Goal: Task Accomplishment & Management: Complete application form

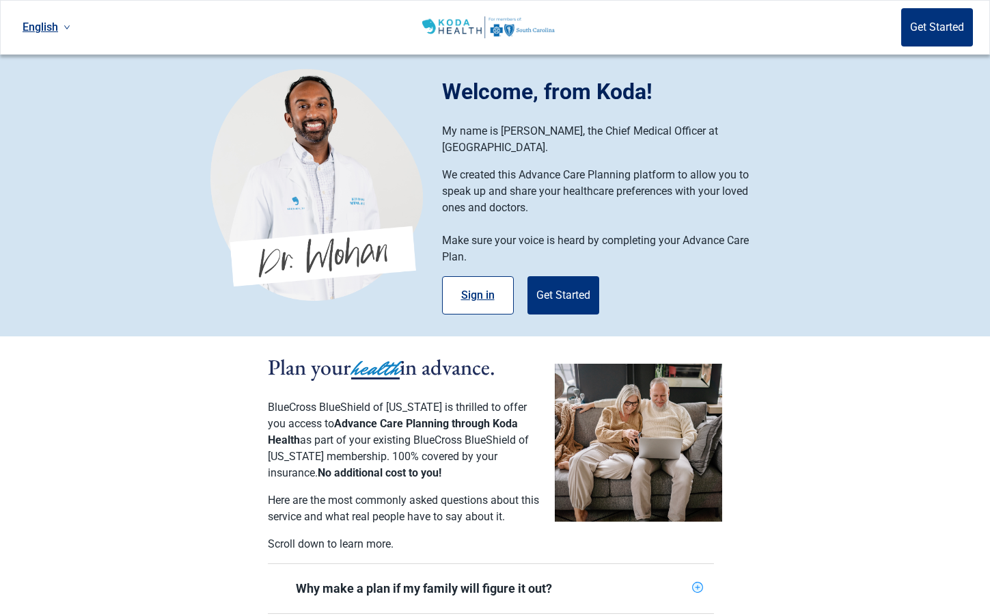
click at [476, 278] on button "Sign in" at bounding box center [478, 295] width 72 height 38
click at [563, 276] on button "Get Started" at bounding box center [564, 295] width 72 height 38
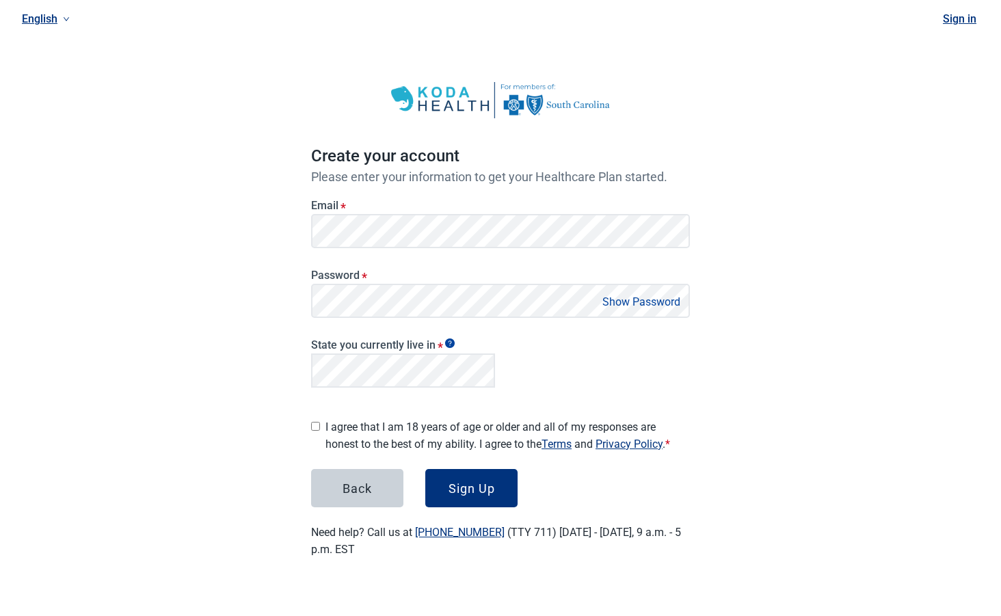
click at [647, 299] on button "Show Password" at bounding box center [641, 302] width 86 height 18
click at [464, 481] on div "Sign Up" at bounding box center [471, 488] width 46 height 14
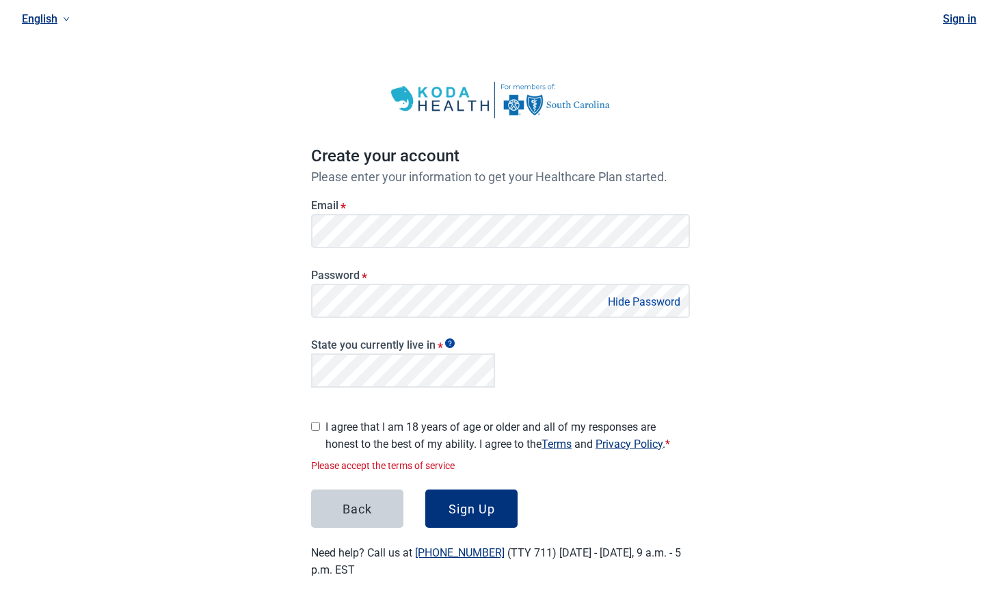
click at [310, 422] on main "Create your account Please enter your information to get your Healthcare Plan s…" at bounding box center [500, 316] width 444 height 589
click at [322, 426] on div "I agree that I am 18 years of age or older and all of my responses are honest t…" at bounding box center [500, 433] width 379 height 40
click at [309, 419] on main "Create your account Please enter your information to get your Healthcare Plan s…" at bounding box center [500, 316] width 444 height 589
click at [310, 412] on main "Create your account Please enter your information to get your Healthcare Plan s…" at bounding box center [500, 316] width 444 height 589
click at [306, 421] on main "Create your account Please enter your information to get your Healthcare Plan s…" at bounding box center [500, 316] width 444 height 589
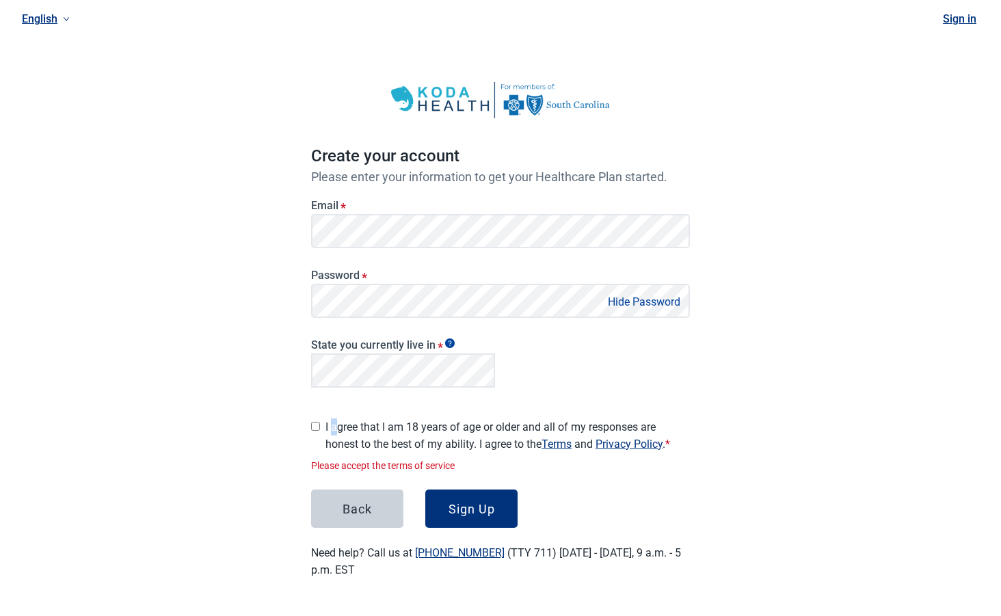
click at [335, 419] on label "I agree that I am 18 years of age or older and all of my responses are honest t…" at bounding box center [507, 435] width 364 height 34
click at [320, 422] on input "I agree that I am 18 years of age or older and all of my responses are honest t…" at bounding box center [315, 426] width 9 height 9
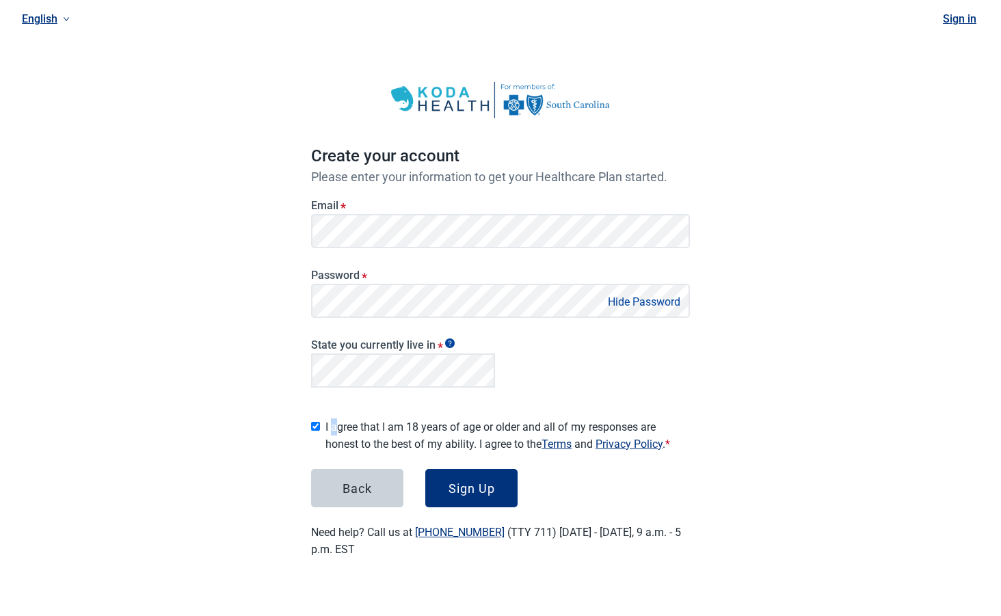
click at [335, 419] on label "I agree that I am 18 years of age or older and all of my responses are honest t…" at bounding box center [507, 435] width 364 height 34
click at [320, 422] on input "I agree that I am 18 years of age or older and all of my responses are honest t…" at bounding box center [315, 426] width 9 height 9
click at [458, 474] on button "Sign Up" at bounding box center [471, 488] width 92 height 38
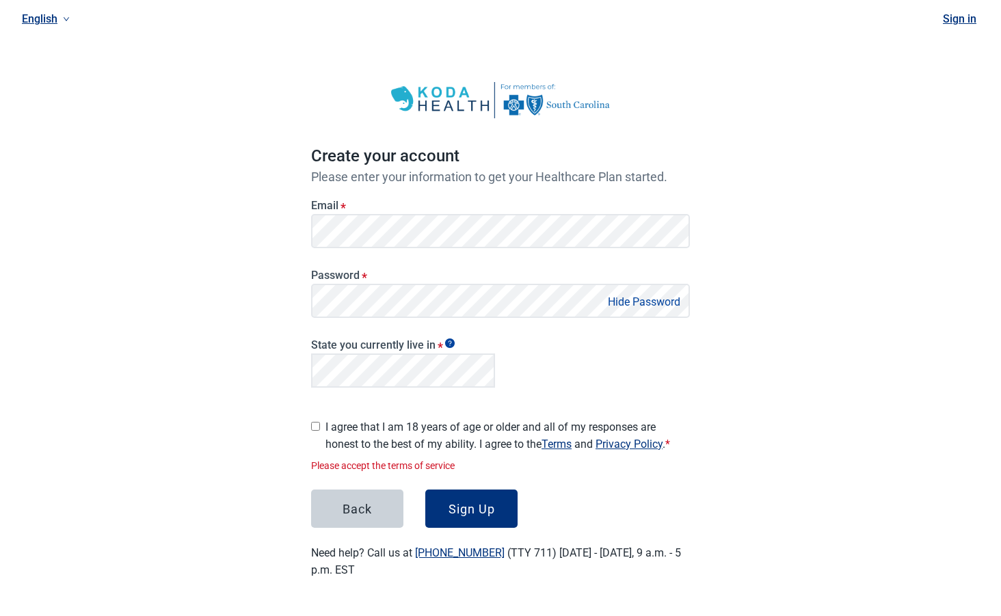
click at [308, 419] on main "Create your account Please enter your information to get your Healthcare Plan s…" at bounding box center [500, 316] width 444 height 589
click at [316, 422] on input "I agree that I am 18 years of age or older and all of my responses are honest t…" at bounding box center [315, 426] width 9 height 9
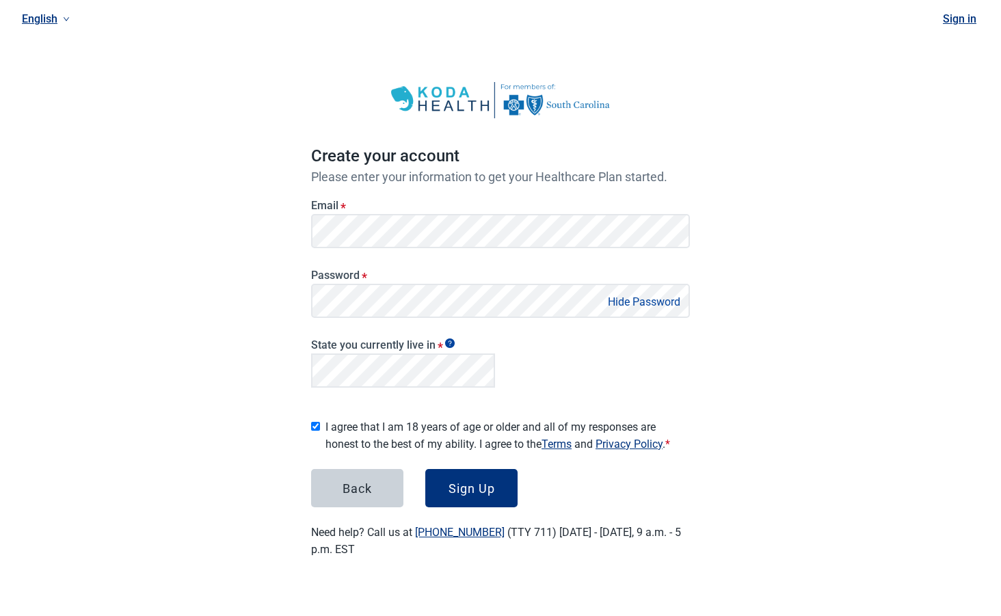
click at [316, 422] on input "I agree that I am 18 years of age or older and all of my responses are honest t…" at bounding box center [315, 426] width 9 height 9
checkbox input "true"
click at [476, 486] on div "Sign Up" at bounding box center [471, 488] width 46 height 14
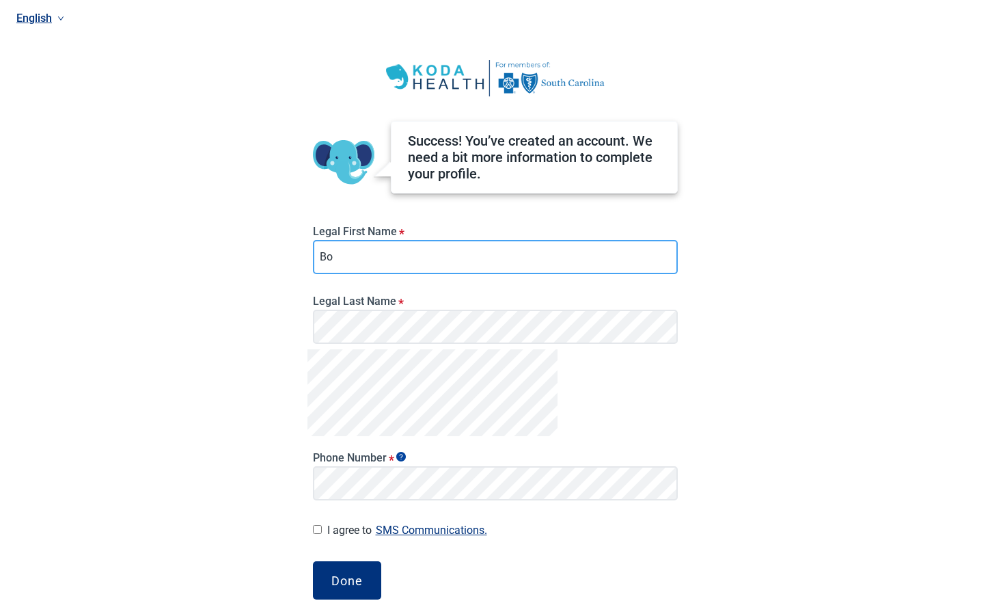
type input "[PERSON_NAME]"
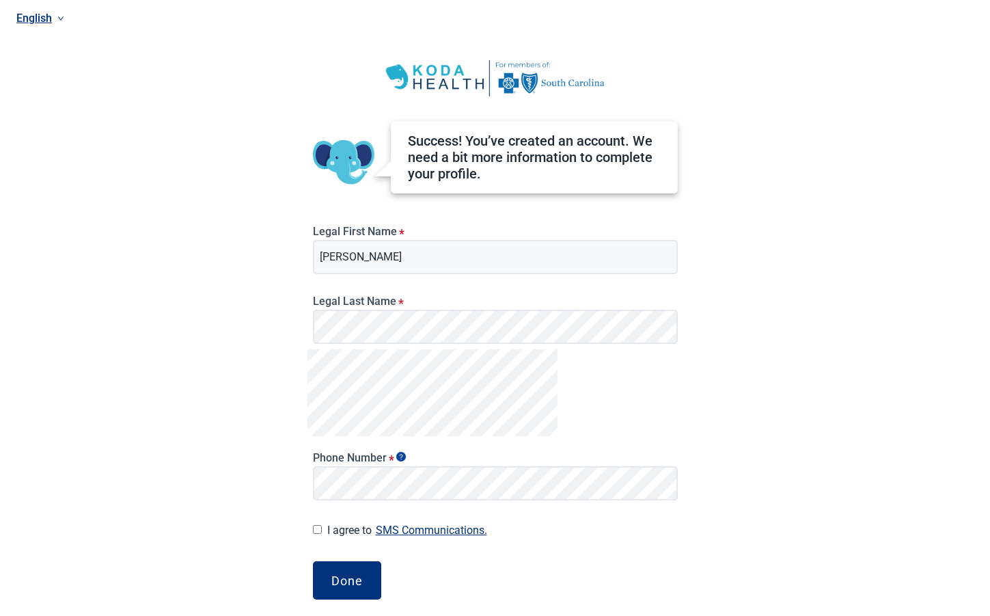
click at [316, 530] on input "I agree to SMS Communications." at bounding box center [317, 529] width 9 height 9
checkbox input "true"
click at [352, 582] on div "Done" at bounding box center [346, 580] width 31 height 14
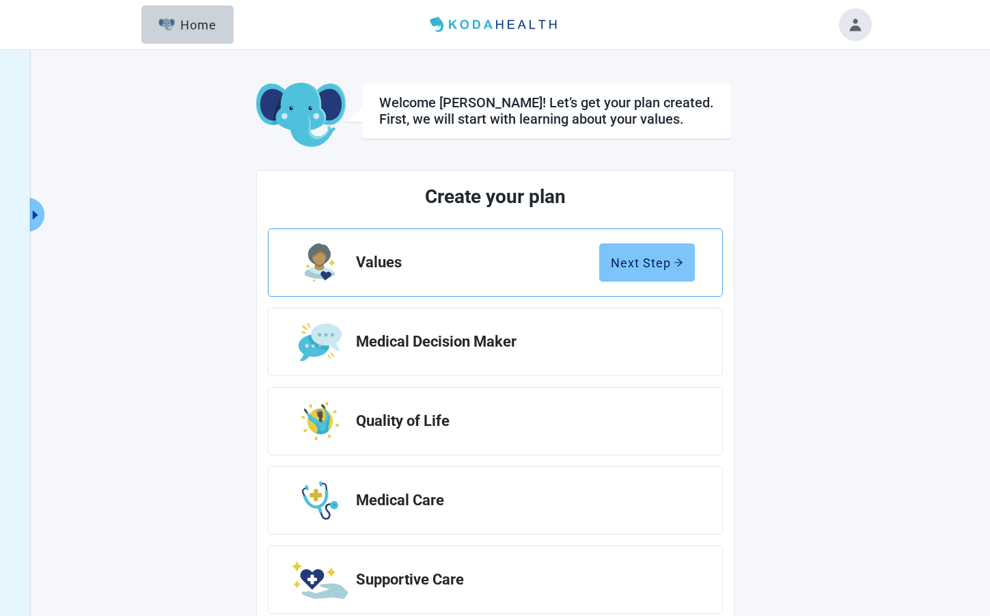
click at [624, 263] on div "Next Step" at bounding box center [647, 263] width 72 height 14
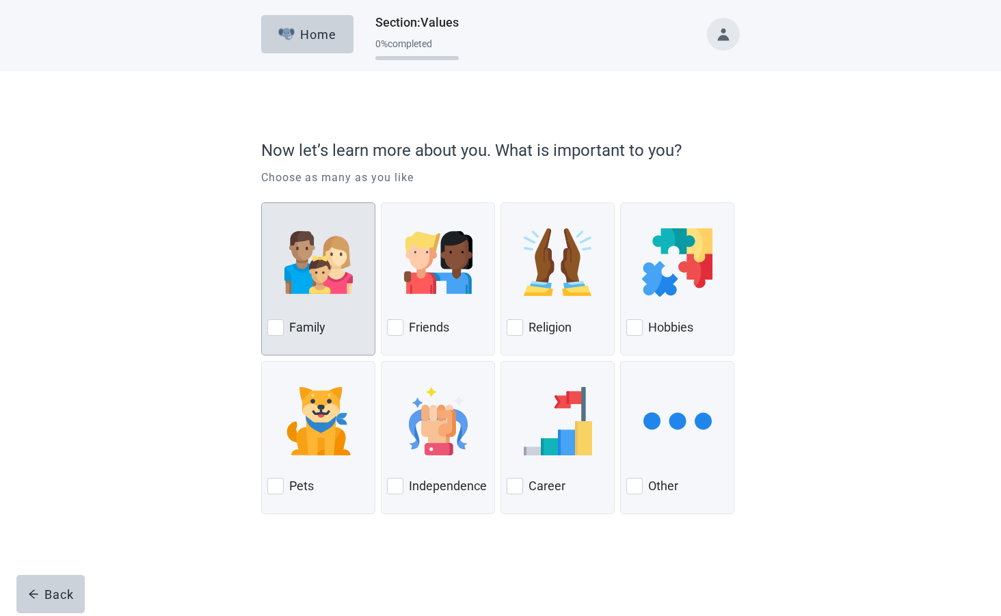
click at [319, 267] on img at bounding box center [318, 262] width 68 height 68
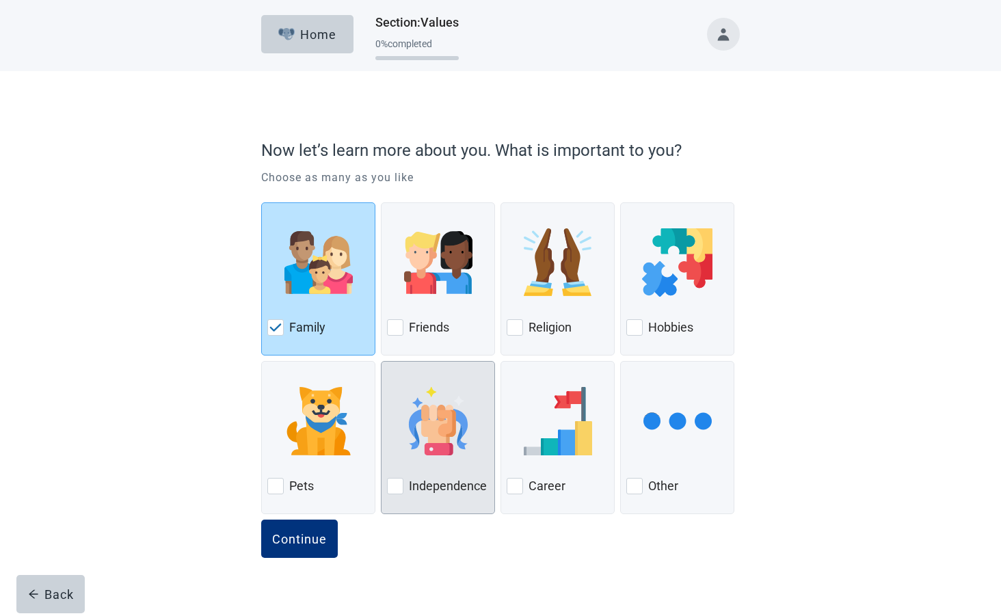
click at [442, 429] on img at bounding box center [438, 421] width 68 height 68
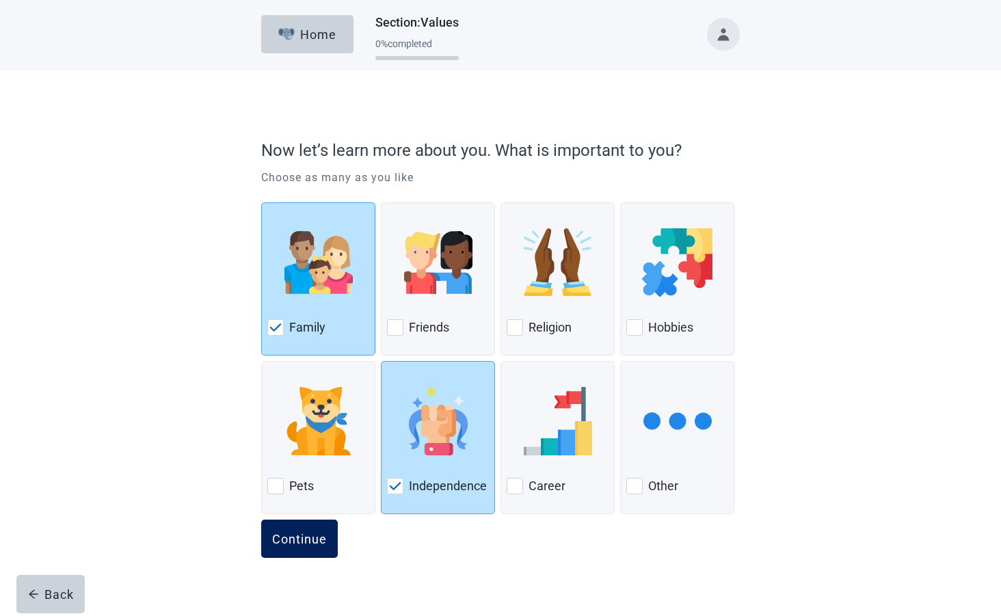
click at [308, 528] on button "Continue" at bounding box center [299, 538] width 77 height 38
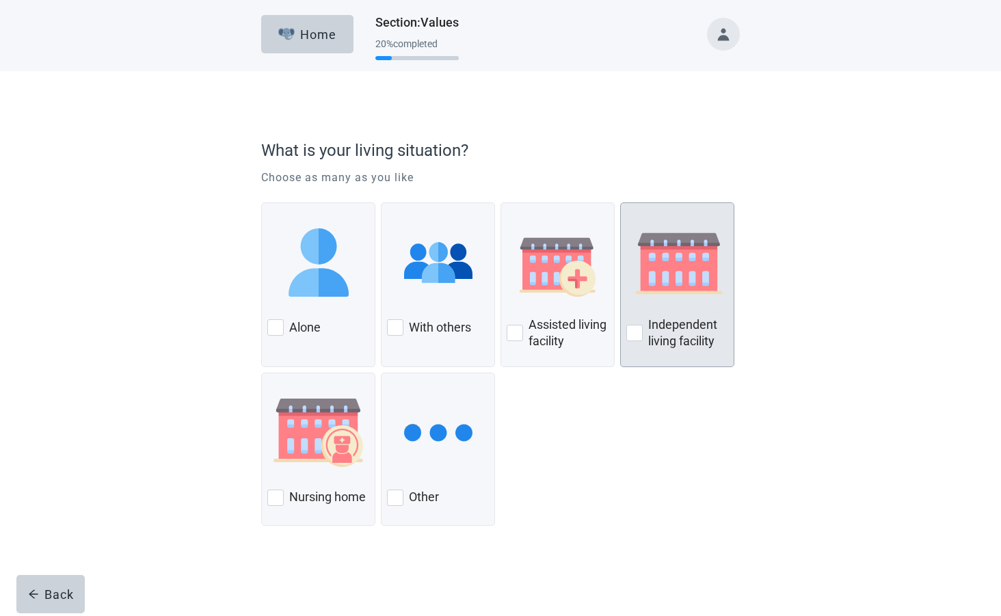
click at [658, 255] on img at bounding box center [678, 262] width 105 height 68
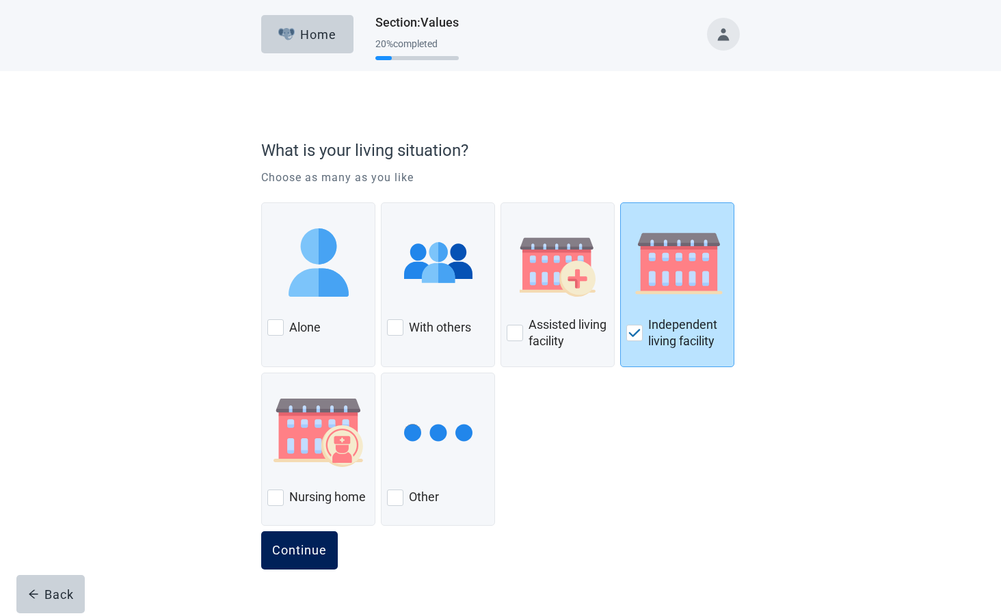
click at [282, 545] on div "Continue" at bounding box center [299, 550] width 55 height 14
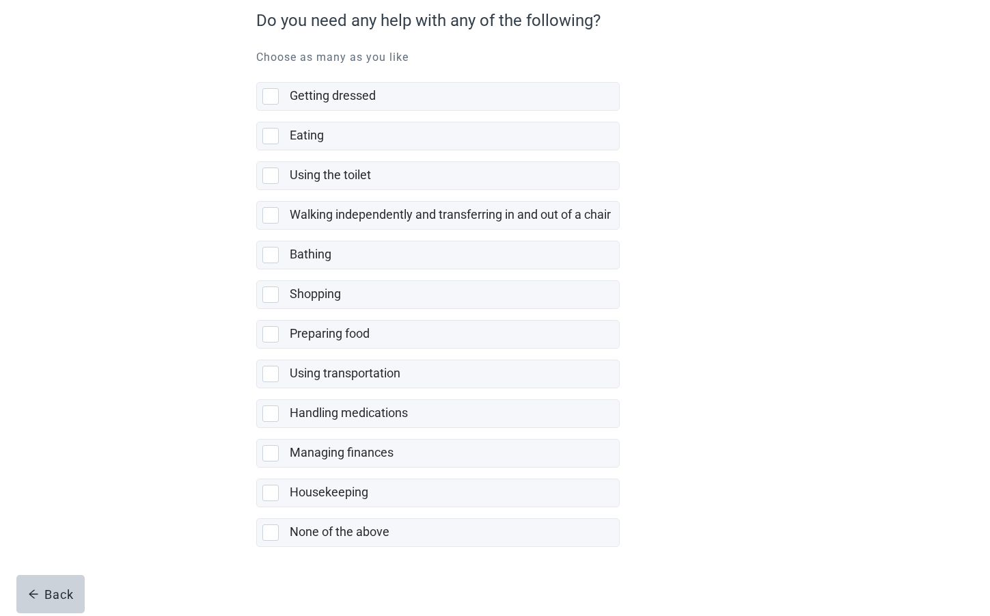
scroll to position [140, 0]
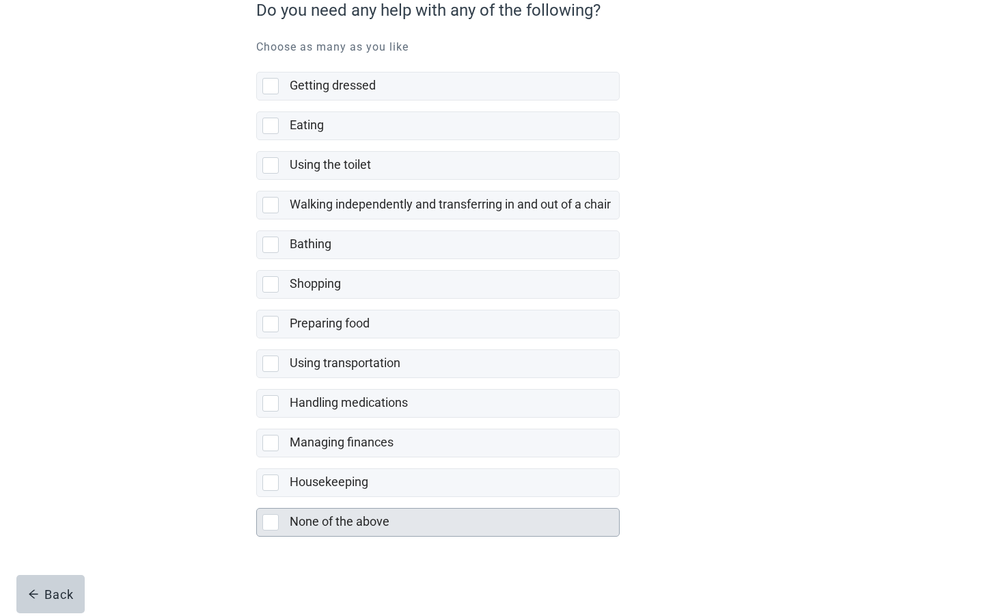
click at [323, 527] on label "None of the above" at bounding box center [340, 521] width 100 height 14
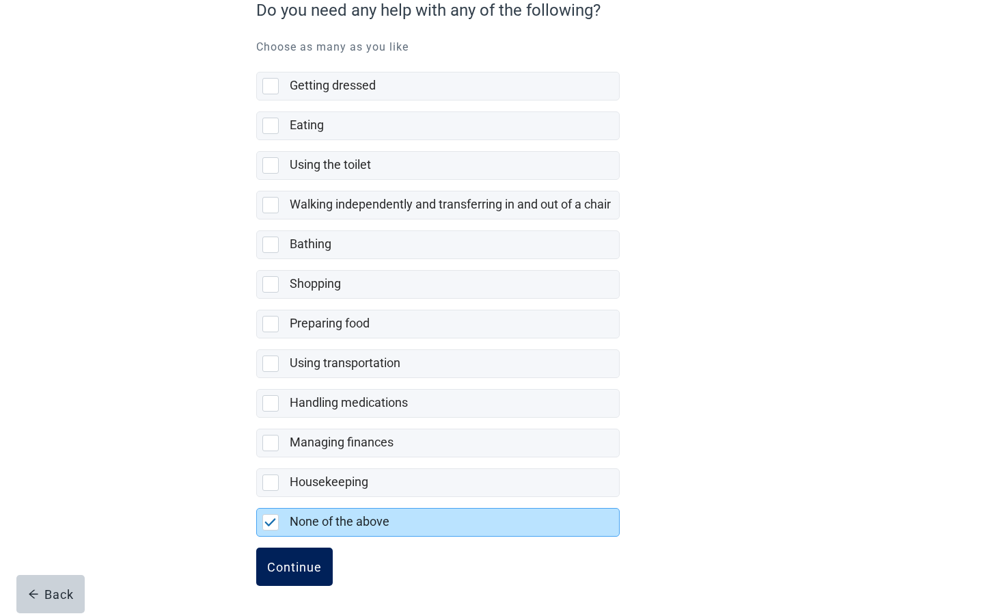
click at [286, 556] on button "Continue" at bounding box center [294, 566] width 77 height 38
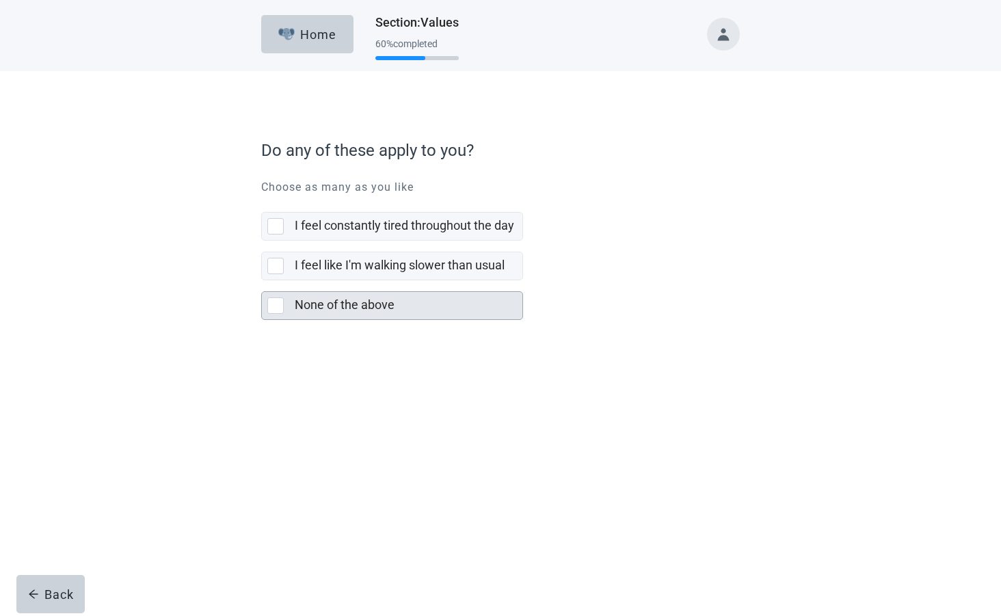
click at [281, 304] on div at bounding box center [275, 305] width 16 height 16
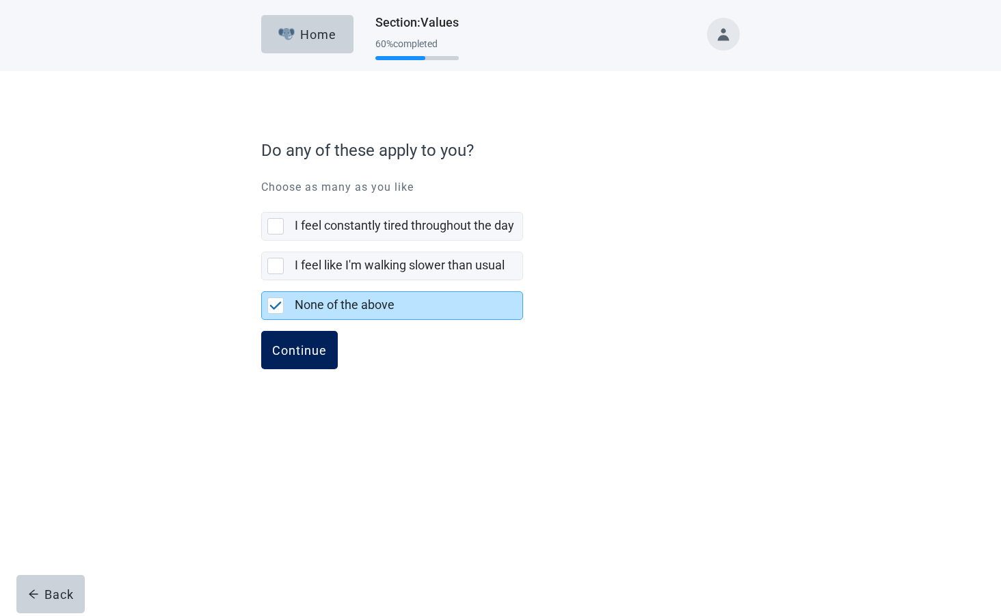
click at [290, 348] on div "Continue" at bounding box center [299, 350] width 55 height 14
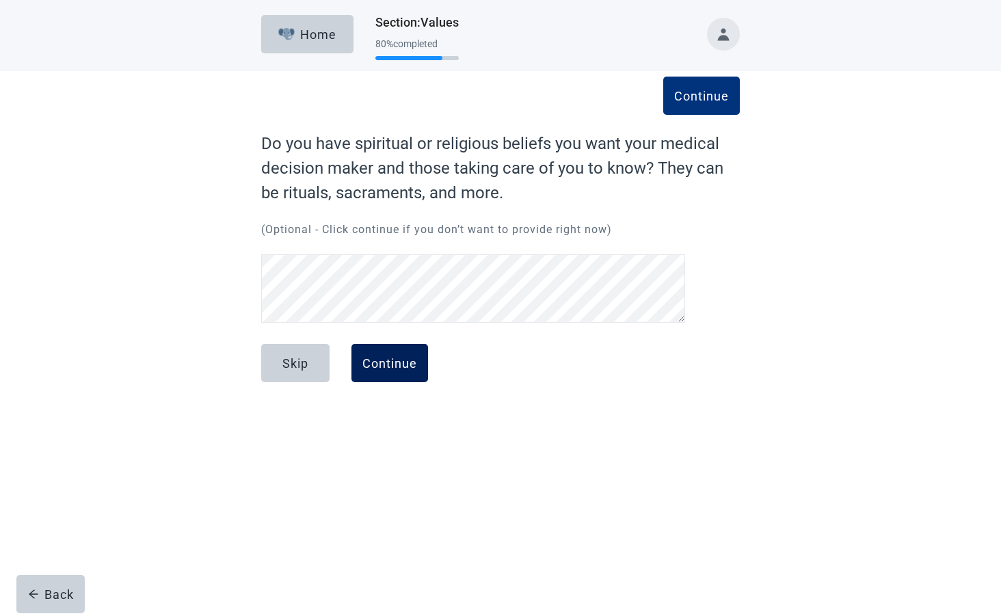
click at [377, 357] on div "Continue" at bounding box center [389, 363] width 55 height 14
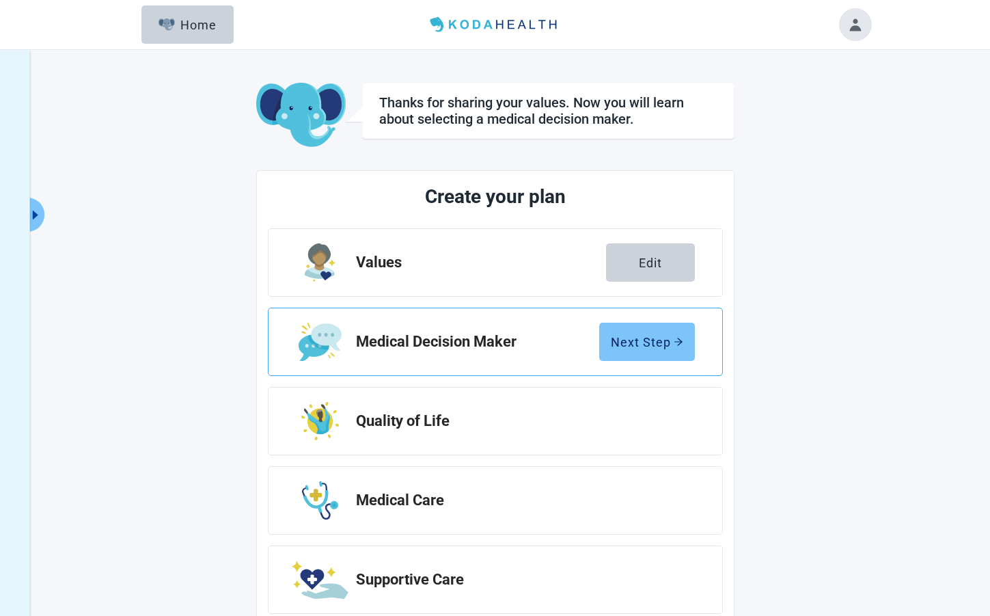
click at [614, 332] on button "Next Step" at bounding box center [647, 342] width 96 height 38
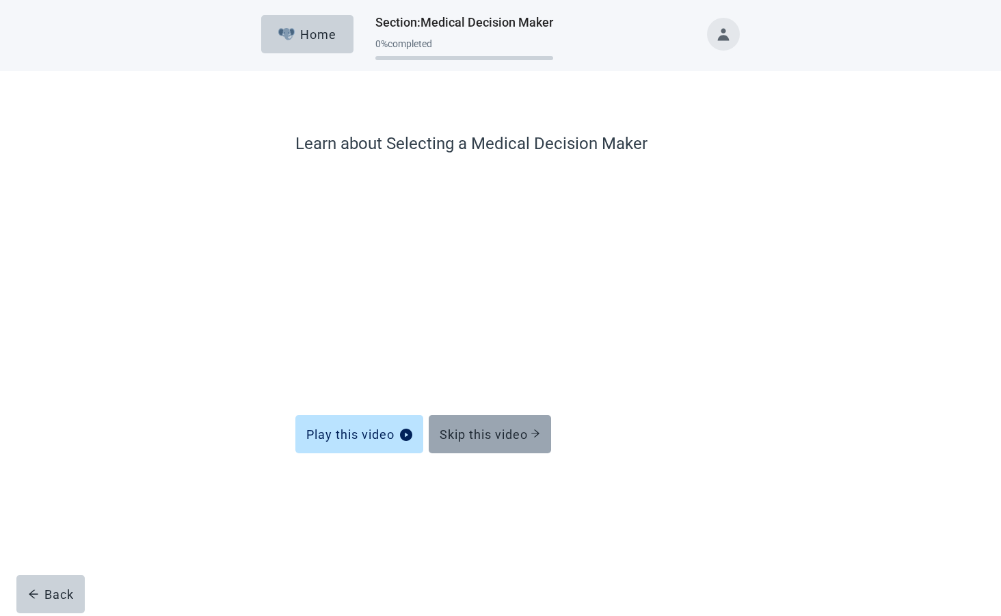
click at [487, 429] on div "Skip this video" at bounding box center [489, 434] width 100 height 14
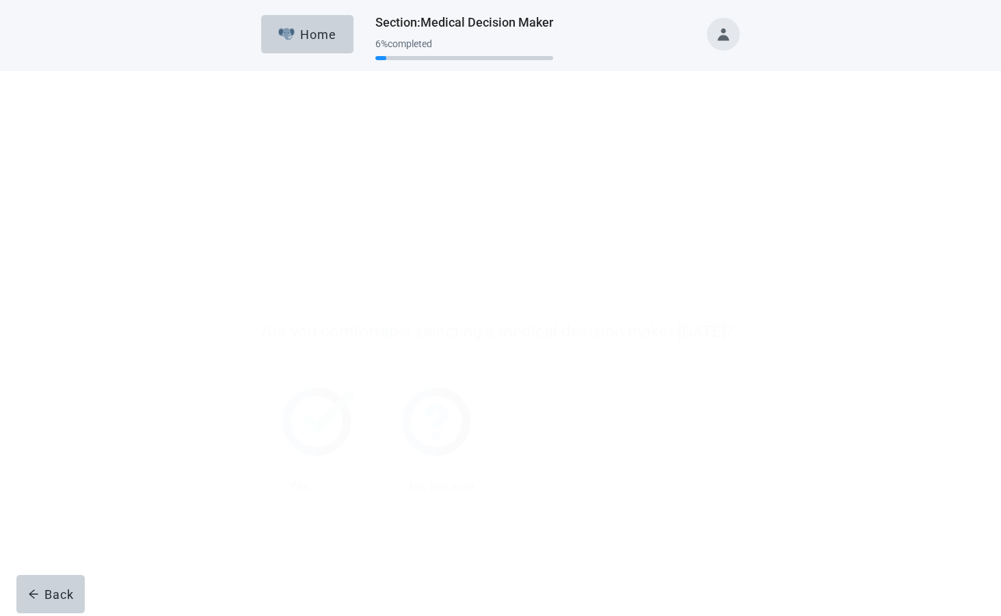
click at [314, 237] on img at bounding box center [318, 240] width 72 height 68
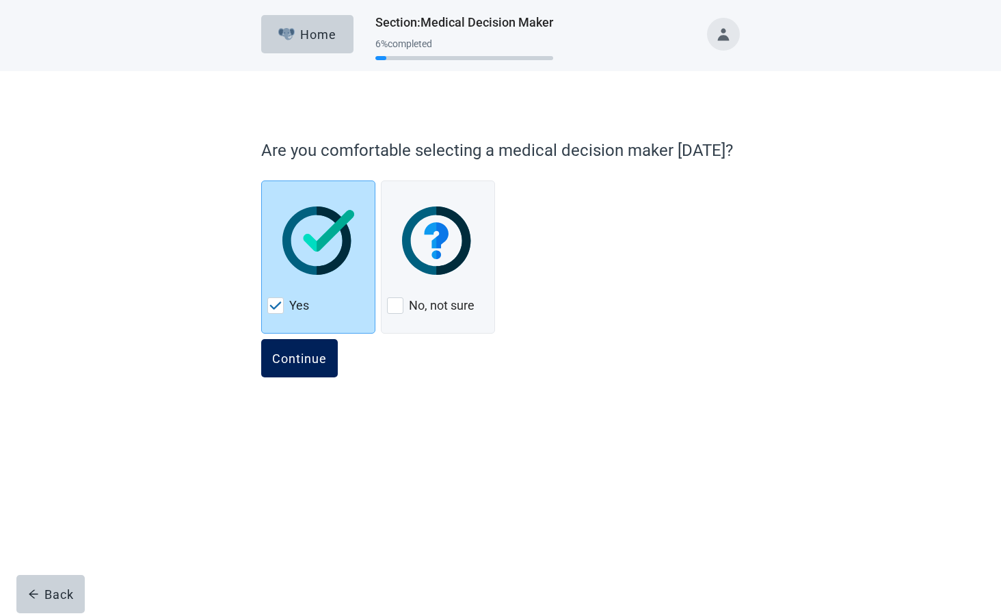
click at [290, 354] on div "Continue" at bounding box center [299, 358] width 55 height 14
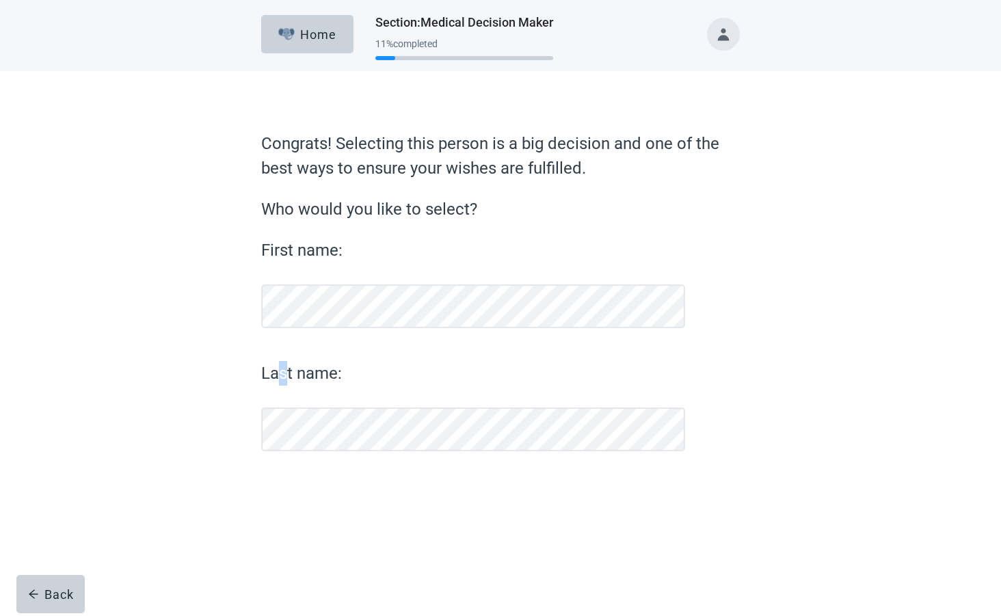
click at [286, 376] on label "Last name:" at bounding box center [473, 373] width 424 height 25
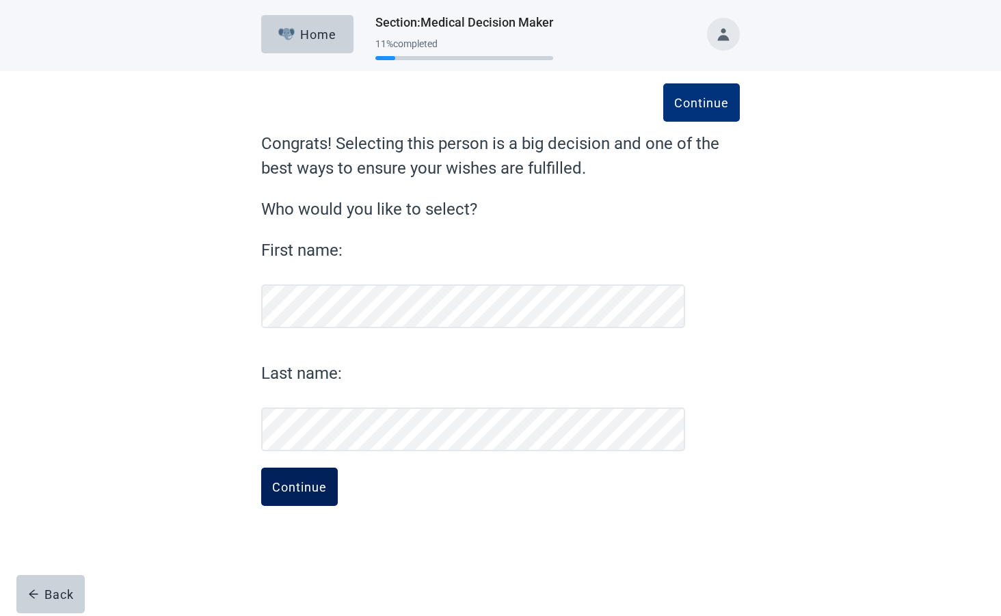
click at [299, 474] on button "Continue" at bounding box center [299, 487] width 77 height 38
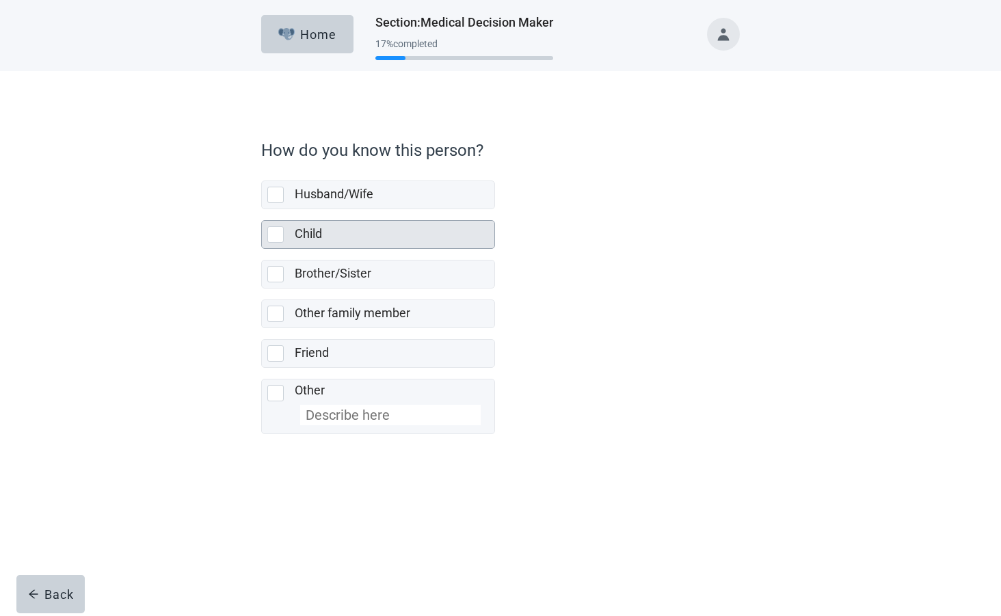
click at [306, 232] on label "Child" at bounding box center [308, 233] width 27 height 14
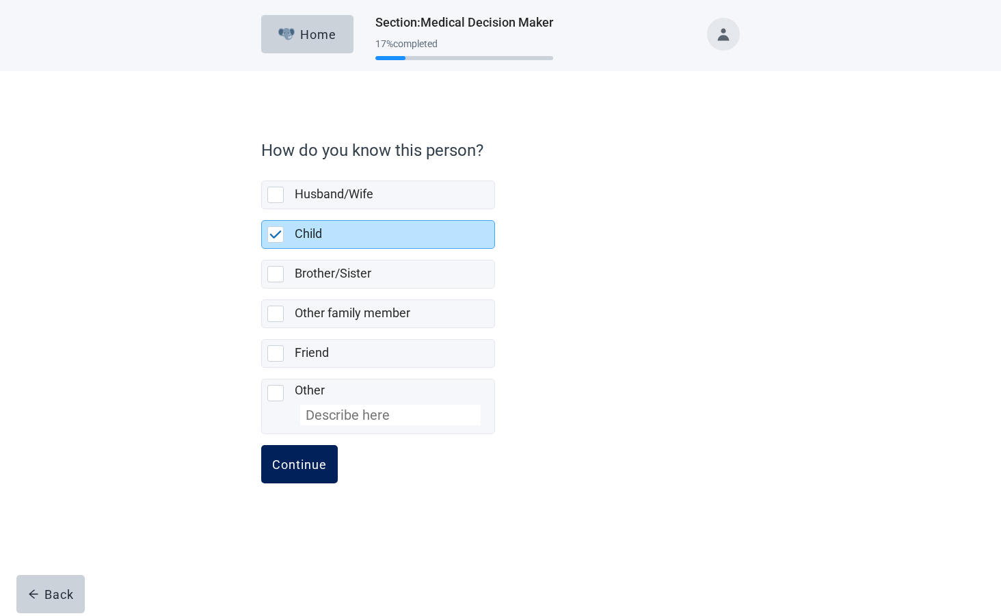
click at [292, 458] on div "Continue" at bounding box center [299, 464] width 55 height 14
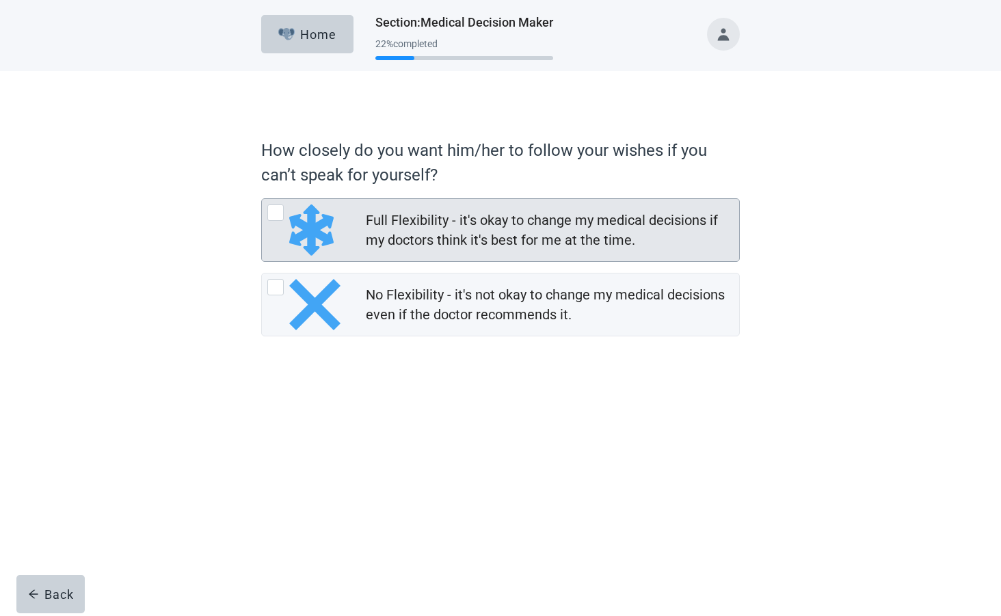
click at [318, 221] on img at bounding box center [311, 229] width 44 height 51
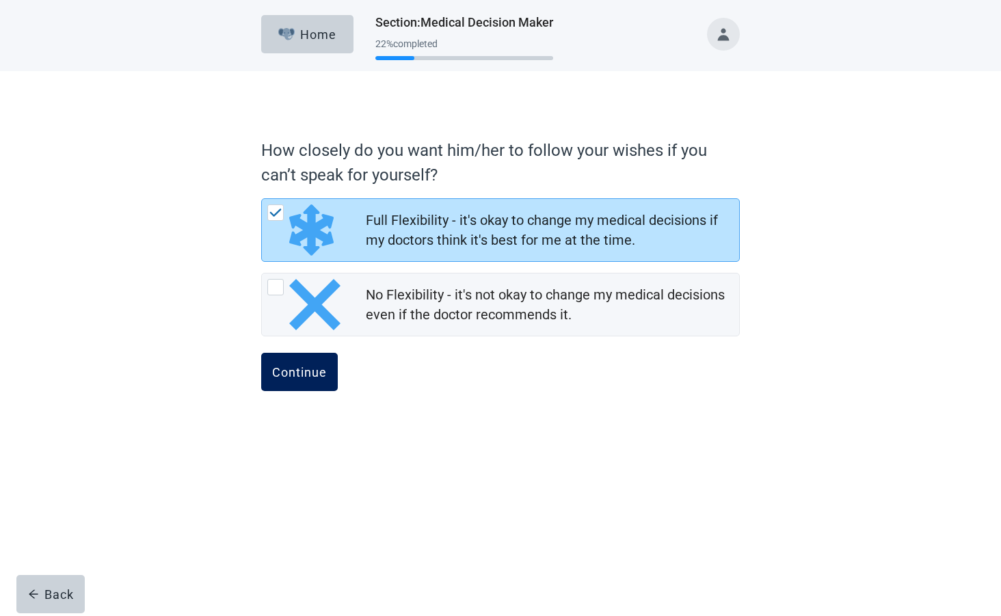
click at [295, 366] on div "Continue" at bounding box center [299, 372] width 55 height 14
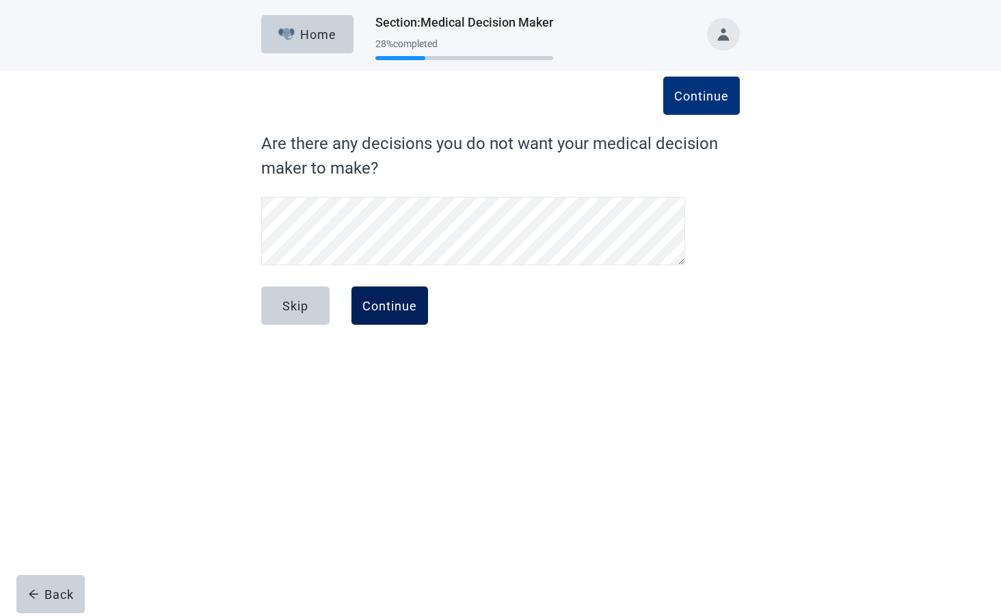
click at [385, 297] on button "Continue" at bounding box center [389, 305] width 77 height 38
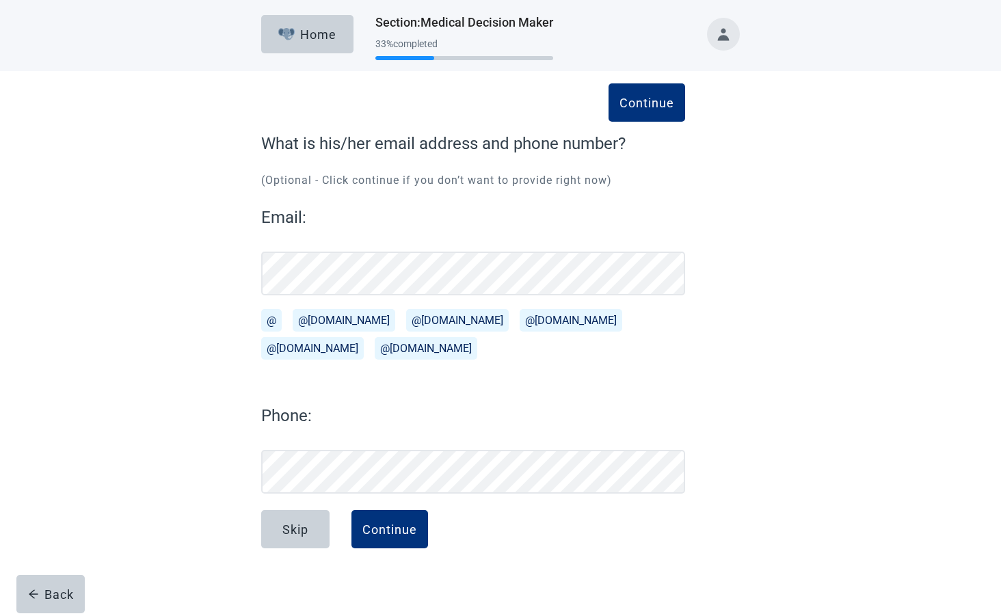
click at [322, 315] on button "@[DOMAIN_NAME]" at bounding box center [344, 320] width 103 height 23
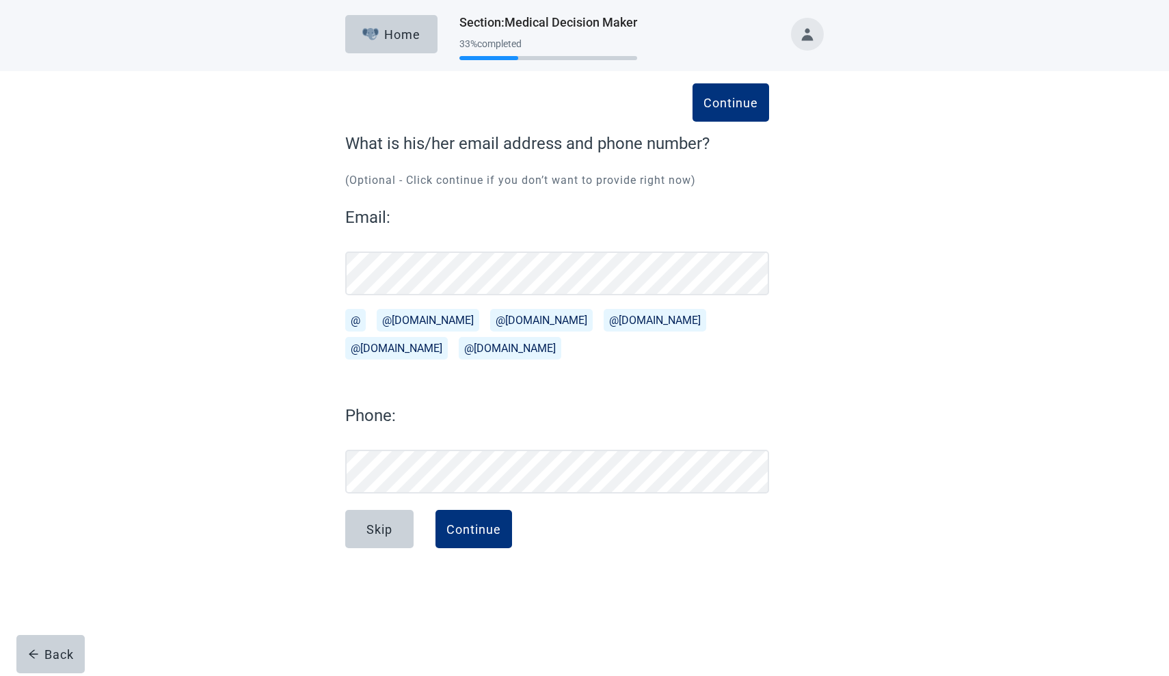
click at [65, 31] on div "Home Section : Medical Decision Maker 33 % completed" at bounding box center [584, 35] width 1169 height 71
click at [409, 416] on label "Phone:" at bounding box center [557, 415] width 424 height 25
click at [468, 524] on div "Continue" at bounding box center [473, 529] width 55 height 14
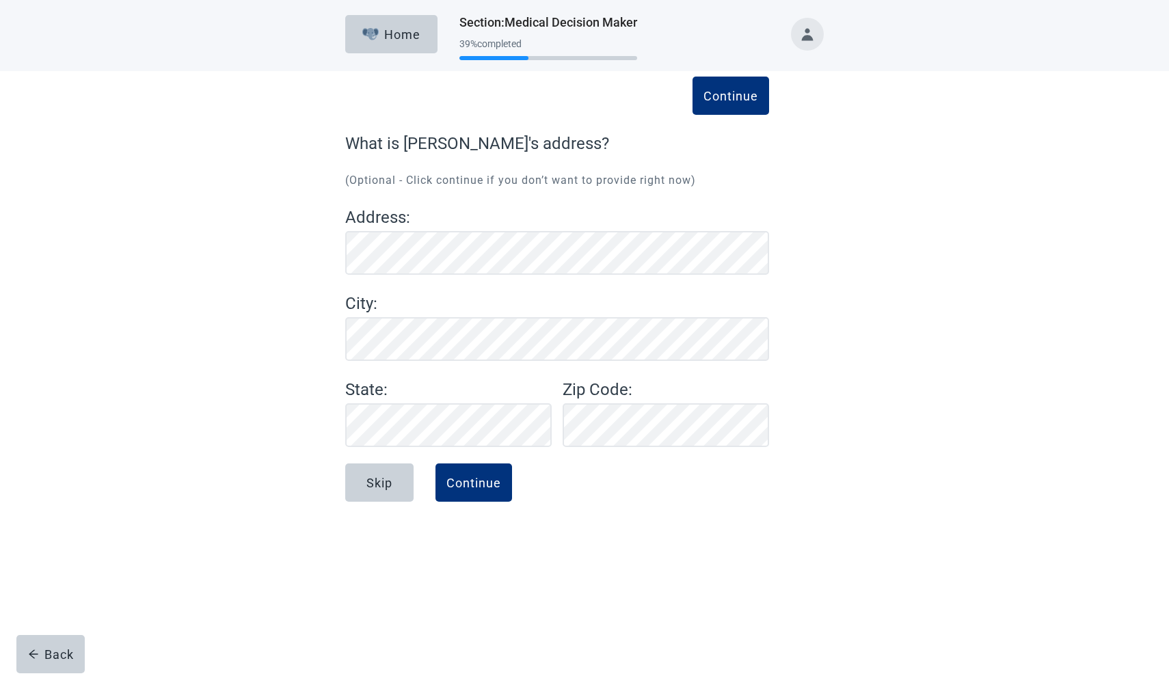
click at [371, 316] on div "Address : City : State : Zip Code :" at bounding box center [557, 326] width 424 height 242
click at [400, 308] on label "City :" at bounding box center [557, 303] width 424 height 25
click at [352, 347] on div "Address : City : State : Zip Code :" at bounding box center [557, 326] width 424 height 242
click at [518, 400] on label "State :" at bounding box center [448, 389] width 206 height 25
click at [403, 394] on label "State :" at bounding box center [448, 389] width 206 height 25
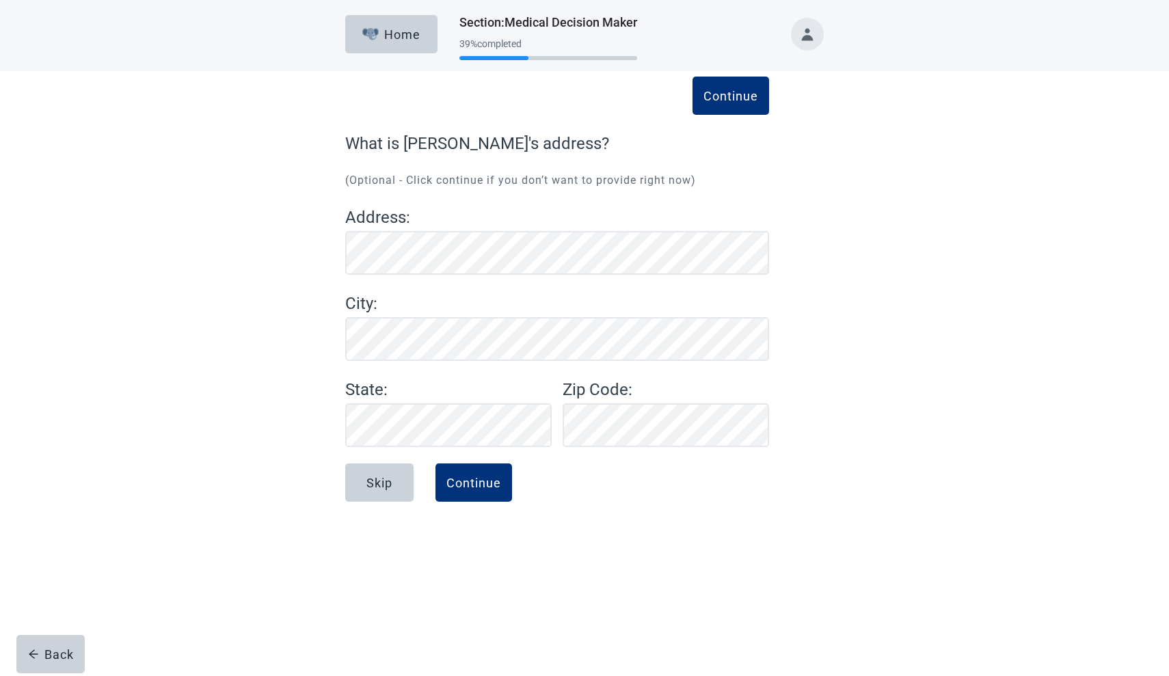
click at [411, 380] on label "State :" at bounding box center [448, 389] width 206 height 25
drag, startPoint x: 411, startPoint y: 380, endPoint x: 424, endPoint y: 380, distance: 12.3
click at [424, 380] on label "State :" at bounding box center [448, 389] width 206 height 25
click at [407, 418] on div "State :" at bounding box center [448, 412] width 217 height 70
click at [476, 478] on div "Continue" at bounding box center [473, 483] width 55 height 14
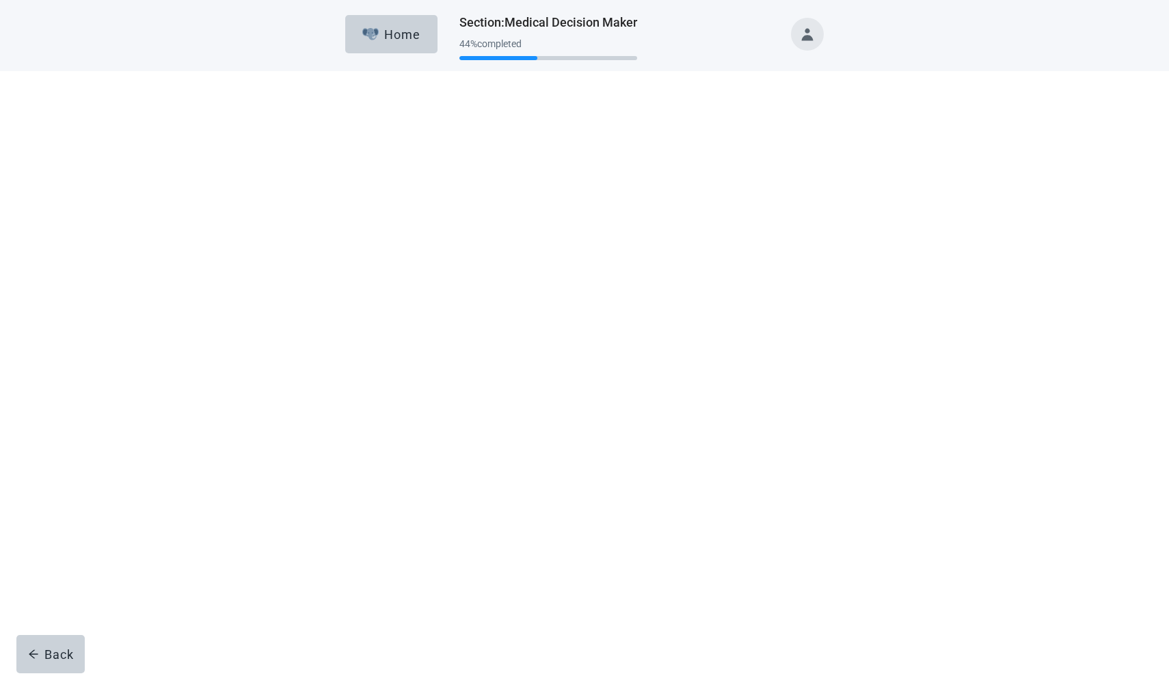
click at [405, 293] on img at bounding box center [402, 298] width 72 height 68
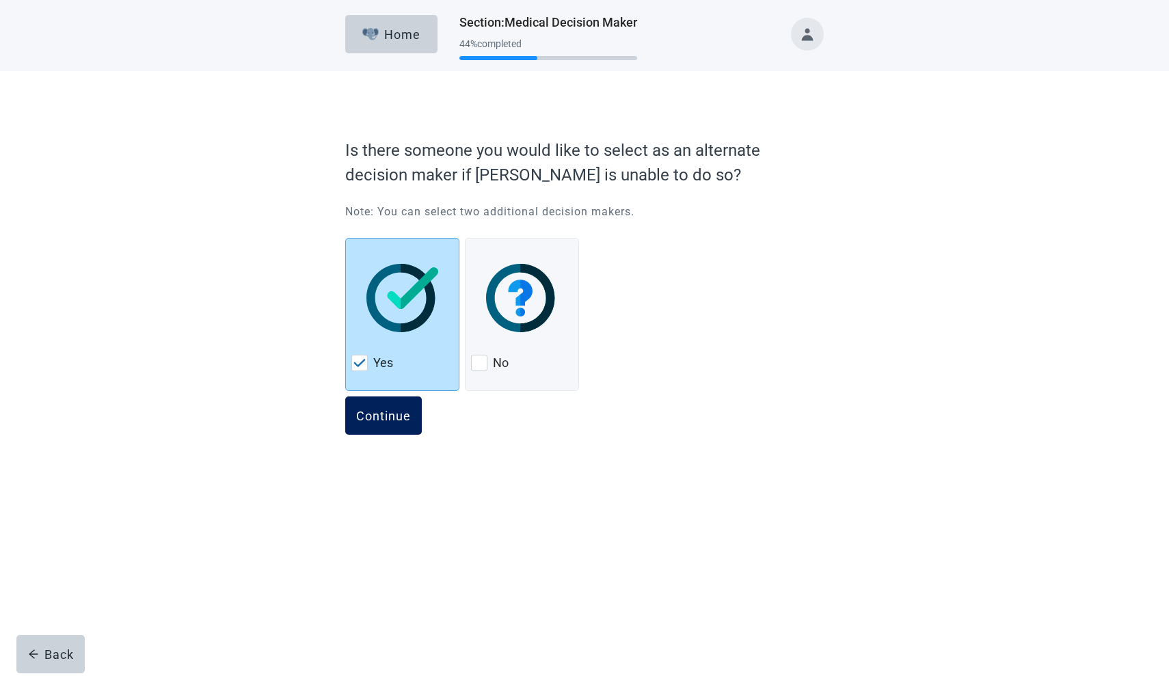
click at [383, 418] on div "Continue" at bounding box center [383, 416] width 55 height 14
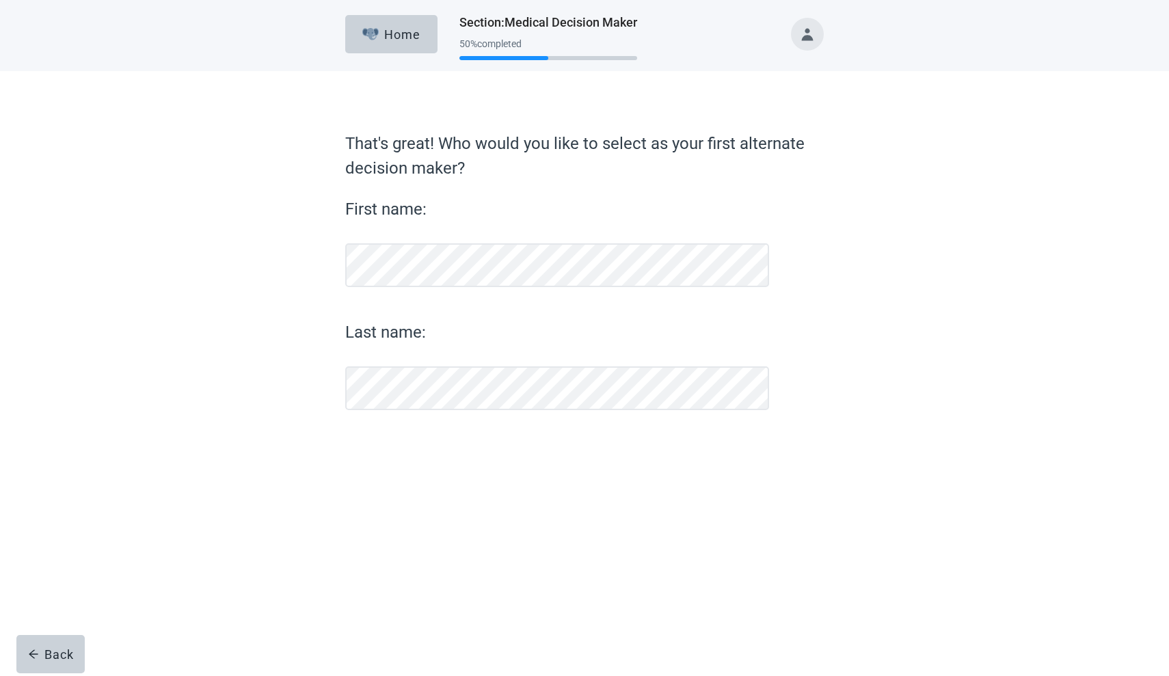
click at [364, 360] on div "Last name:" at bounding box center [557, 365] width 424 height 90
click at [383, 343] on label "Last name:" at bounding box center [557, 332] width 424 height 25
click at [399, 443] on div "Continue" at bounding box center [383, 446] width 55 height 14
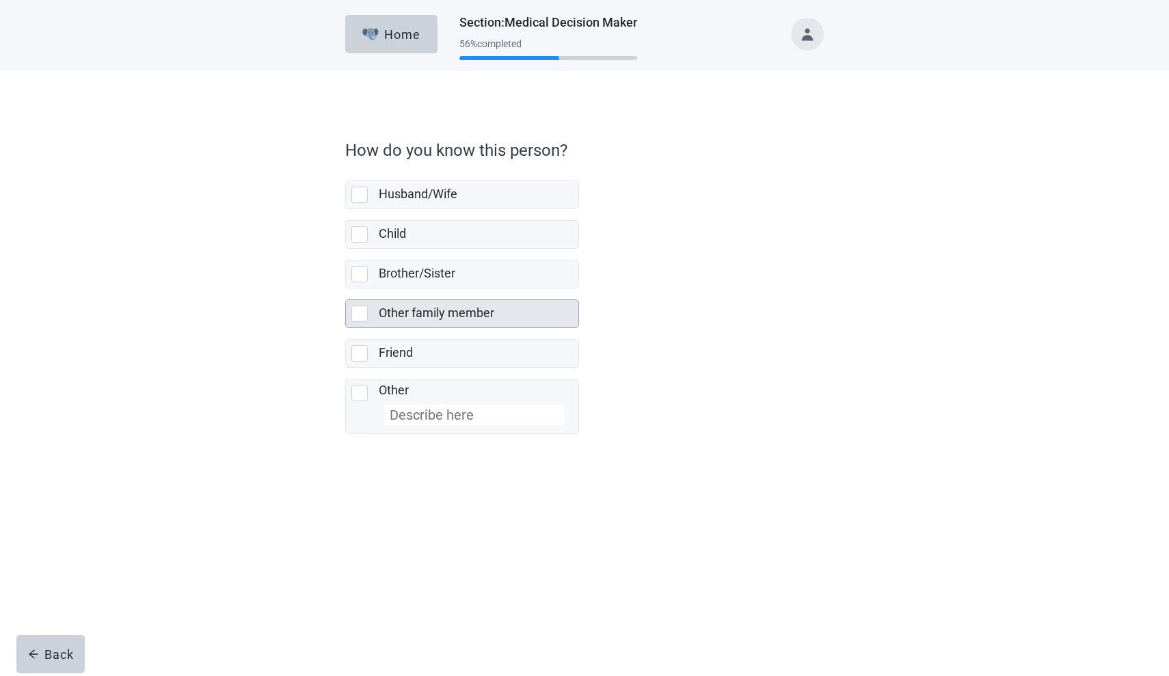
click at [422, 308] on label "Other family member" at bounding box center [437, 313] width 116 height 14
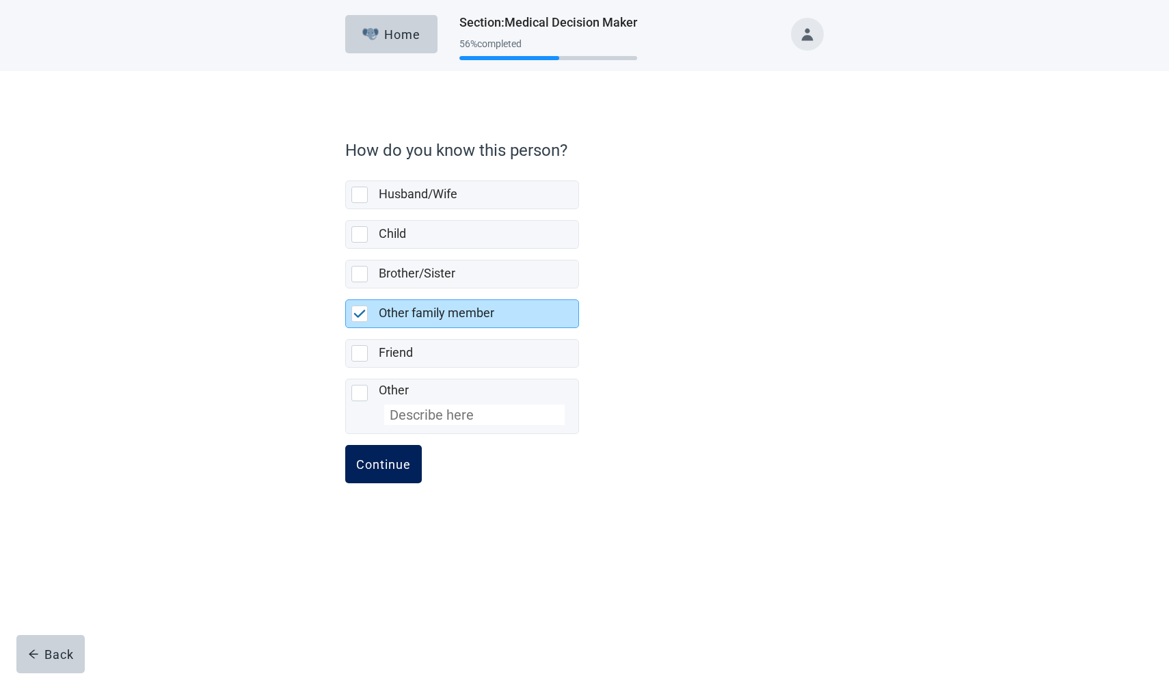
click at [393, 452] on button "Continue" at bounding box center [383, 464] width 77 height 38
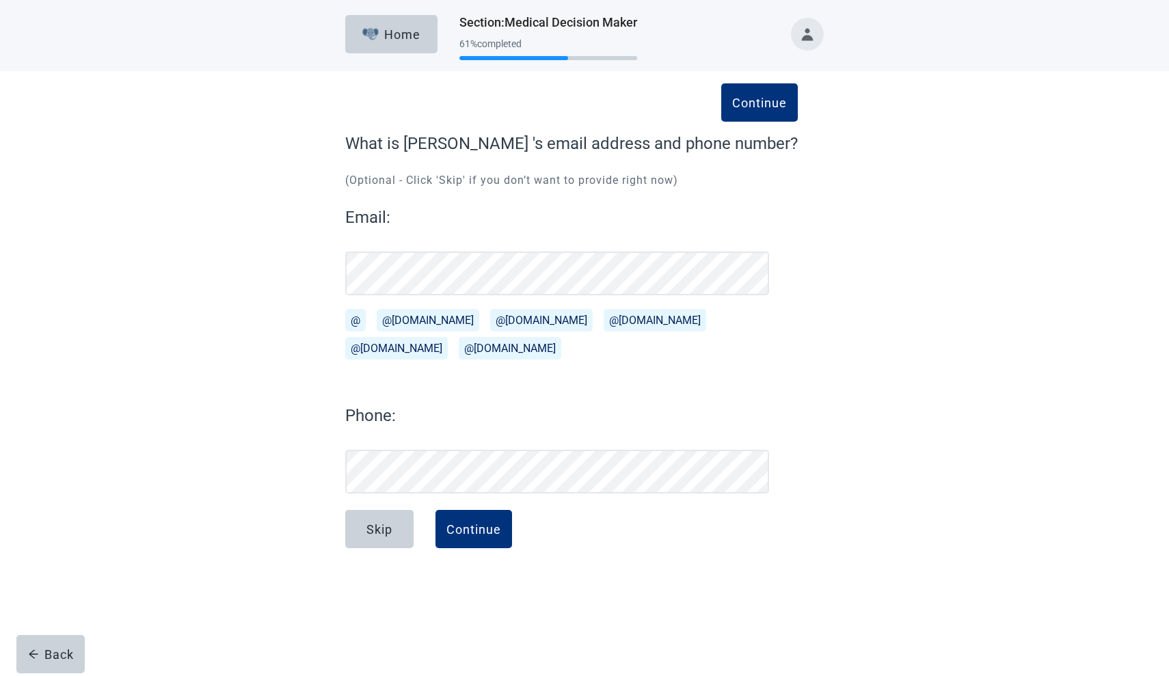
click at [405, 319] on button "@[DOMAIN_NAME]" at bounding box center [428, 320] width 103 height 23
click at [409, 414] on label "Phone:" at bounding box center [557, 415] width 424 height 25
click at [483, 532] on div "Continue" at bounding box center [473, 529] width 55 height 14
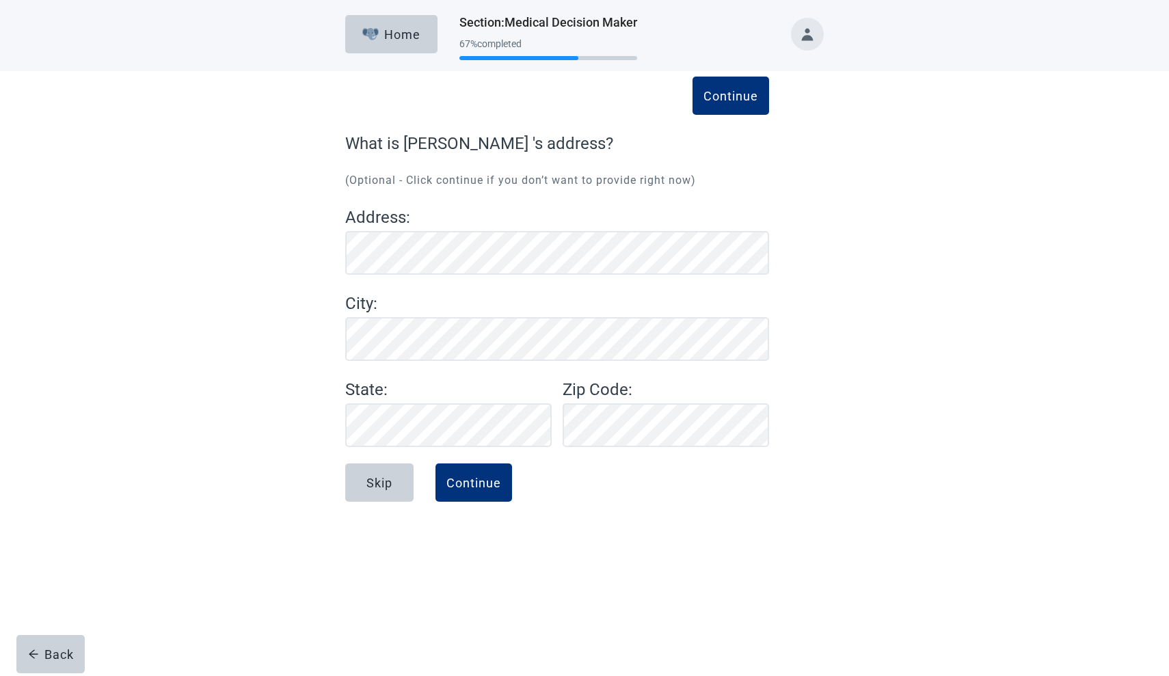
click at [410, 392] on label "State :" at bounding box center [448, 389] width 206 height 25
click at [414, 401] on label "State :" at bounding box center [448, 389] width 206 height 25
click at [475, 481] on div "Continue" at bounding box center [473, 483] width 55 height 14
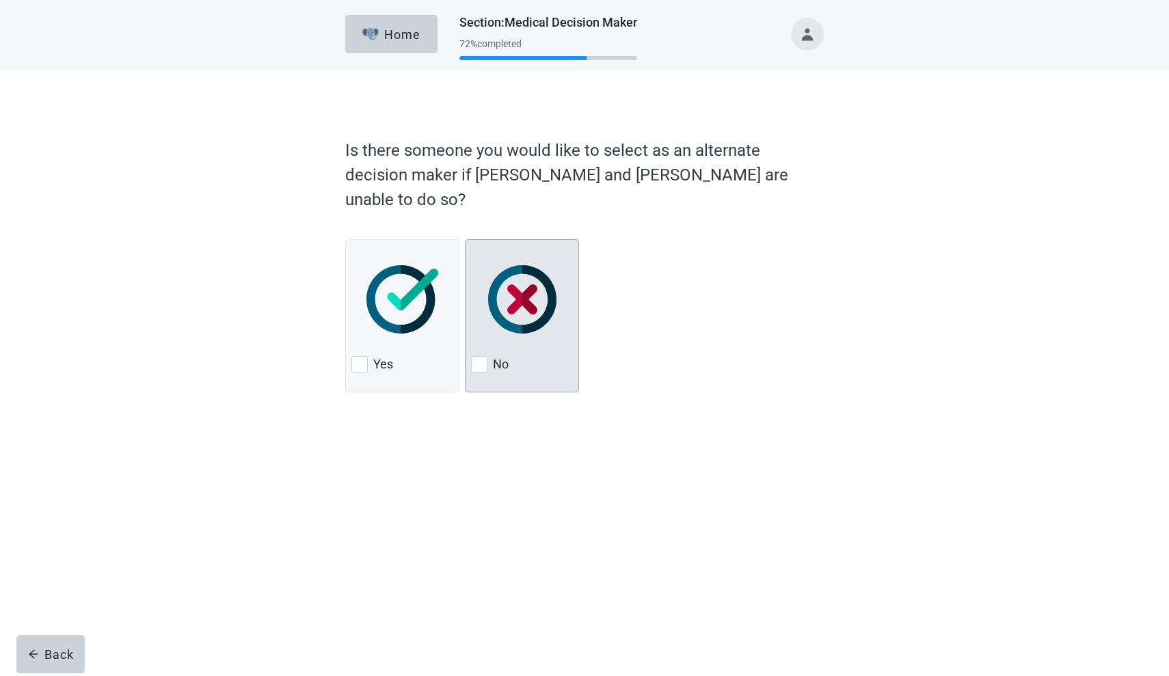
click at [515, 271] on img at bounding box center [522, 299] width 68 height 68
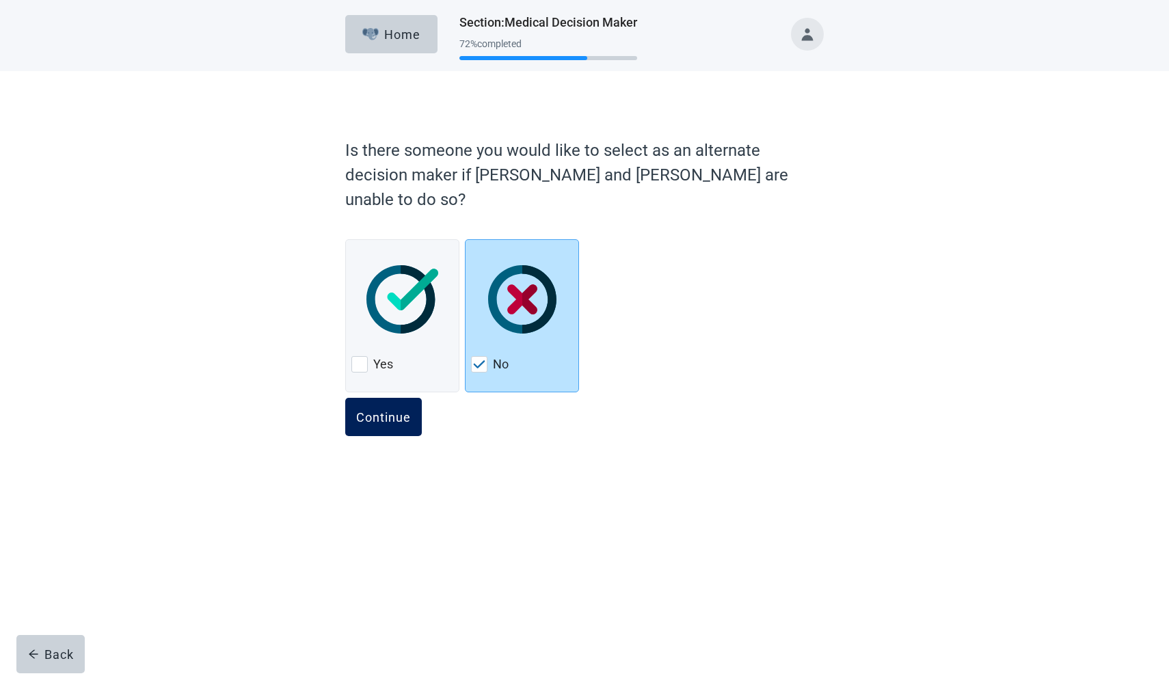
click at [385, 410] on div "Continue" at bounding box center [383, 417] width 55 height 14
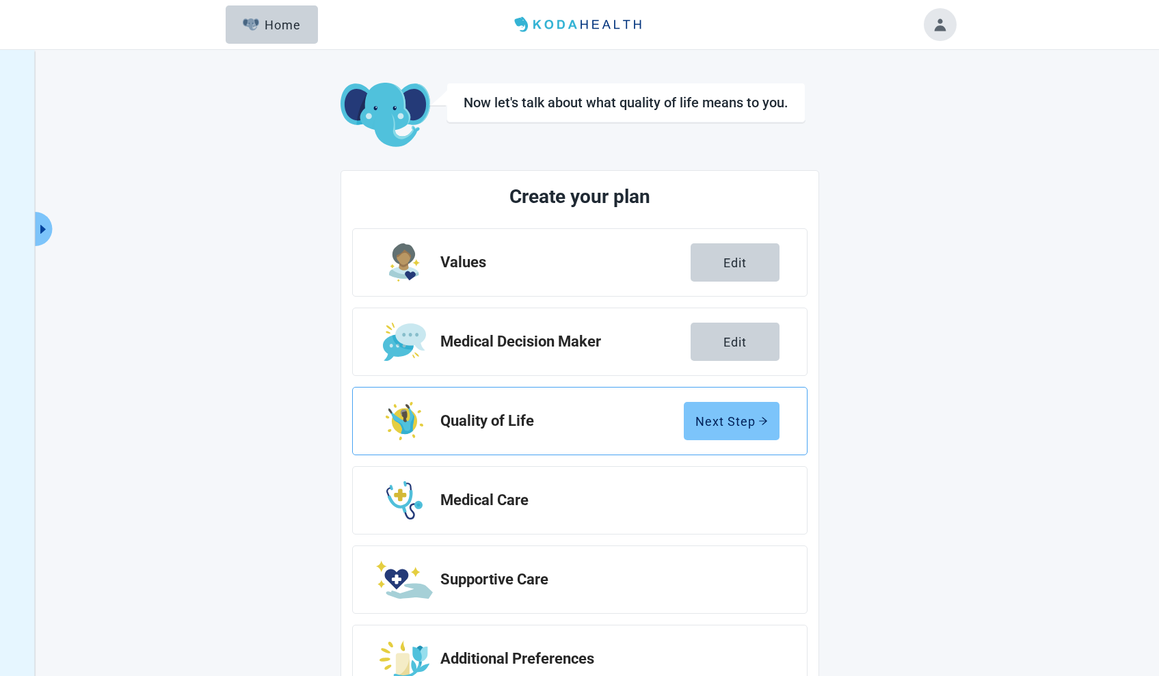
click at [712, 414] on div "Next Step" at bounding box center [731, 421] width 72 height 14
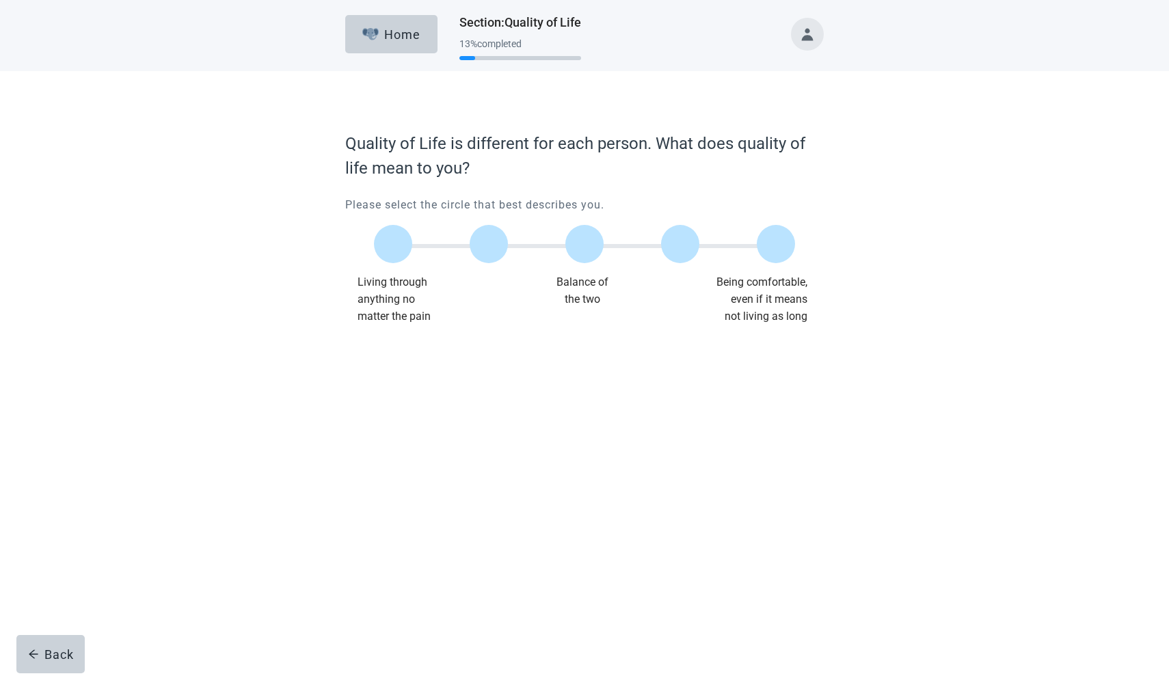
click at [587, 293] on div "Balance of the two" at bounding box center [582, 298] width 150 height 51
click at [586, 251] on div at bounding box center [584, 244] width 38 height 38
click at [388, 351] on div "Continue" at bounding box center [383, 353] width 55 height 14
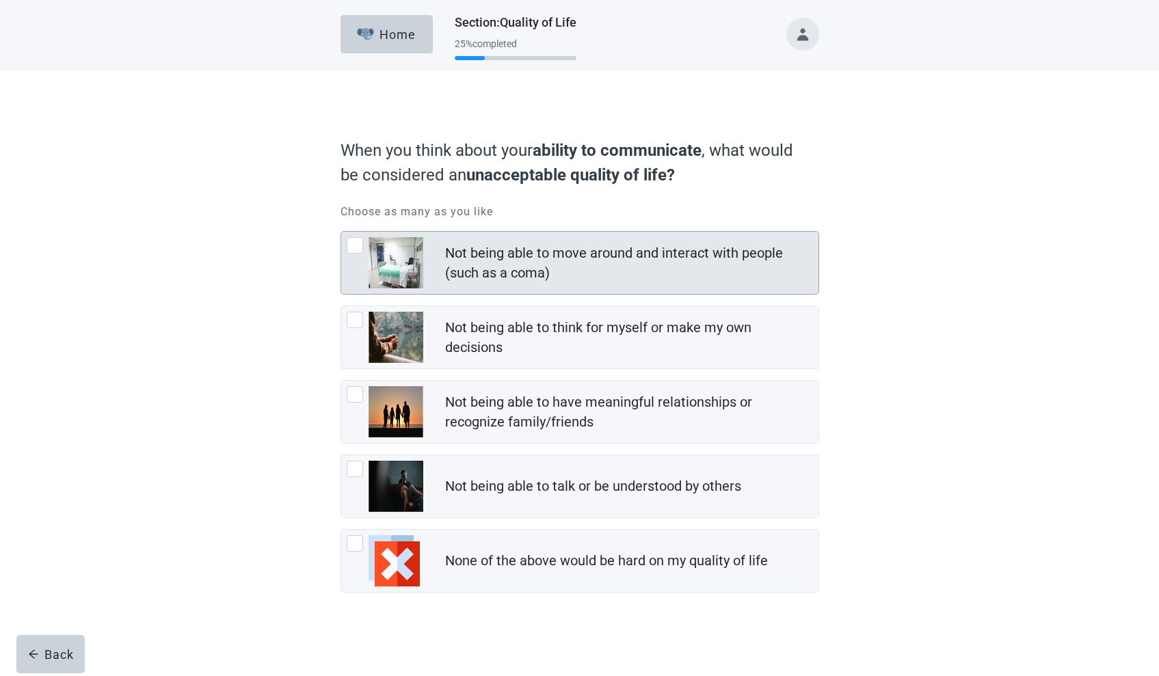
click at [394, 267] on img at bounding box center [395, 262] width 55 height 51
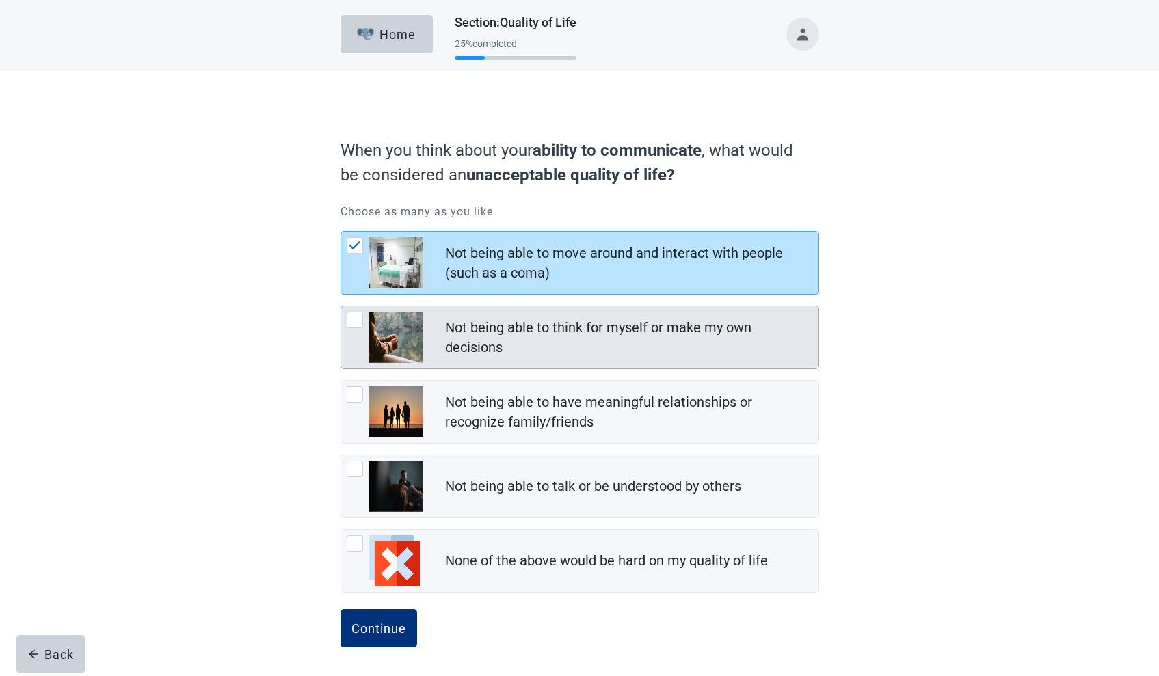
click at [396, 334] on img at bounding box center [395, 337] width 55 height 51
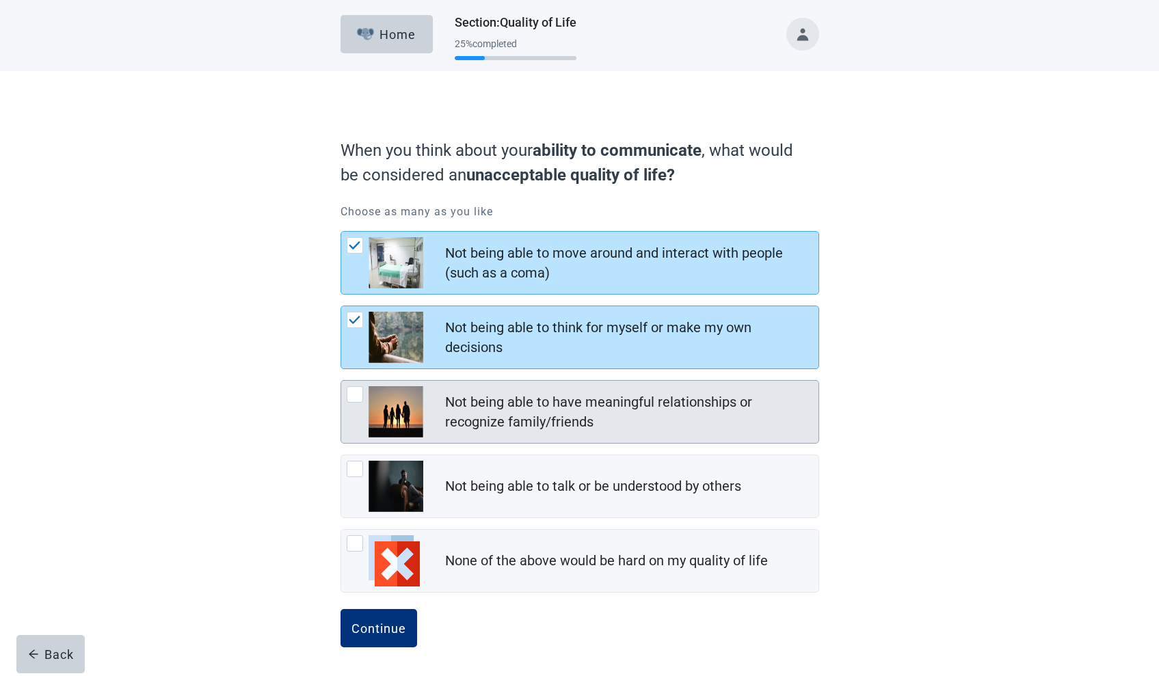
click at [397, 399] on img at bounding box center [395, 411] width 55 height 51
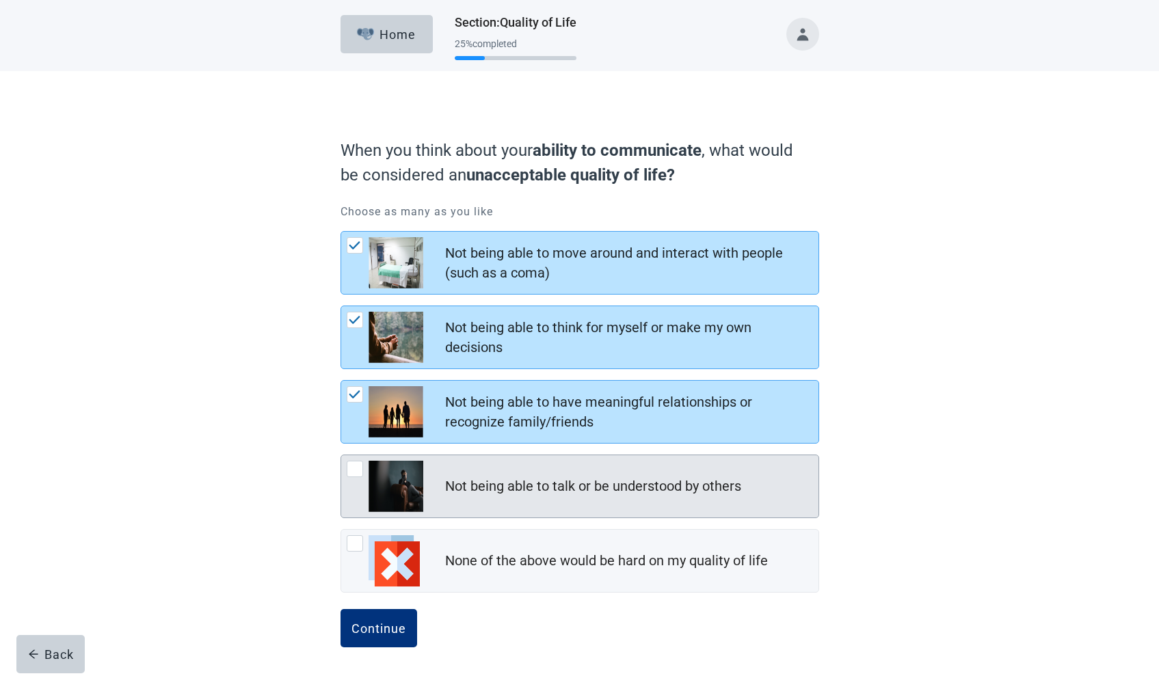
click at [401, 484] on img at bounding box center [395, 486] width 55 height 51
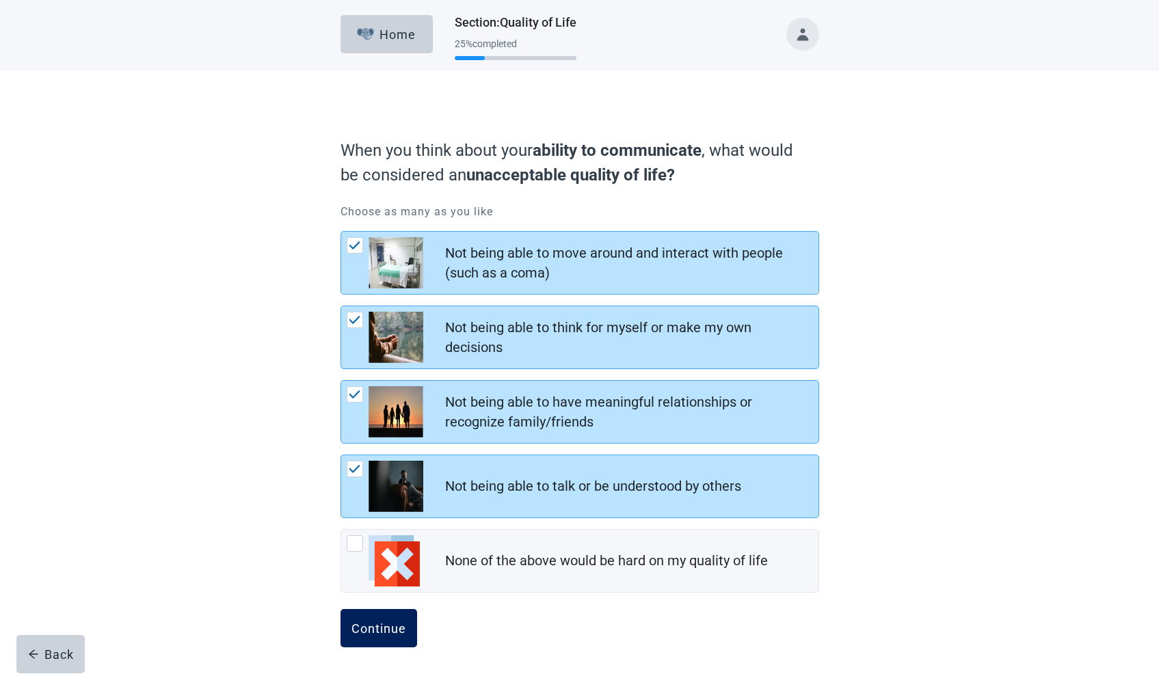
click at [379, 615] on div "Continue" at bounding box center [378, 628] width 55 height 14
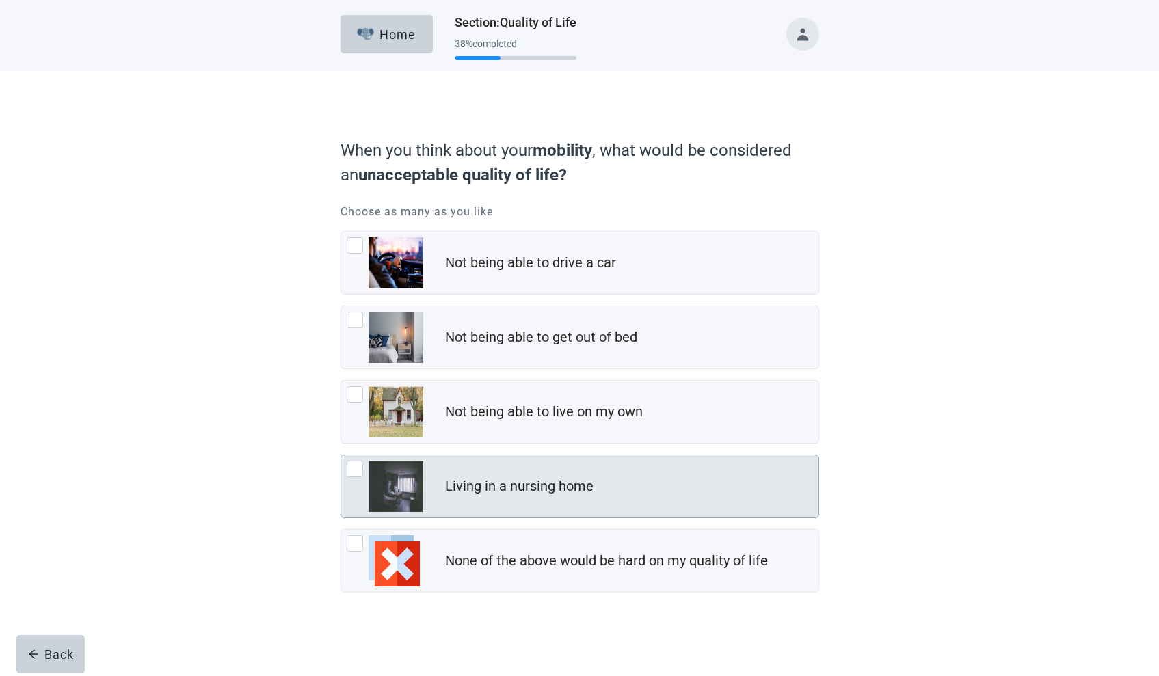
click at [403, 485] on img at bounding box center [395, 486] width 55 height 51
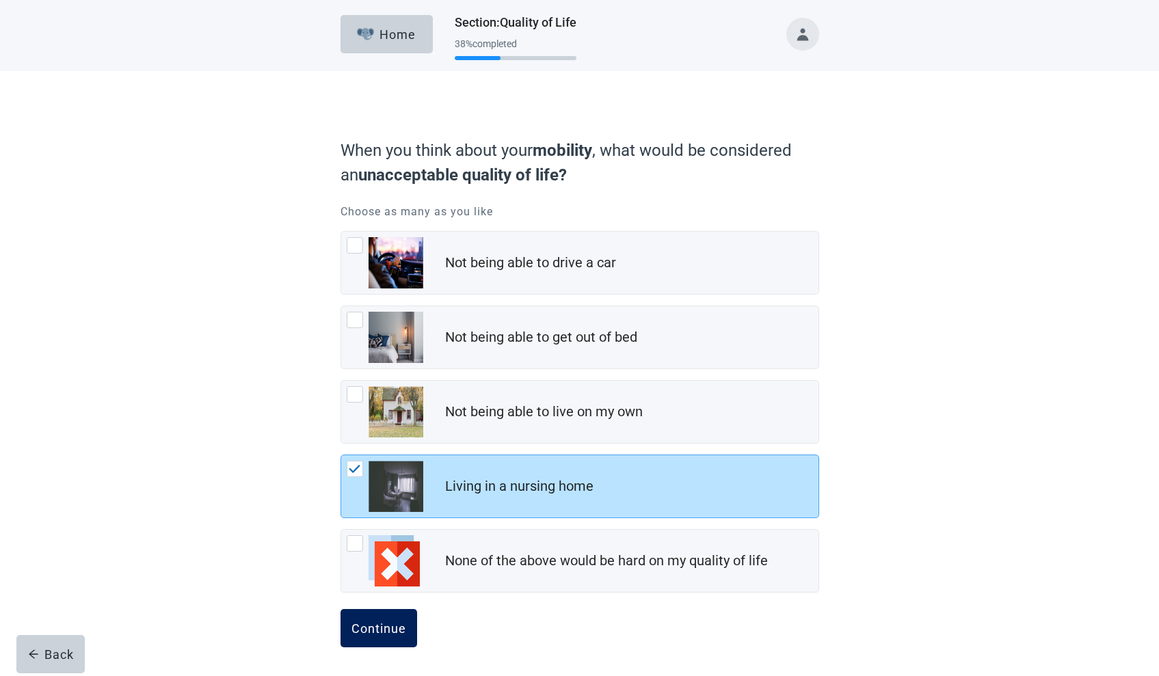
click at [381, 615] on div "Continue" at bounding box center [378, 628] width 55 height 14
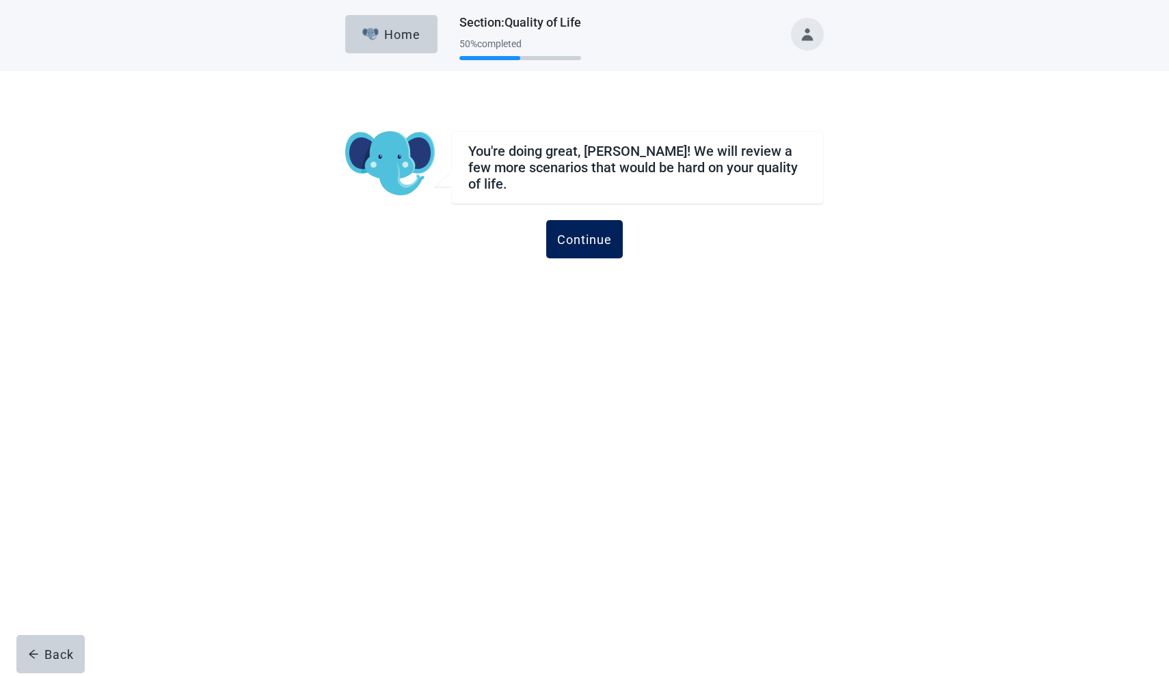
click at [588, 232] on div "Continue" at bounding box center [584, 239] width 55 height 14
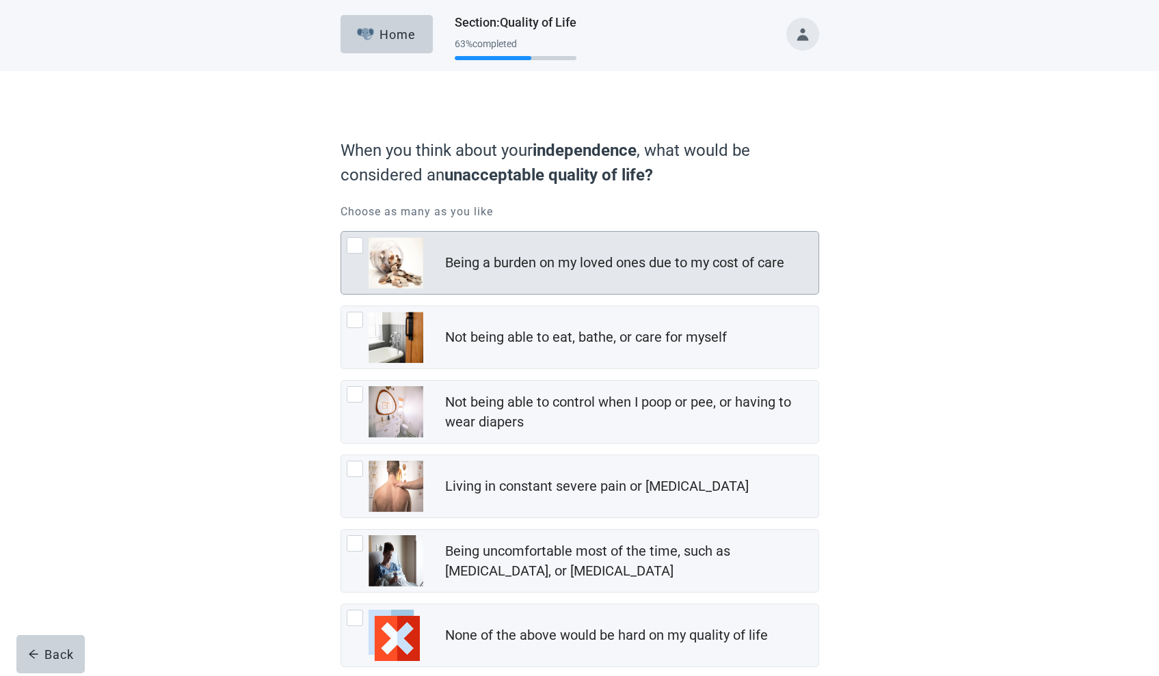
click at [388, 260] on img at bounding box center [395, 262] width 55 height 51
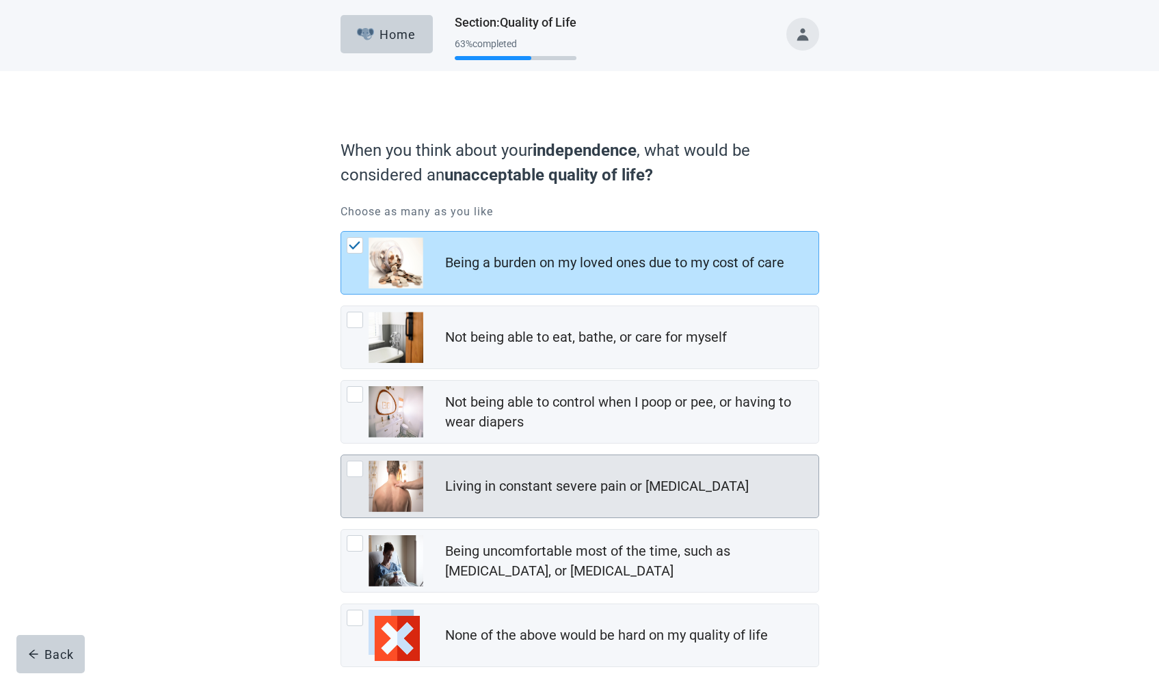
click at [398, 486] on img at bounding box center [395, 486] width 55 height 51
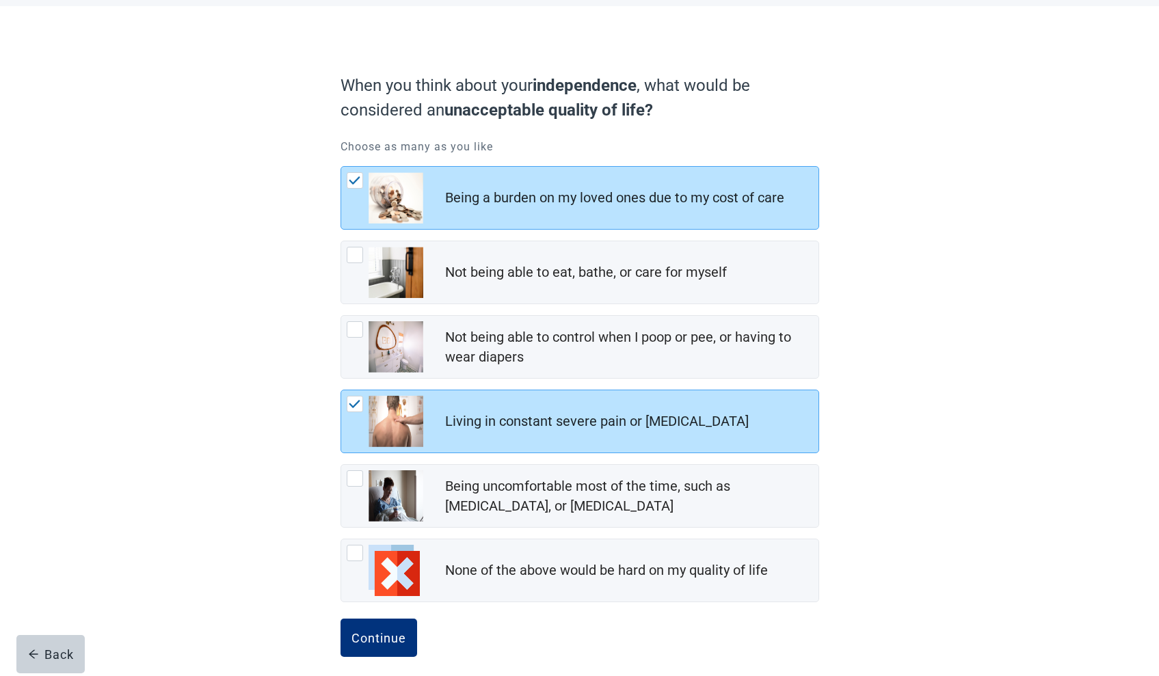
scroll to position [76, 0]
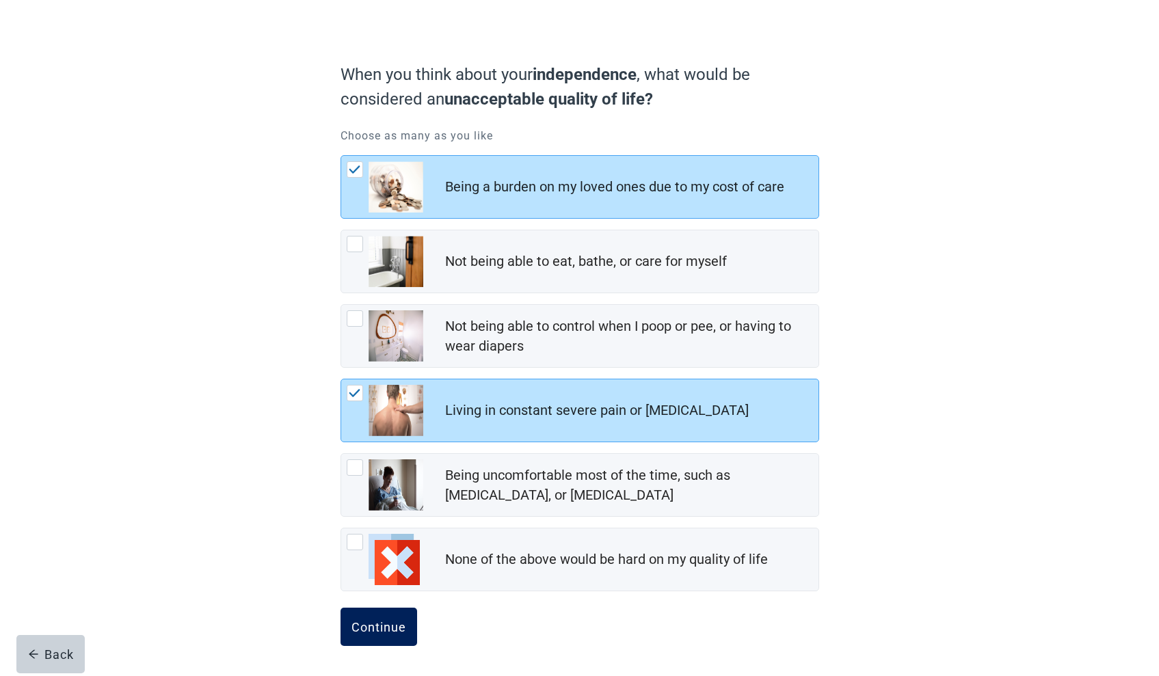
click at [366, 615] on div "Continue" at bounding box center [378, 627] width 55 height 14
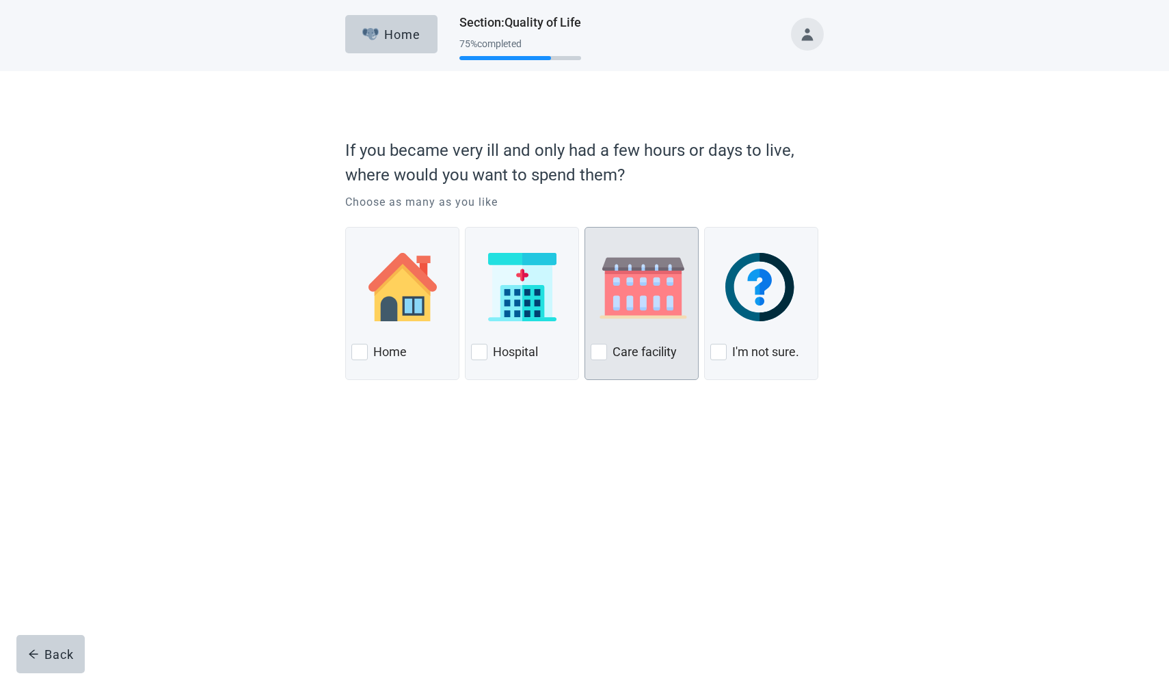
click at [644, 295] on img at bounding box center [643, 287] width 105 height 68
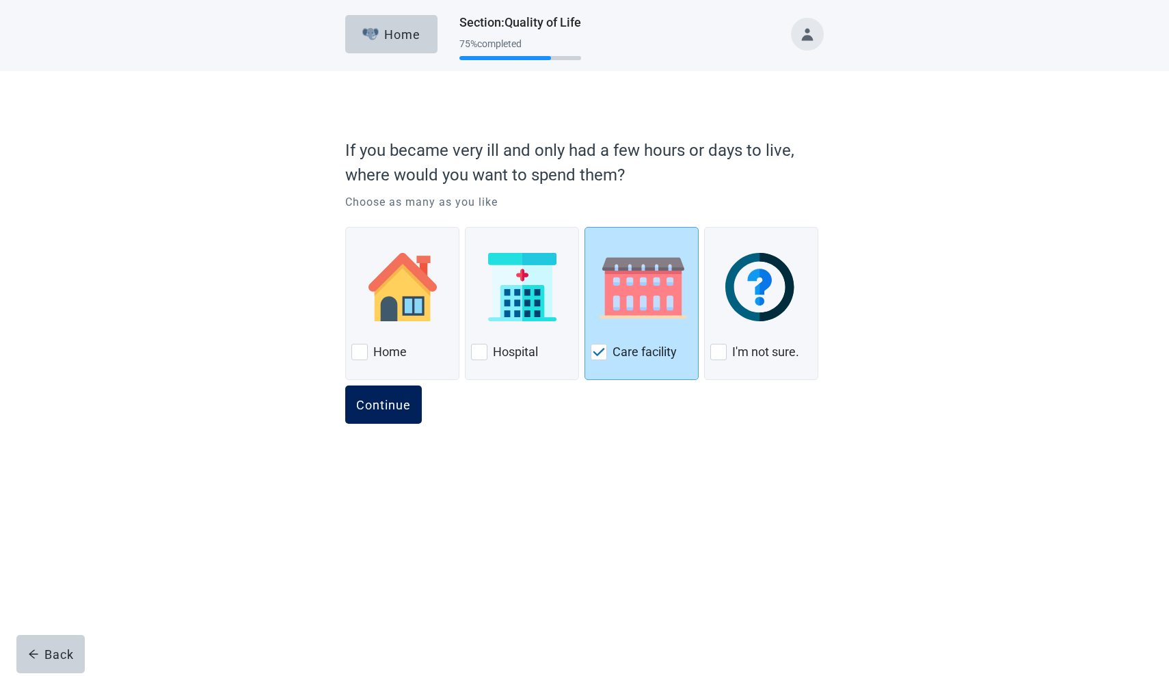
click at [376, 401] on div "Continue" at bounding box center [383, 405] width 55 height 14
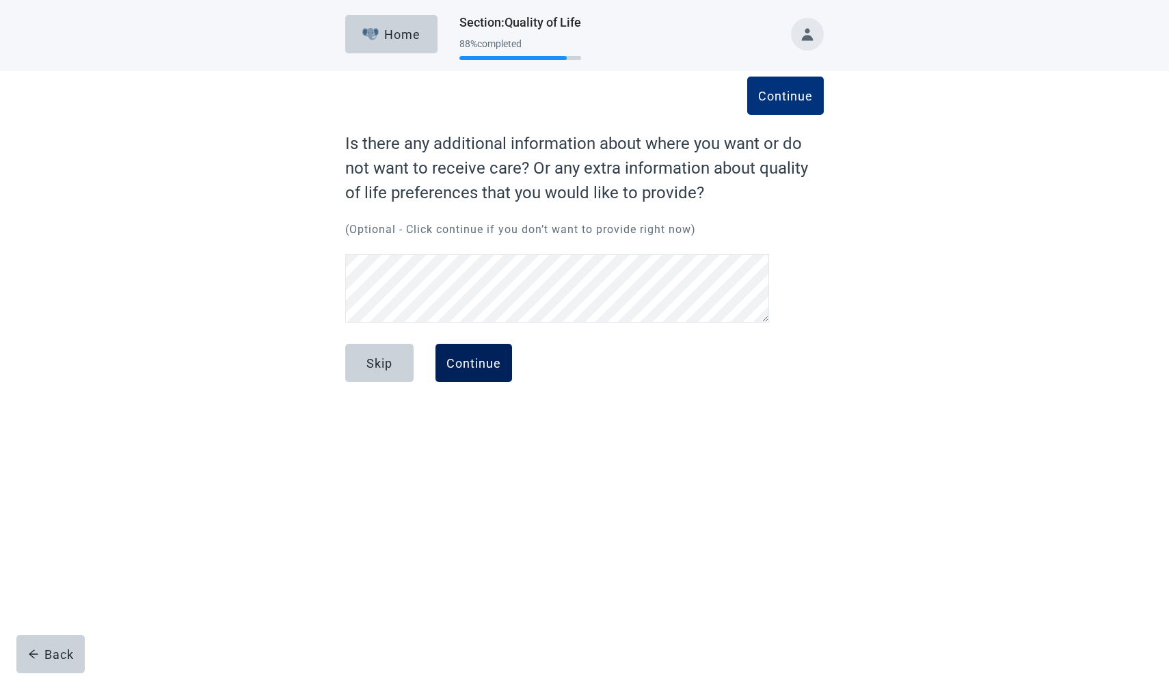
click at [467, 356] on div "Continue" at bounding box center [473, 363] width 55 height 14
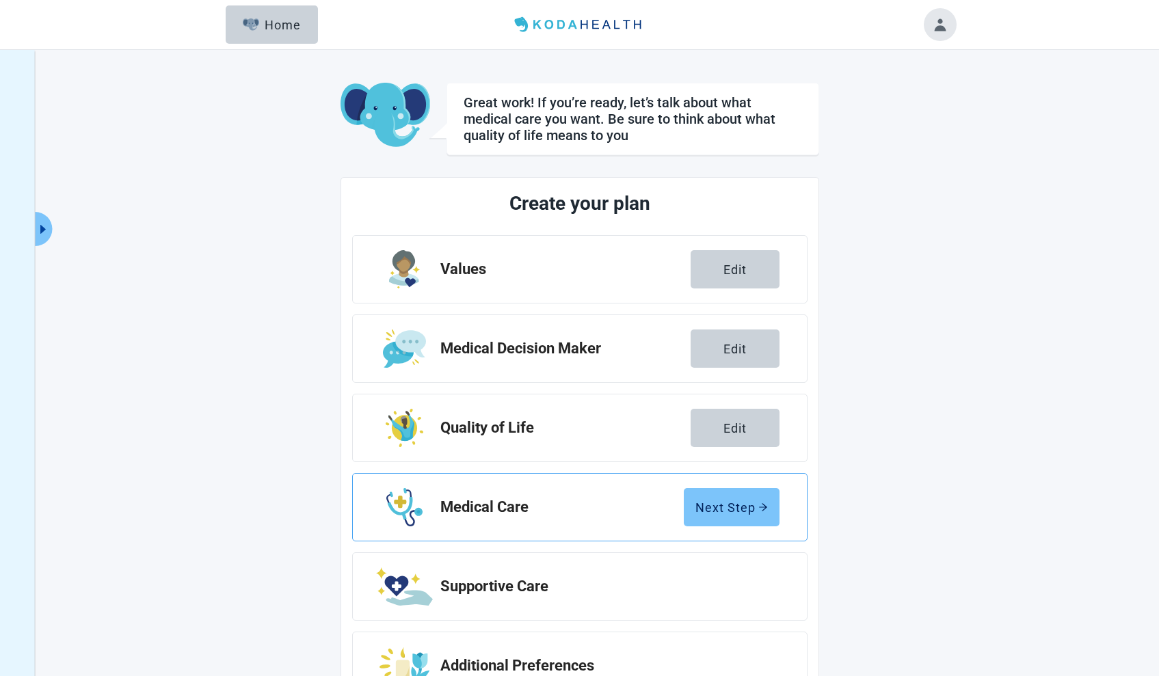
click at [739, 507] on div "Next Step" at bounding box center [731, 507] width 72 height 14
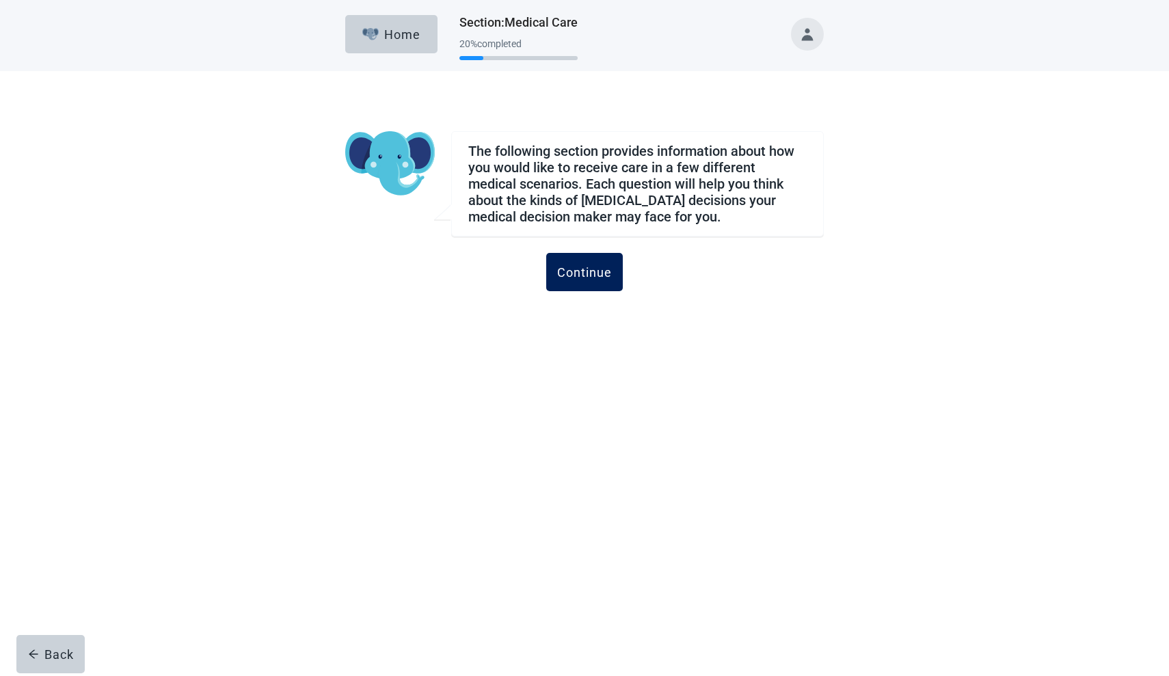
click at [580, 270] on div "Continue" at bounding box center [584, 272] width 55 height 14
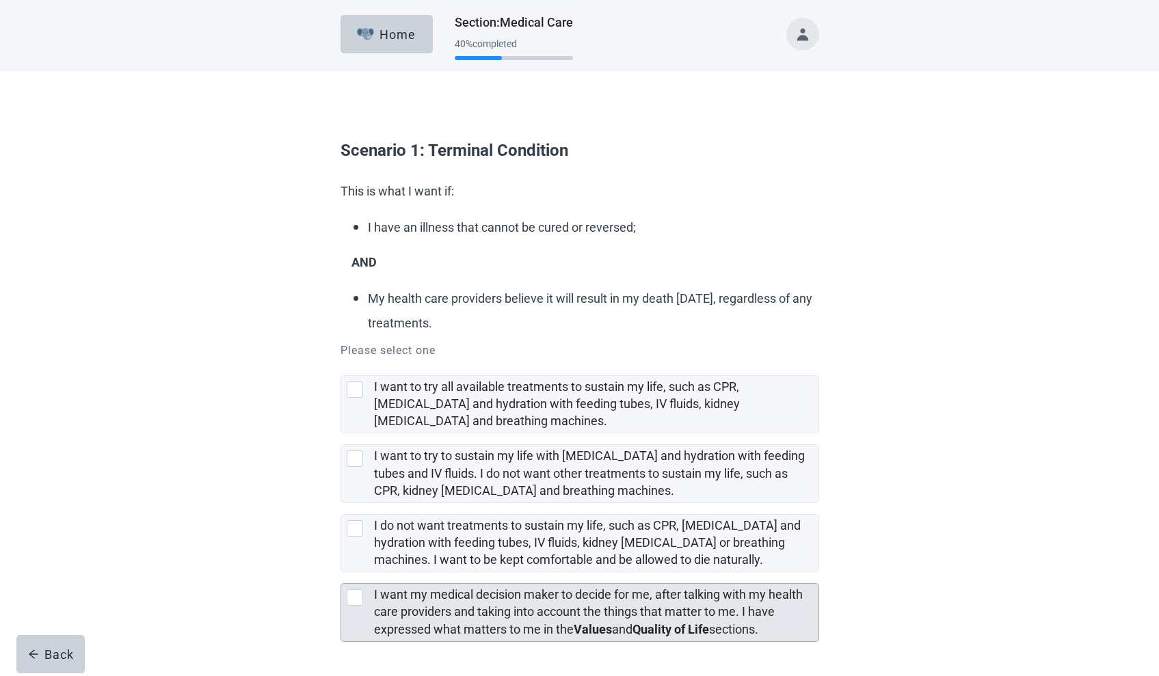
click at [357, 610] on div "I want my medical decision maker to decide for me, after talking with my health…" at bounding box center [579, 612] width 477 height 57
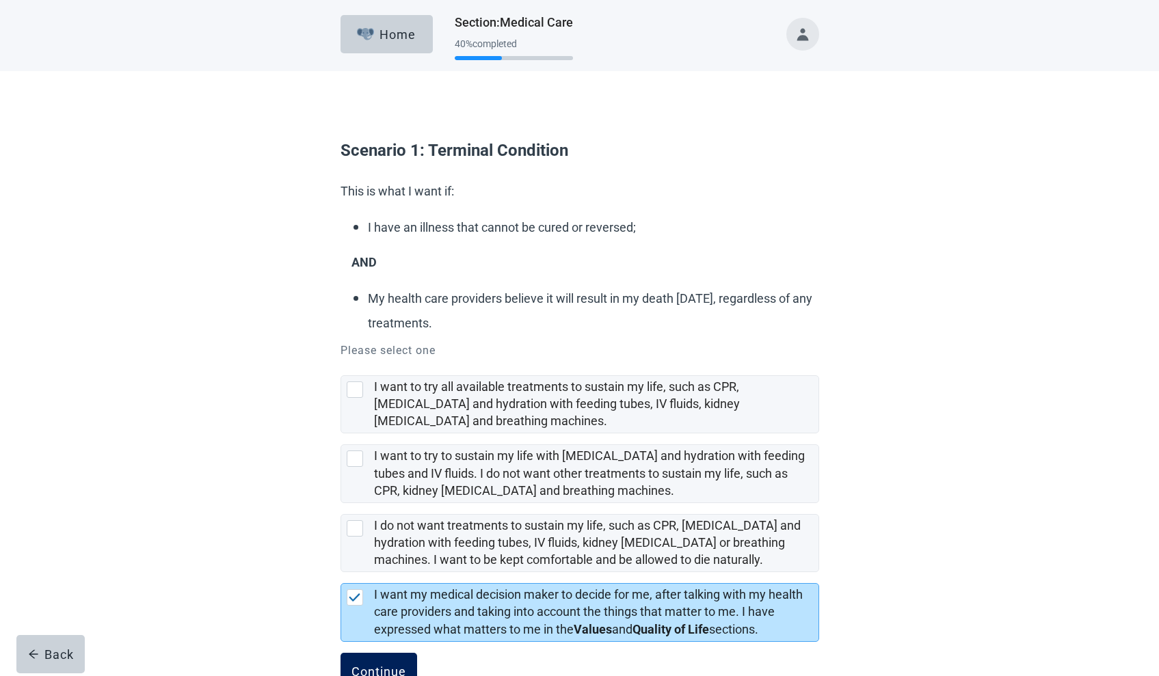
click at [378, 615] on button "Continue" at bounding box center [378, 672] width 77 height 38
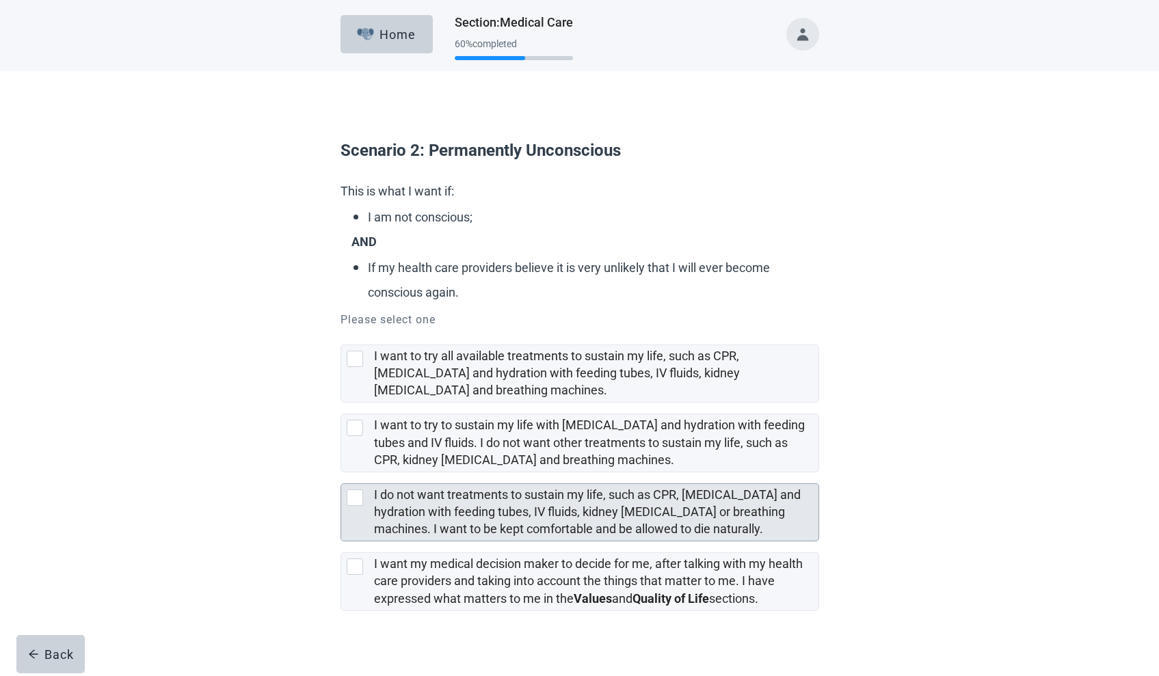
click at [355, 498] on div at bounding box center [355, 497] width 16 height 16
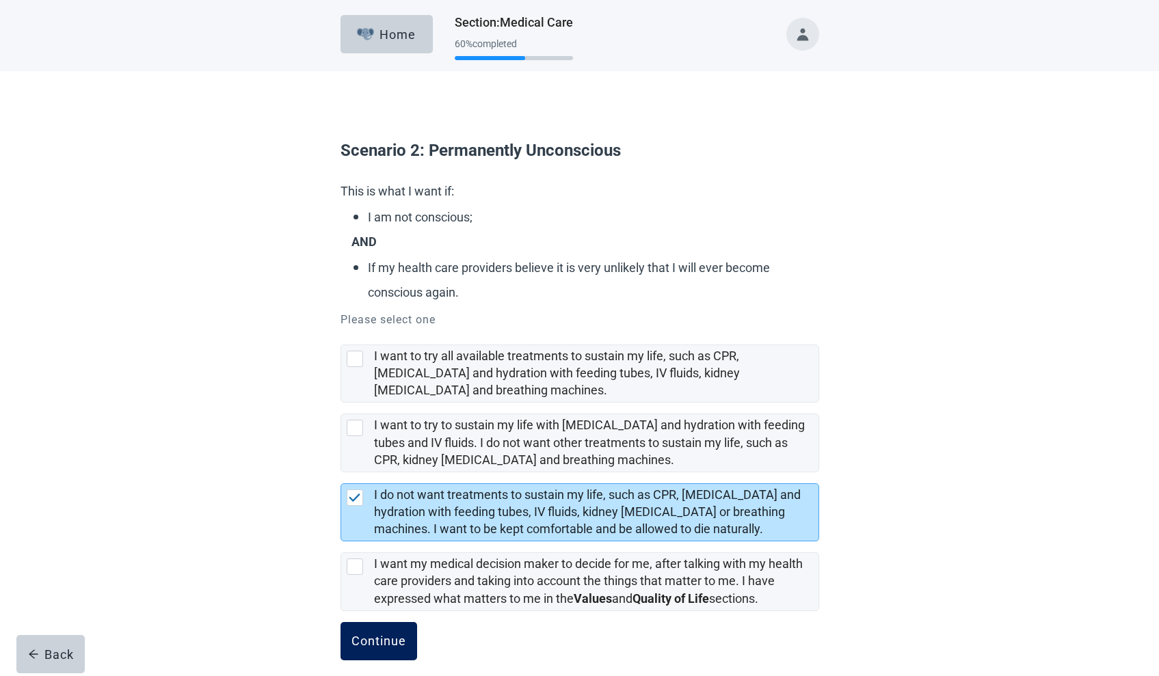
click at [377, 615] on div "Continue" at bounding box center [378, 641] width 55 height 14
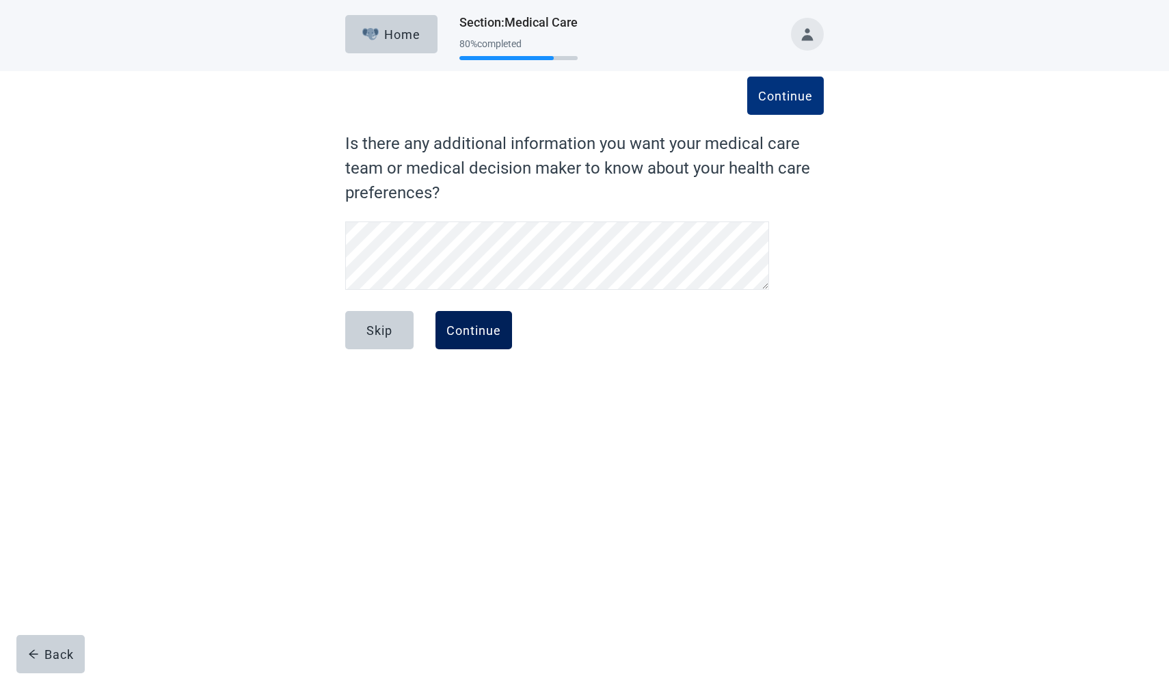
click at [476, 331] on div "Continue" at bounding box center [473, 330] width 55 height 14
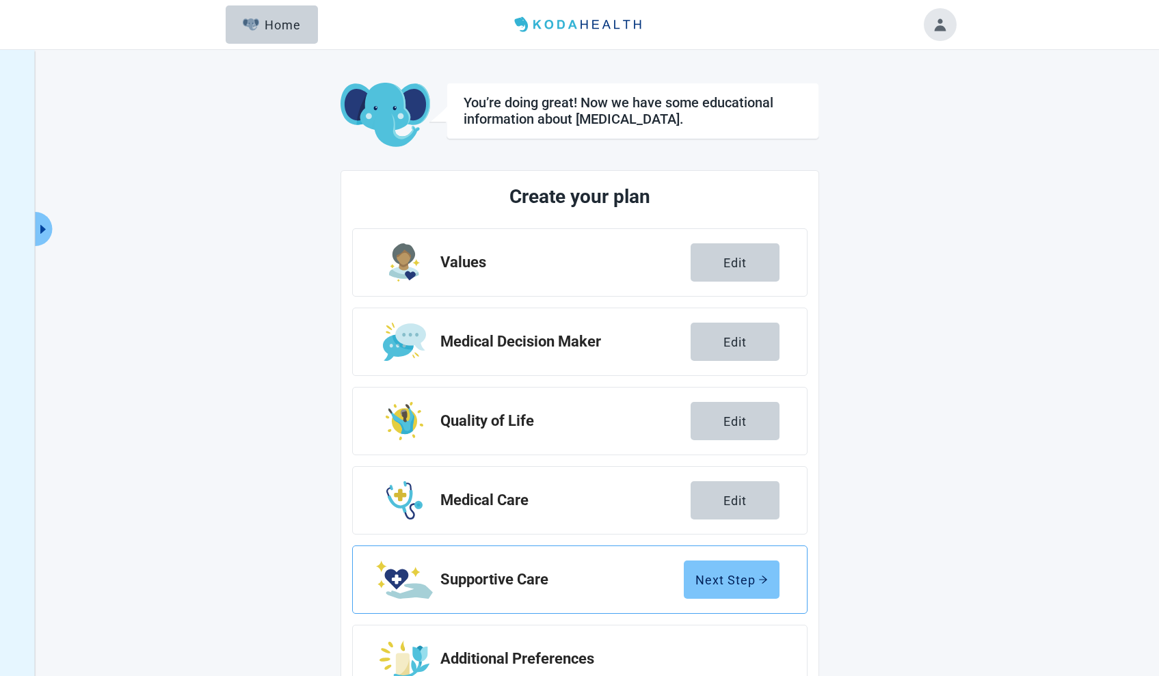
click at [713, 577] on div "Next Step" at bounding box center [731, 580] width 72 height 14
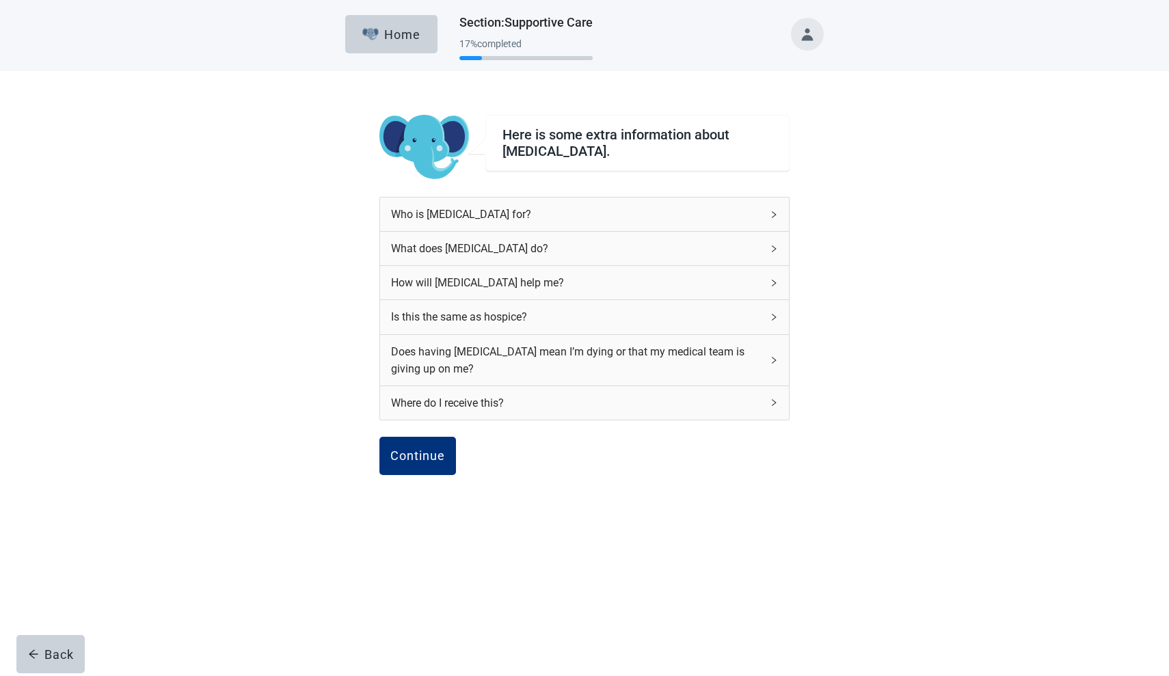
click at [773, 313] on icon "right" at bounding box center [774, 317] width 8 height 8
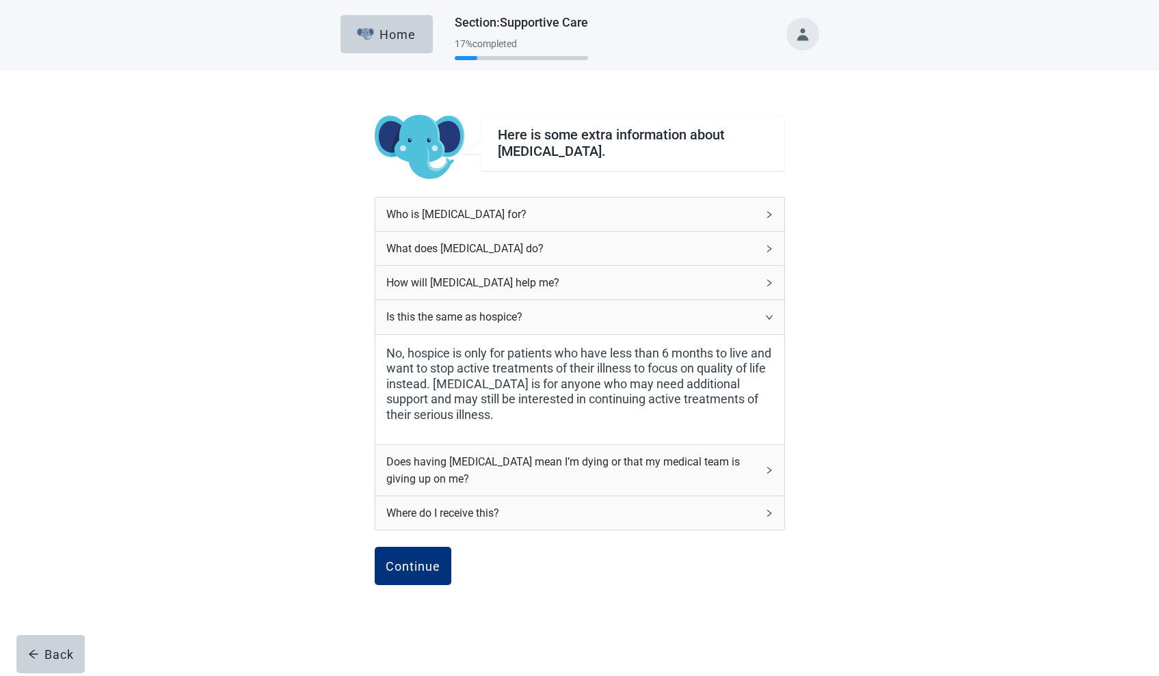
click at [452, 455] on div "Does having [MEDICAL_DATA] mean I’m dying or that my medical team is giving up …" at bounding box center [571, 470] width 370 height 34
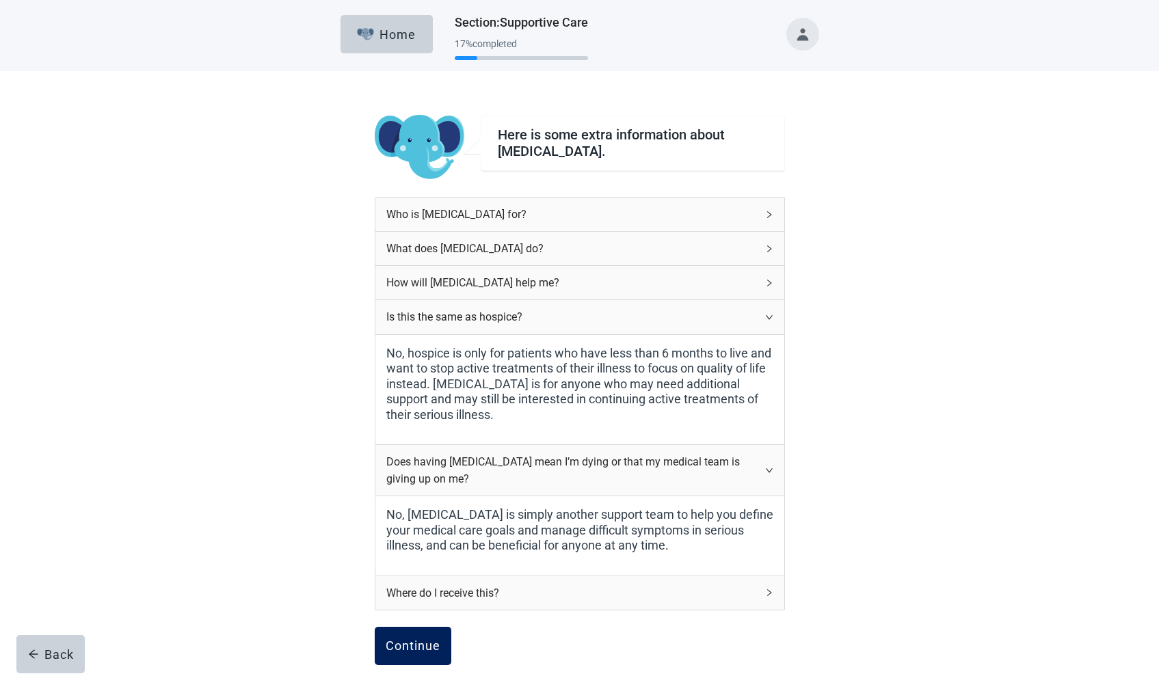
click at [419, 615] on div "Continue" at bounding box center [412, 646] width 55 height 14
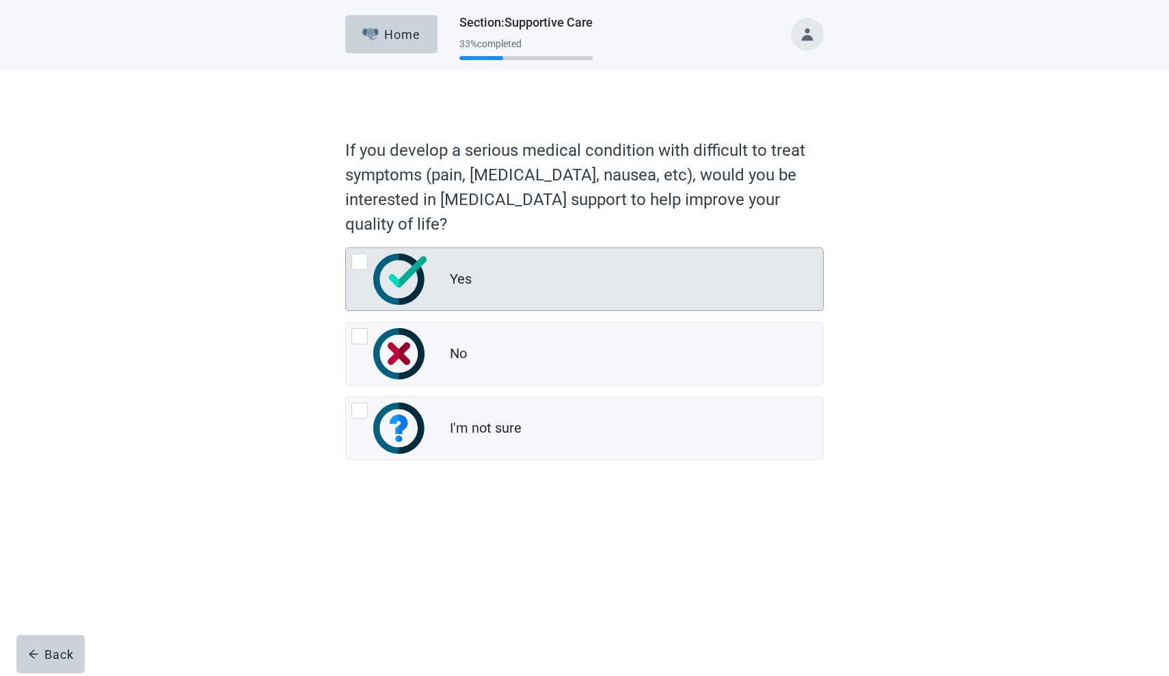
click at [397, 275] on img at bounding box center [399, 279] width 53 height 51
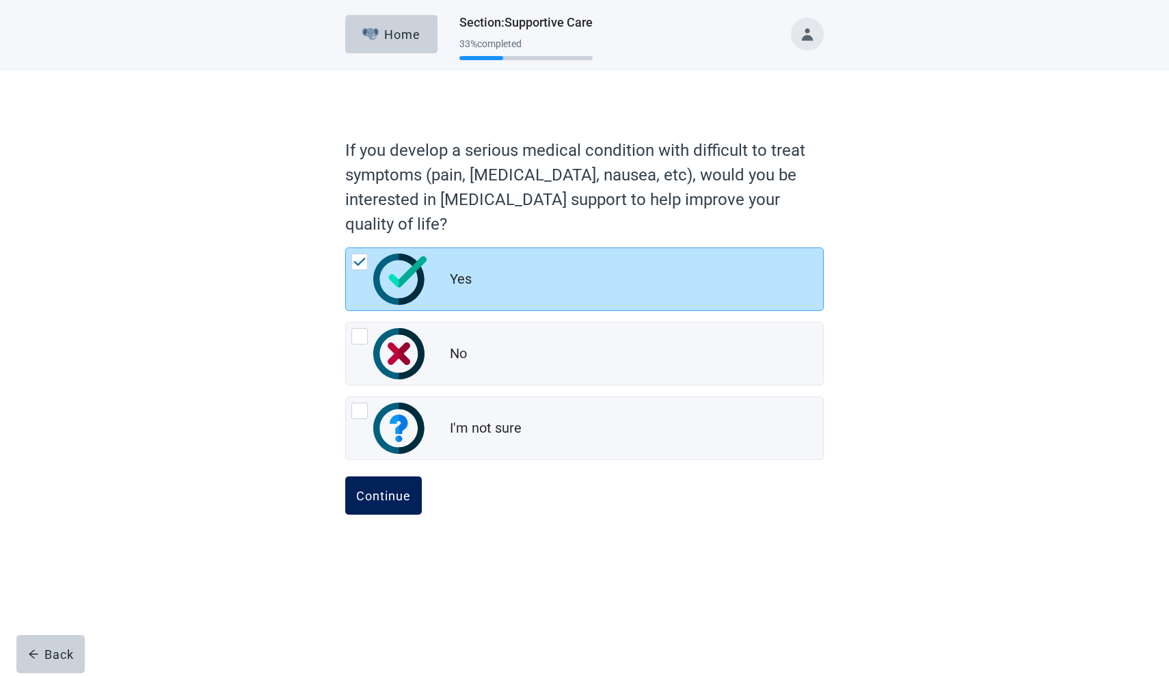
click at [387, 493] on div "Continue" at bounding box center [383, 496] width 55 height 14
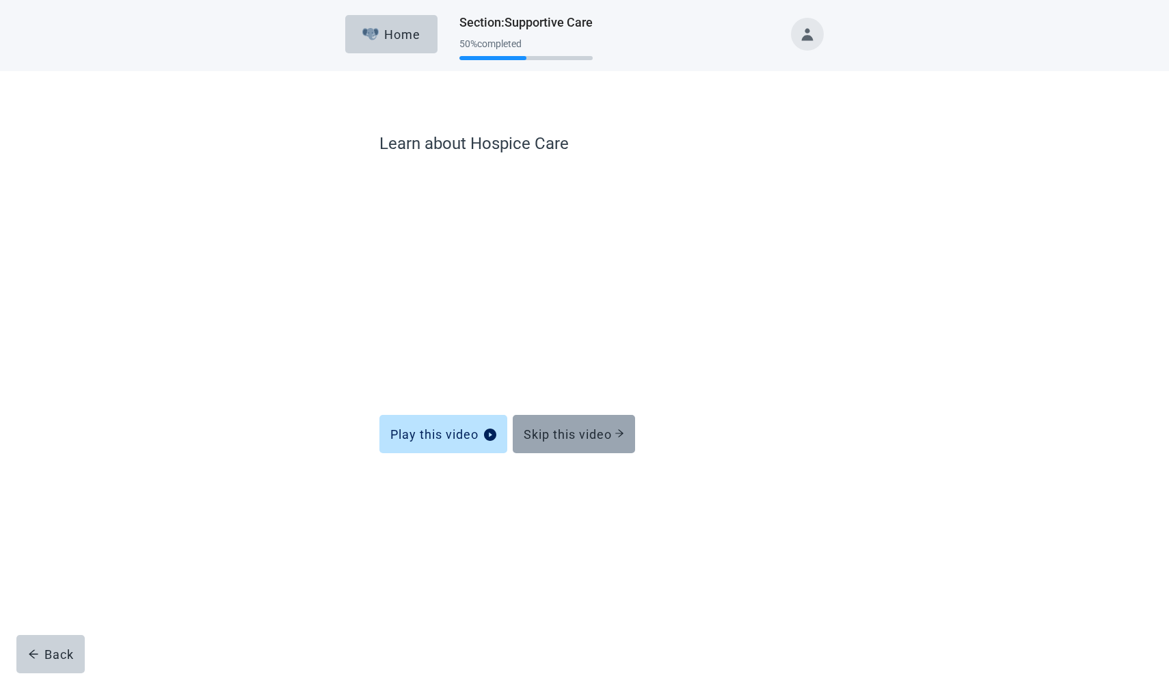
click at [556, 427] on button "Skip this video" at bounding box center [574, 434] width 122 height 38
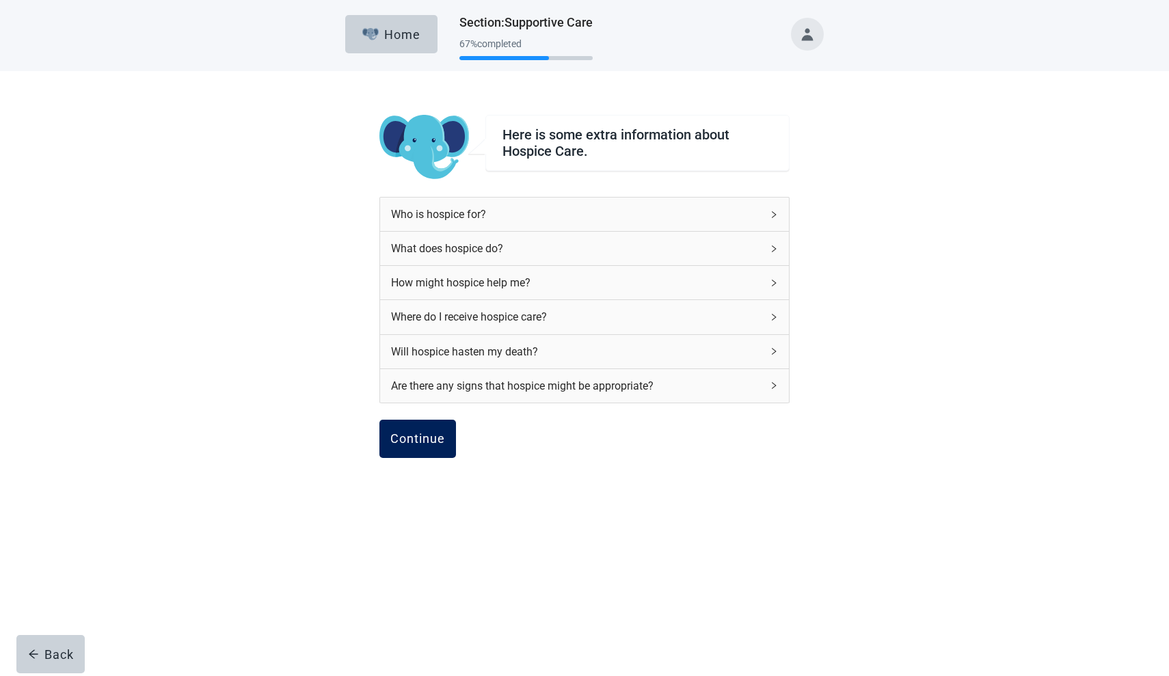
click at [417, 432] on div "Continue" at bounding box center [417, 439] width 55 height 14
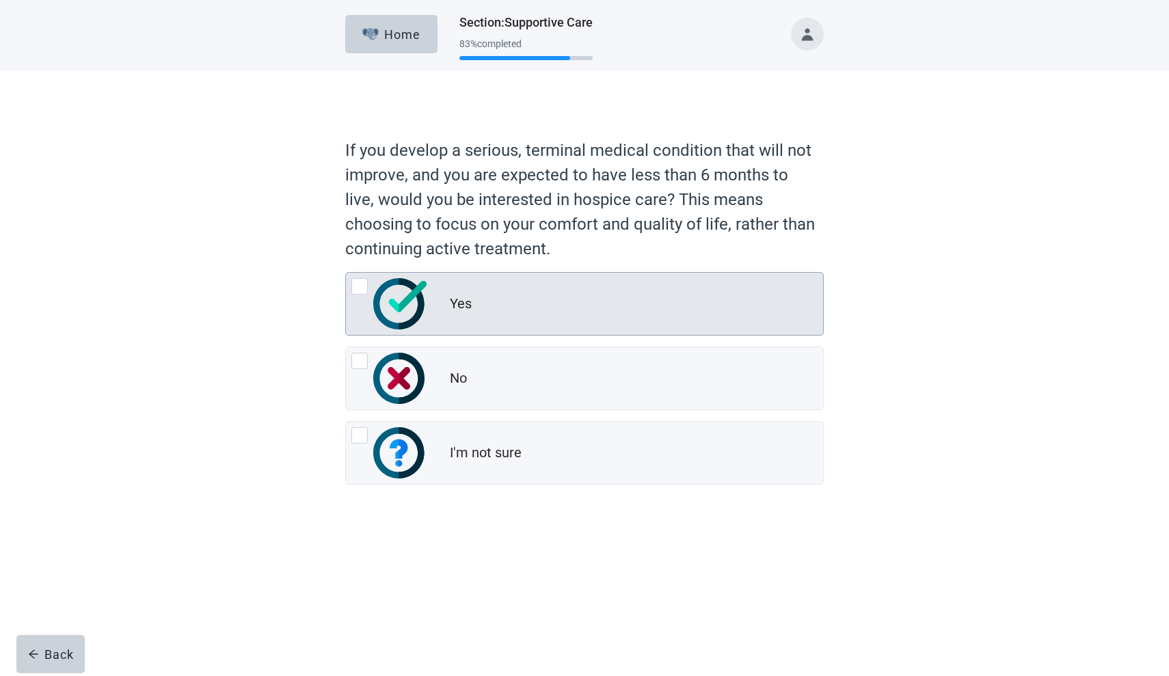
click at [403, 298] on img at bounding box center [399, 303] width 53 height 51
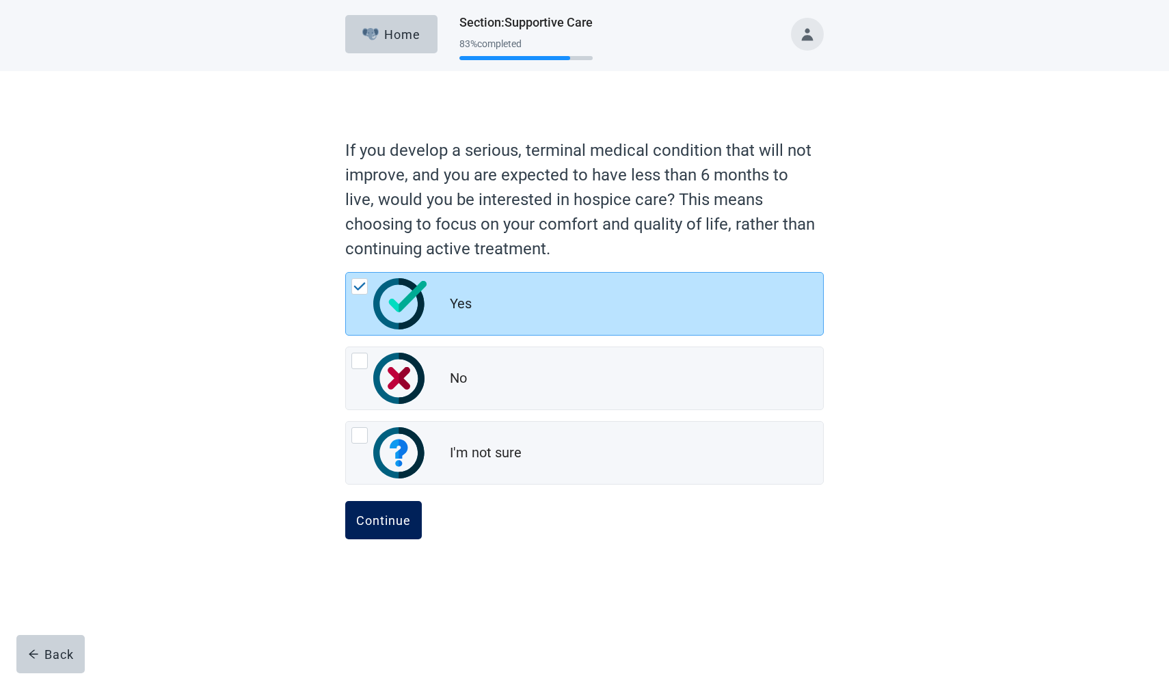
click at [379, 506] on button "Continue" at bounding box center [383, 520] width 77 height 38
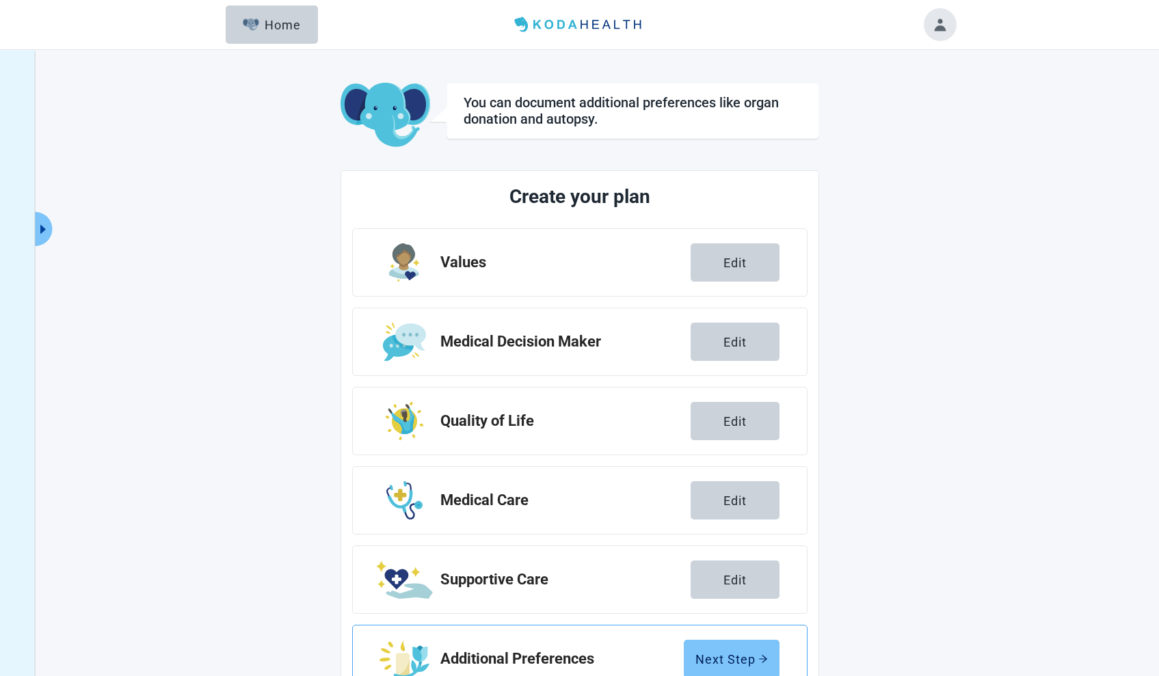
click at [730, 615] on div "Next Step" at bounding box center [731, 659] width 72 height 14
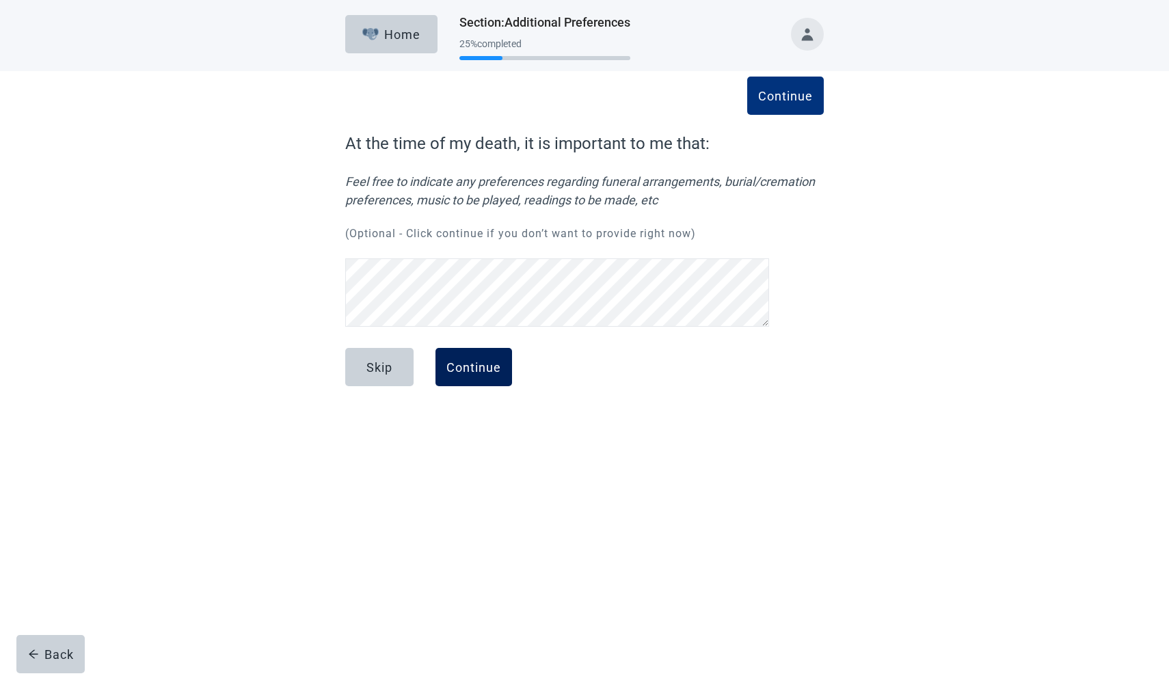
click at [474, 363] on div "Continue" at bounding box center [473, 367] width 55 height 14
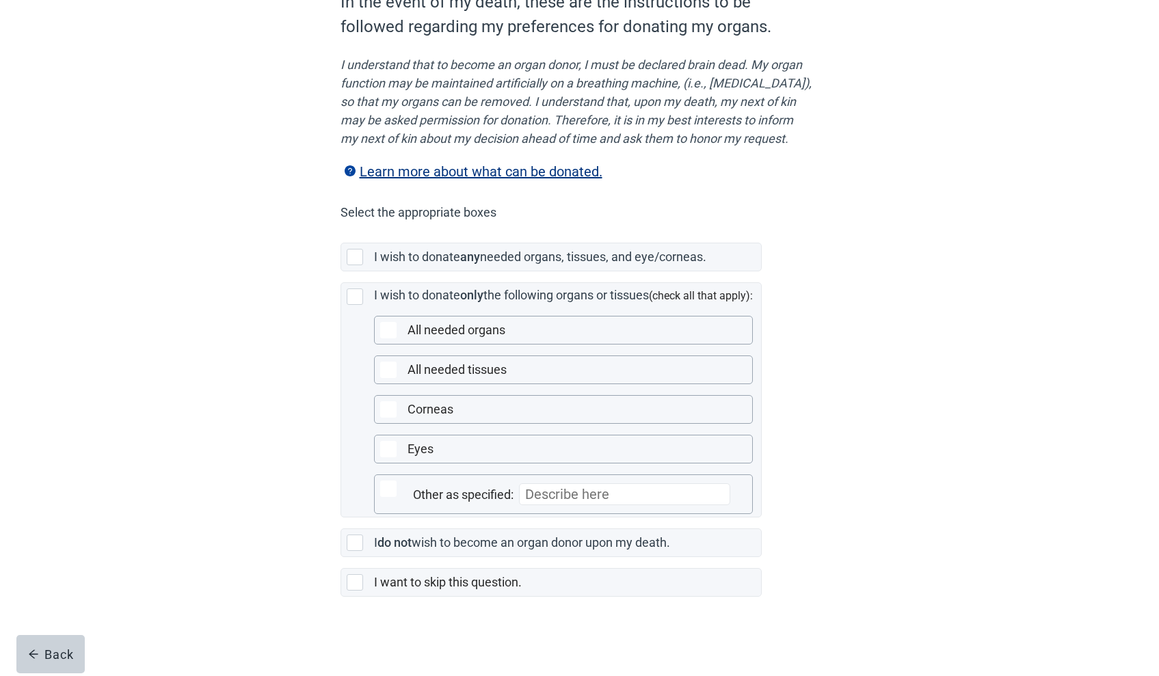
scroll to position [167, 0]
click at [368, 543] on div at bounding box center [358, 542] width 22 height 16
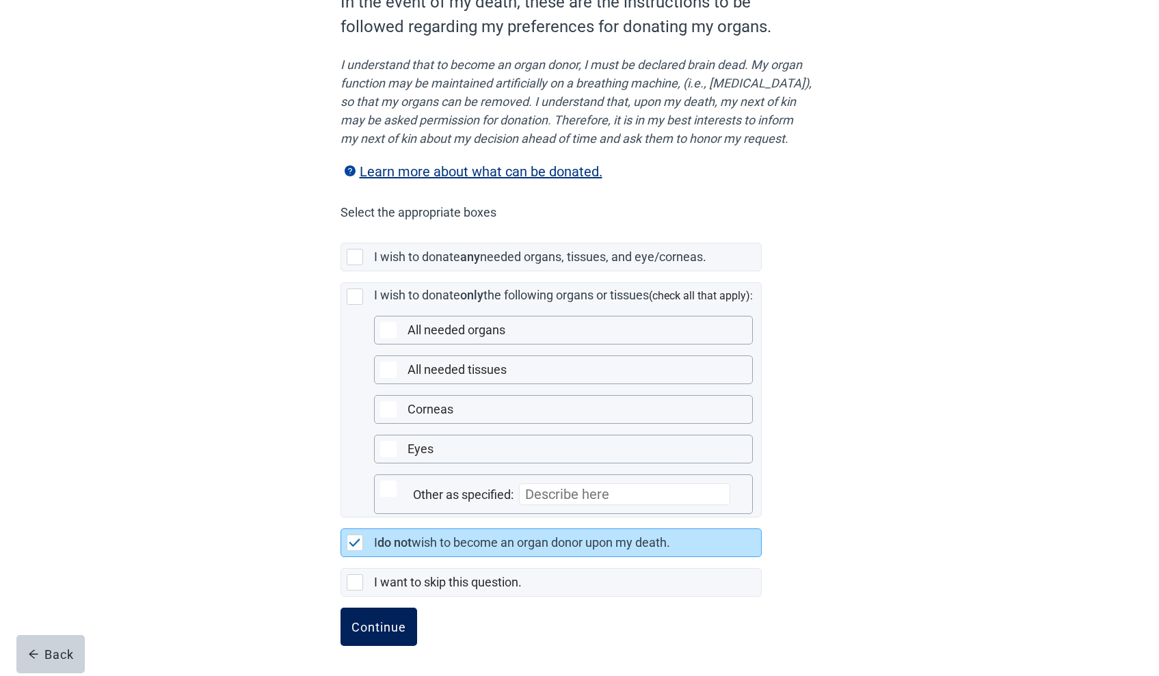
click at [385, 615] on button "Continue" at bounding box center [378, 627] width 77 height 38
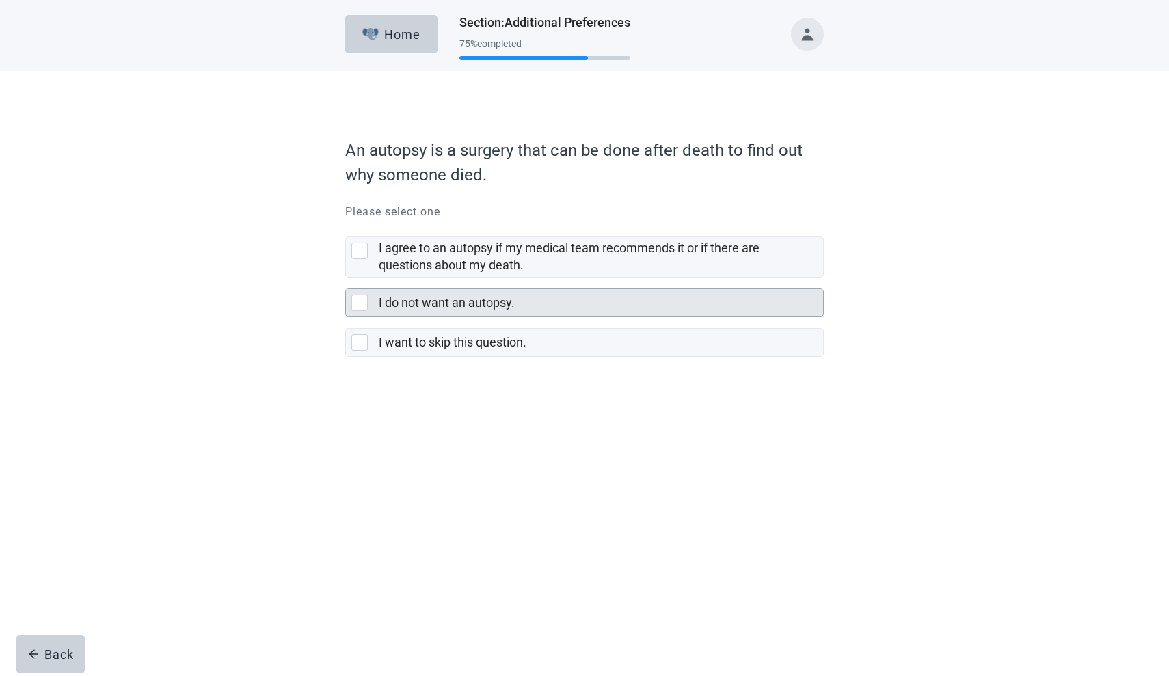
click at [365, 300] on div at bounding box center [359, 303] width 16 height 16
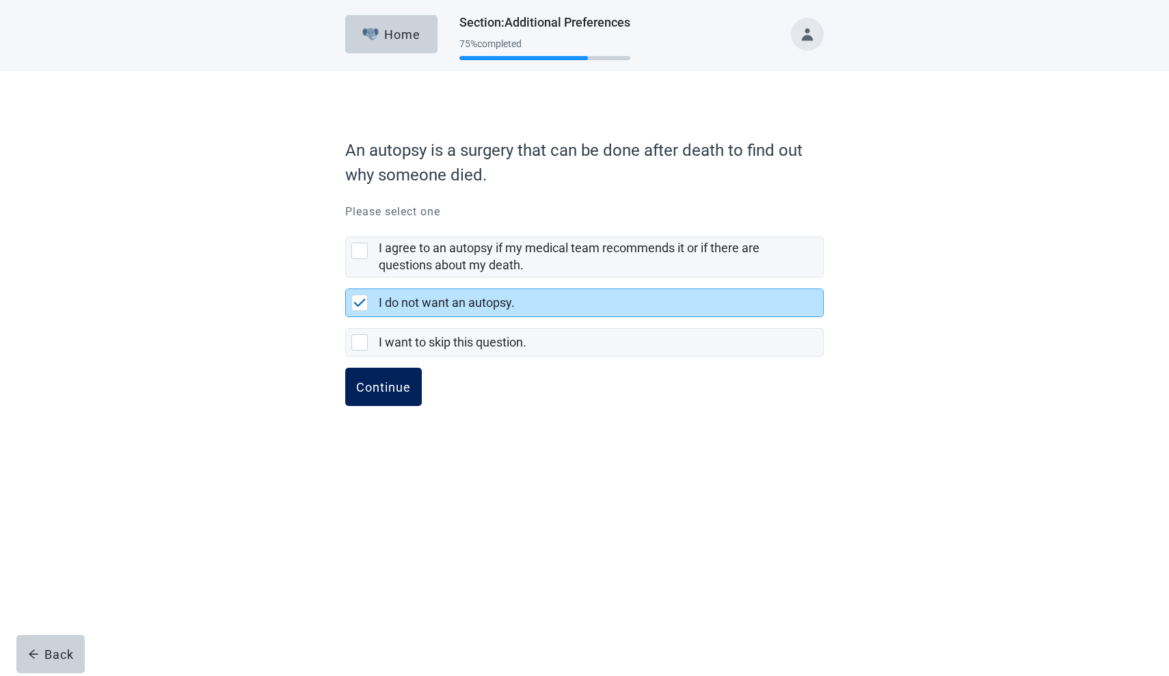
click at [383, 384] on div "Continue" at bounding box center [383, 387] width 55 height 14
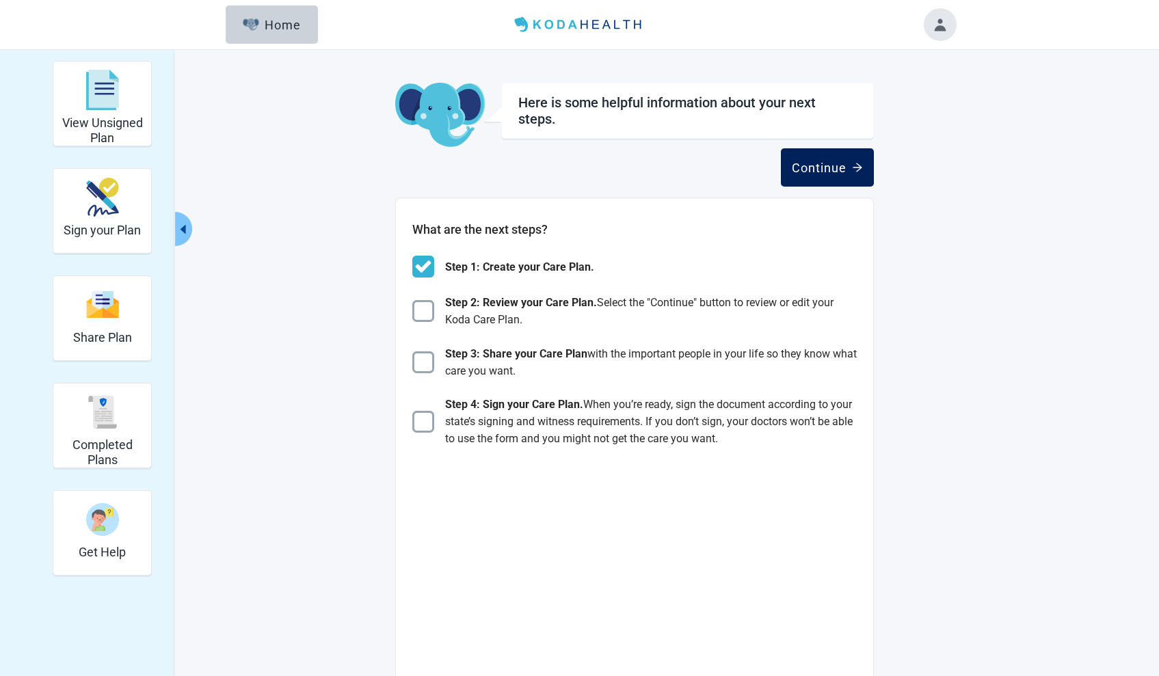
click at [819, 167] on div "Continue" at bounding box center [826, 168] width 71 height 14
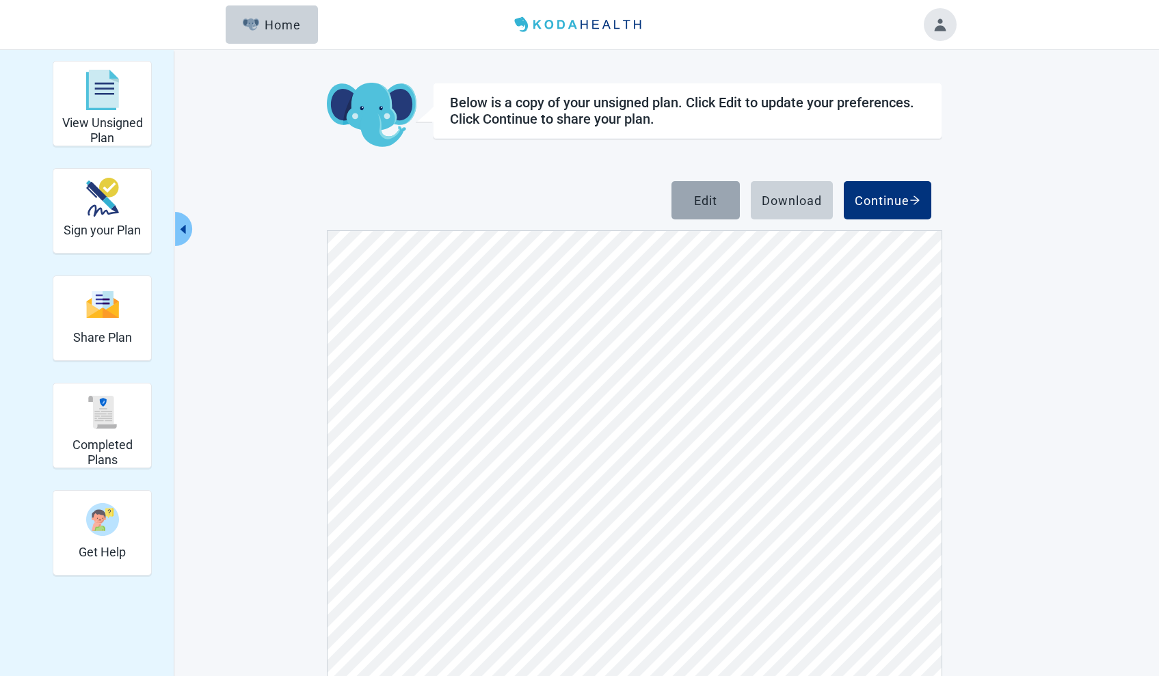
click at [707, 196] on div "Edit" at bounding box center [705, 200] width 23 height 14
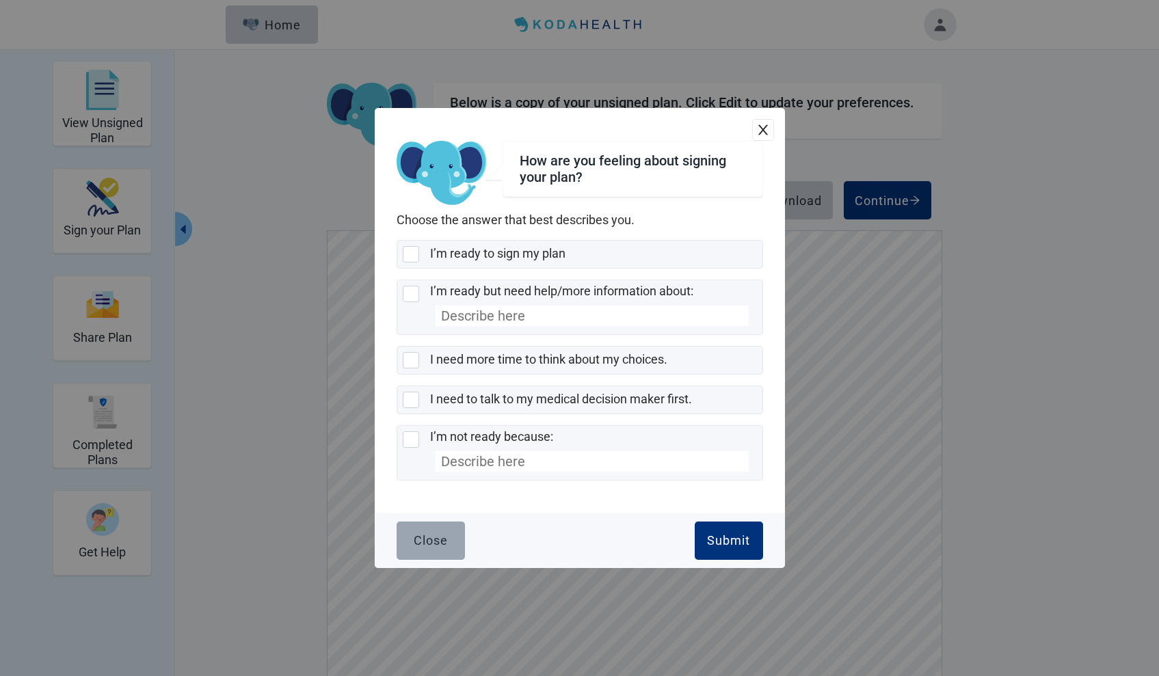
click at [450, 540] on button "Close" at bounding box center [430, 541] width 68 height 38
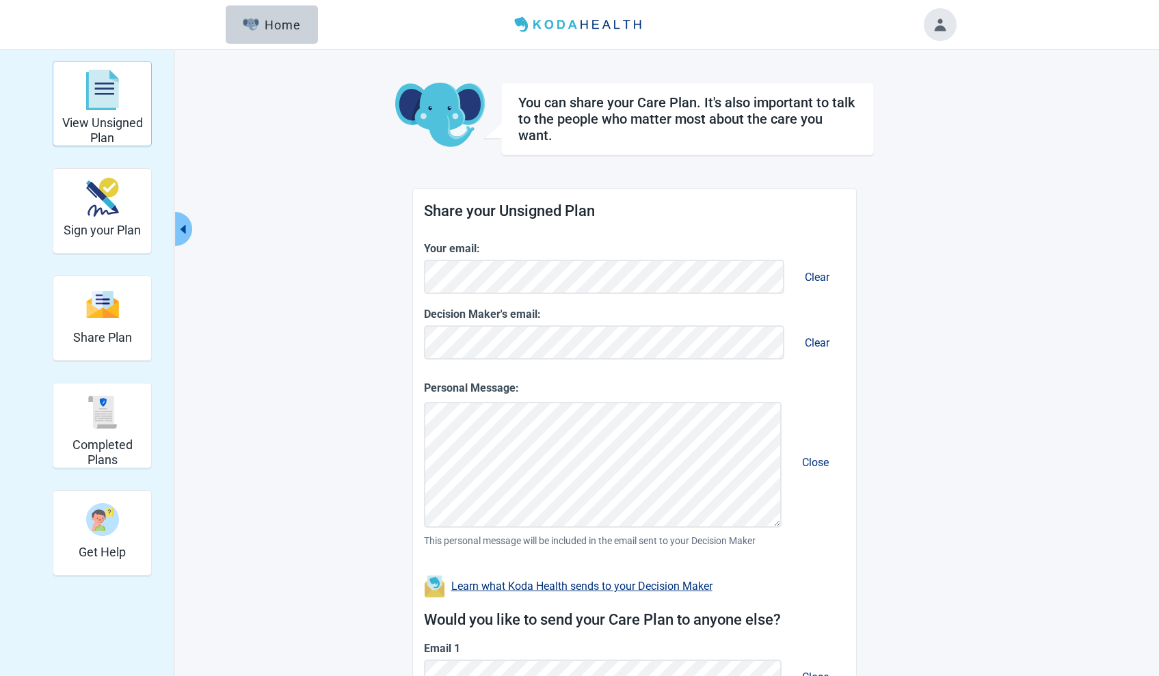
click at [100, 86] on img "View Unsigned Plan" at bounding box center [102, 90] width 33 height 41
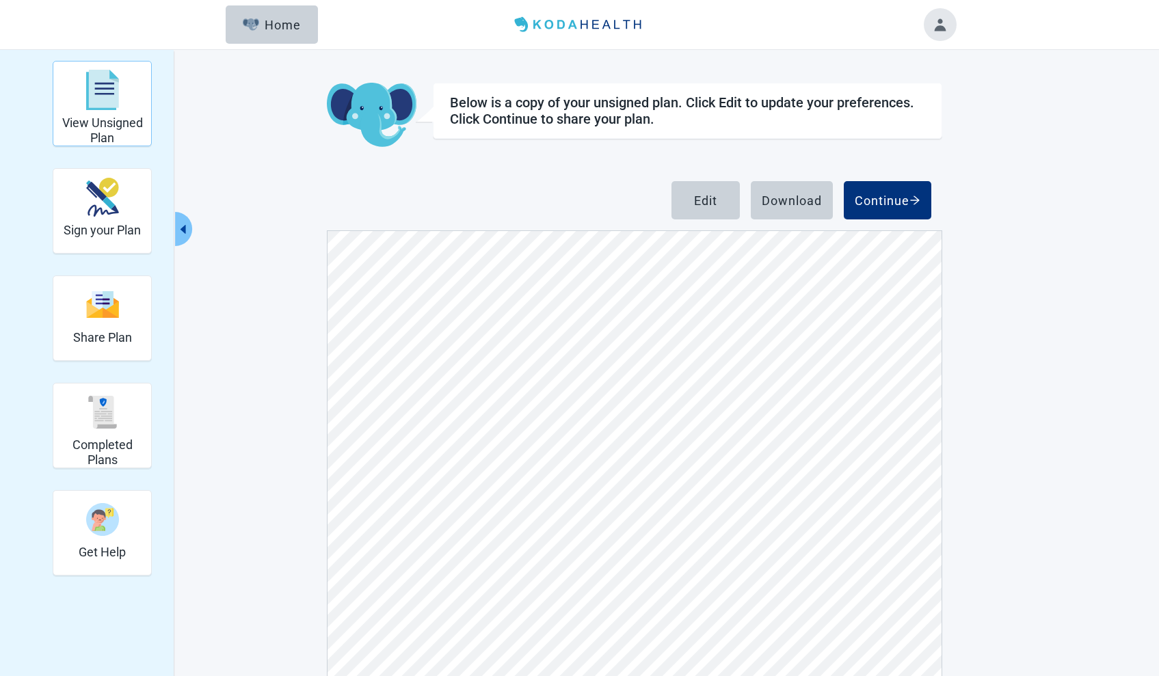
click at [110, 94] on img "View Unsigned Plan" at bounding box center [102, 90] width 33 height 41
click at [100, 85] on img "View Unsigned Plan" at bounding box center [102, 90] width 33 height 41
click at [700, 204] on div "Edit" at bounding box center [705, 200] width 23 height 14
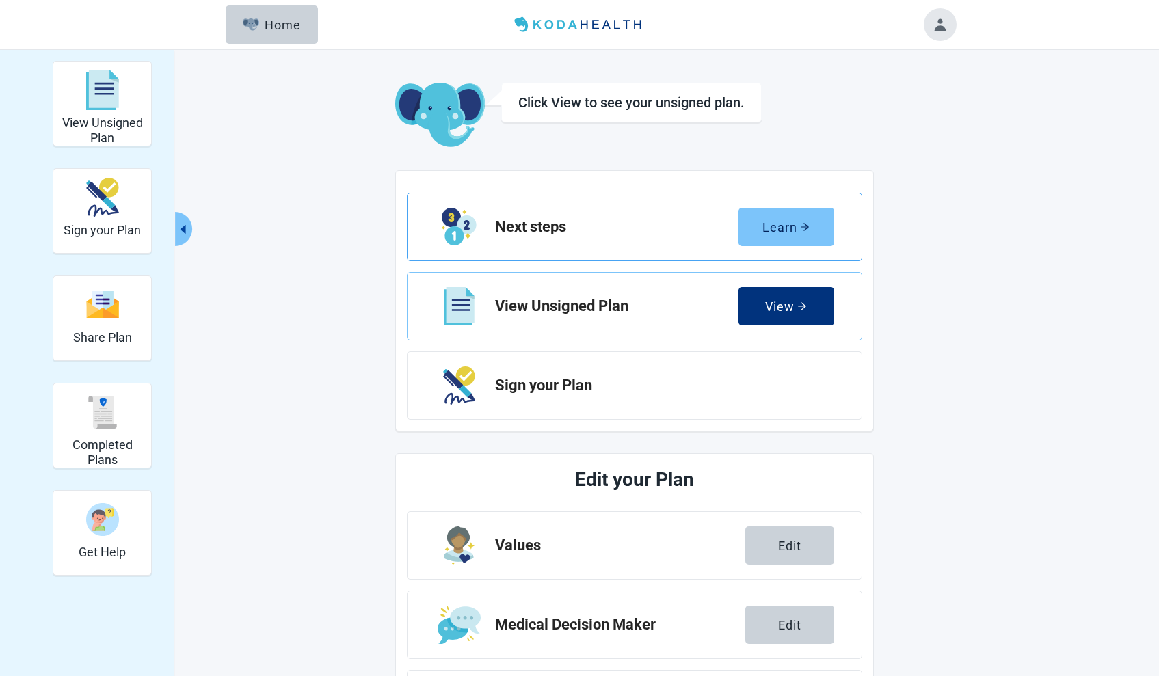
click at [789, 221] on div "Learn" at bounding box center [785, 227] width 47 height 14
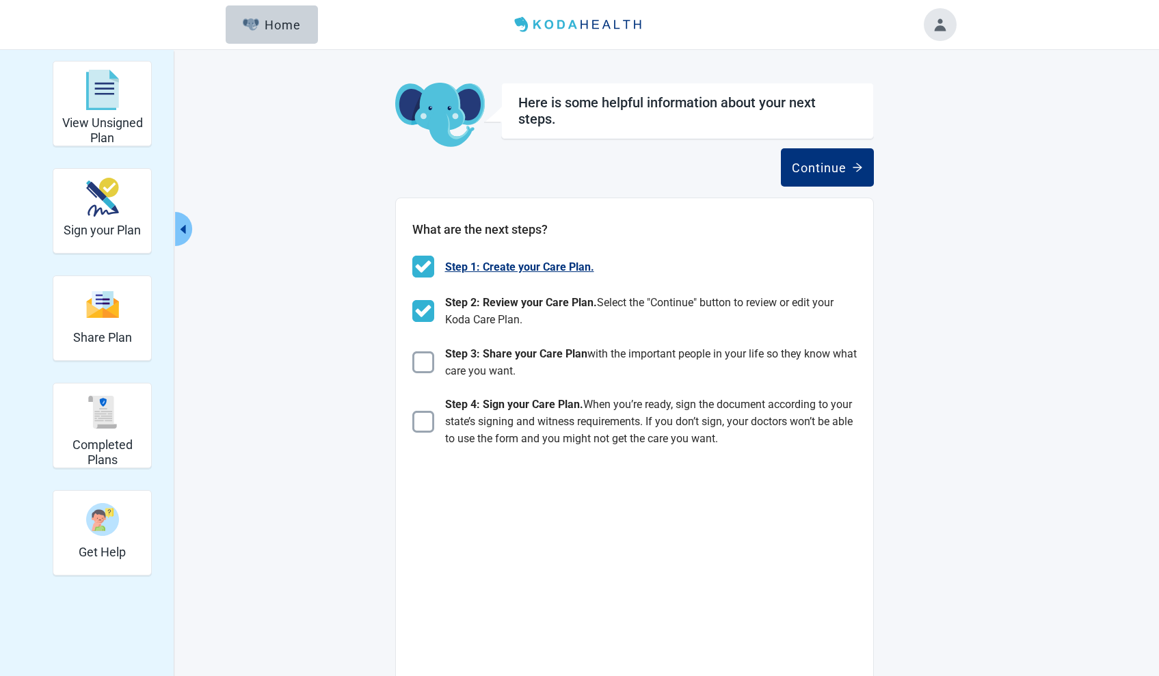
click at [517, 265] on span "Step 1: Create your Care Plan." at bounding box center [519, 266] width 149 height 17
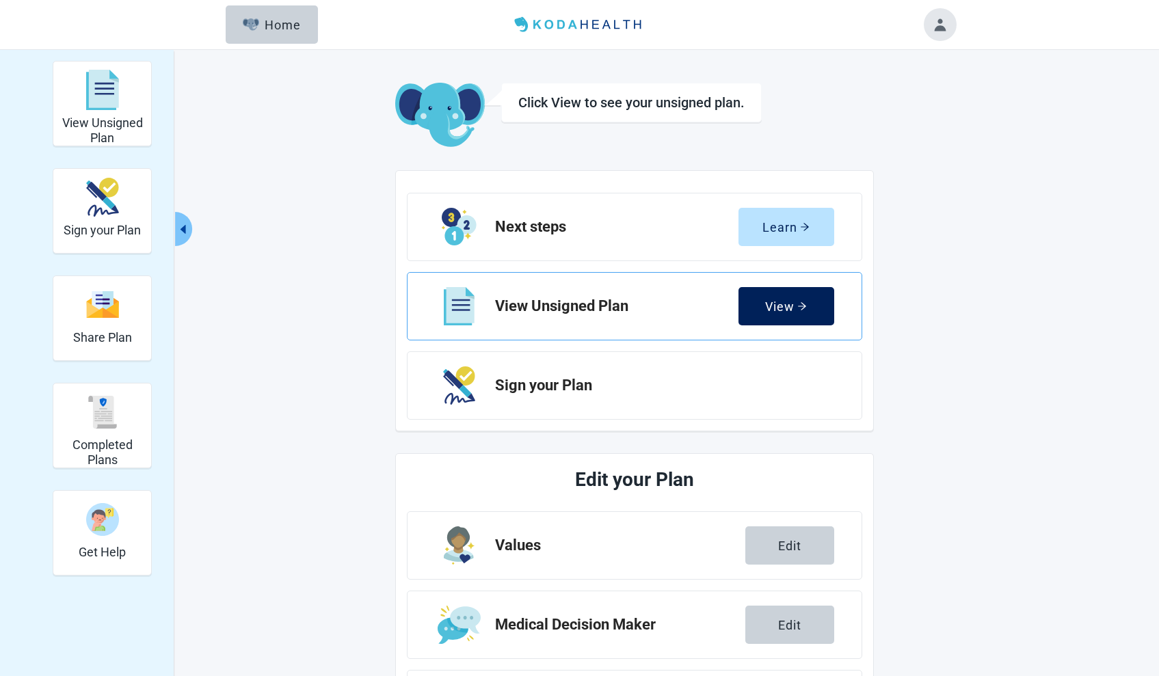
click at [763, 305] on button "View" at bounding box center [786, 306] width 96 height 38
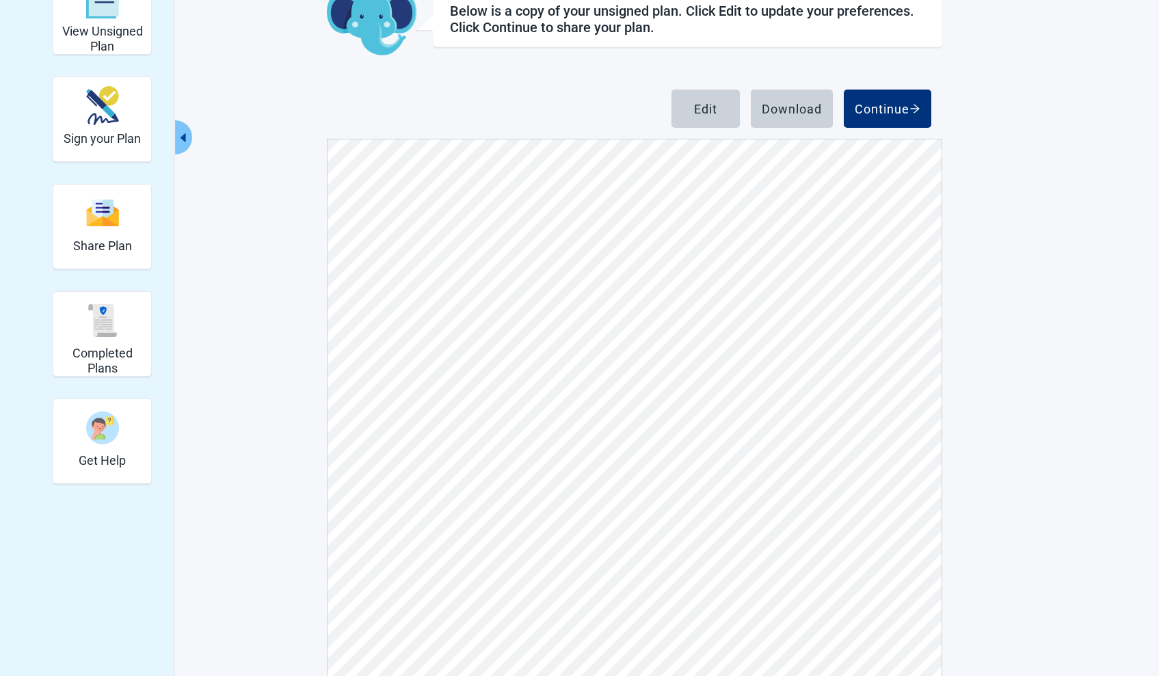
scroll to position [118, 0]
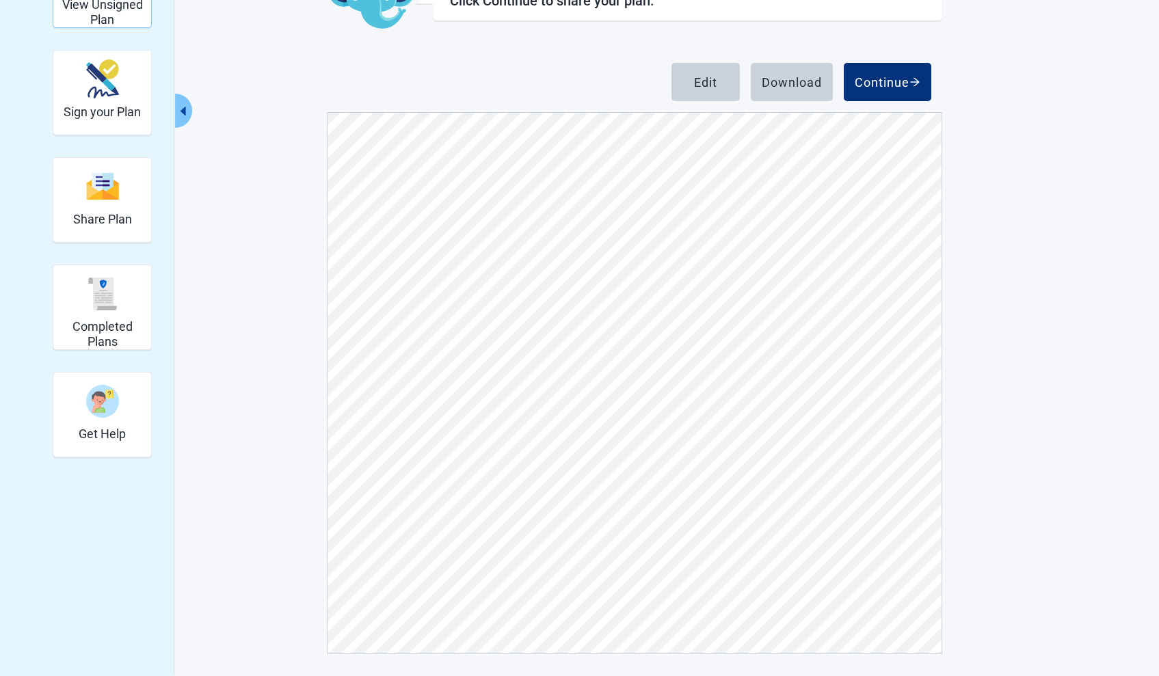
click at [110, 8] on h2 "View Unsigned Plan" at bounding box center [102, 11] width 87 height 29
click at [109, 8] on h2 "View Unsigned Plan" at bounding box center [102, 11] width 87 height 29
click at [700, 80] on div "Edit" at bounding box center [705, 82] width 23 height 14
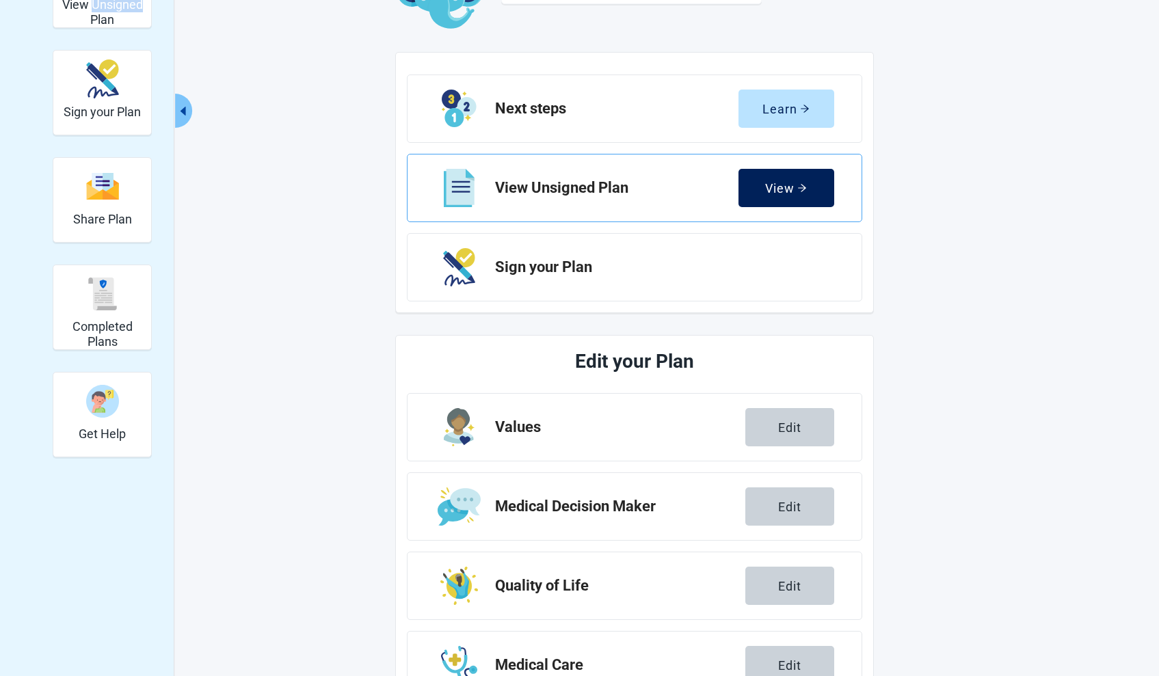
click at [777, 189] on div "View" at bounding box center [786, 188] width 42 height 14
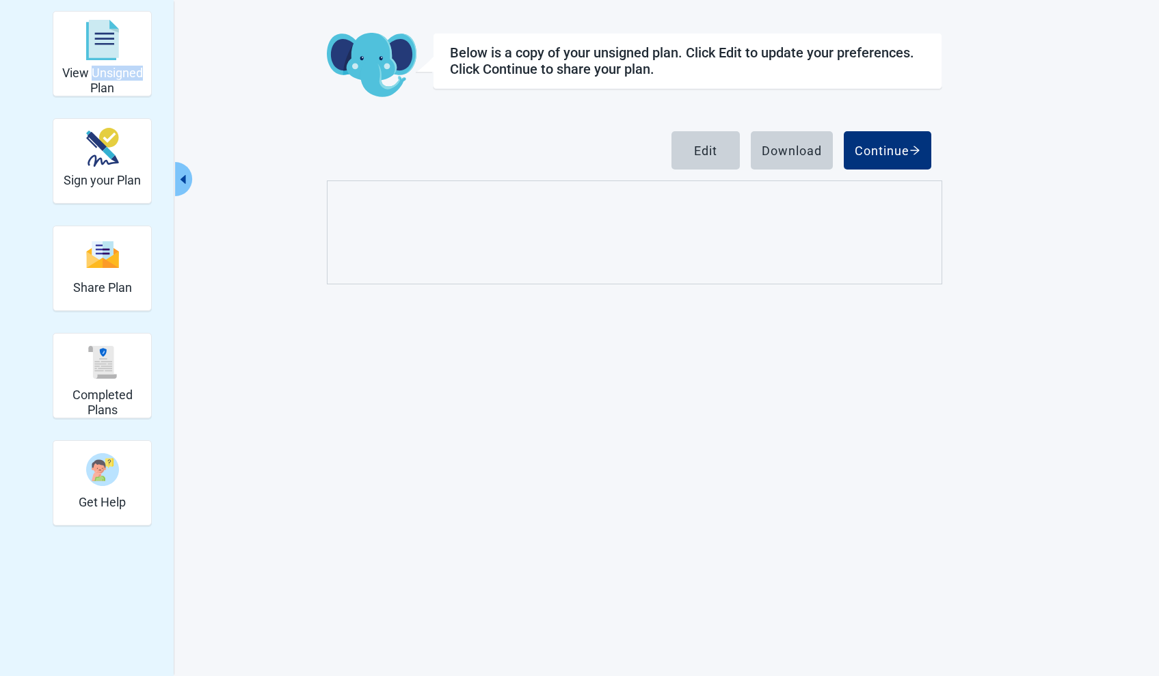
scroll to position [50, 0]
click at [784, 153] on div "Download" at bounding box center [791, 151] width 60 height 14
